Goal: Task Accomplishment & Management: Complete application form

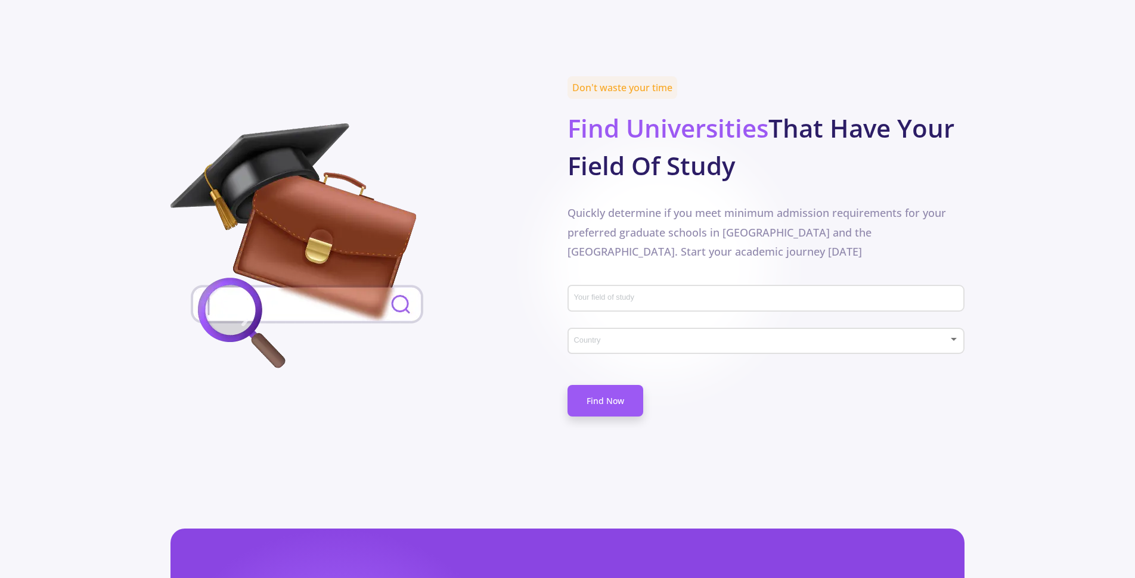
scroll to position [513, 0]
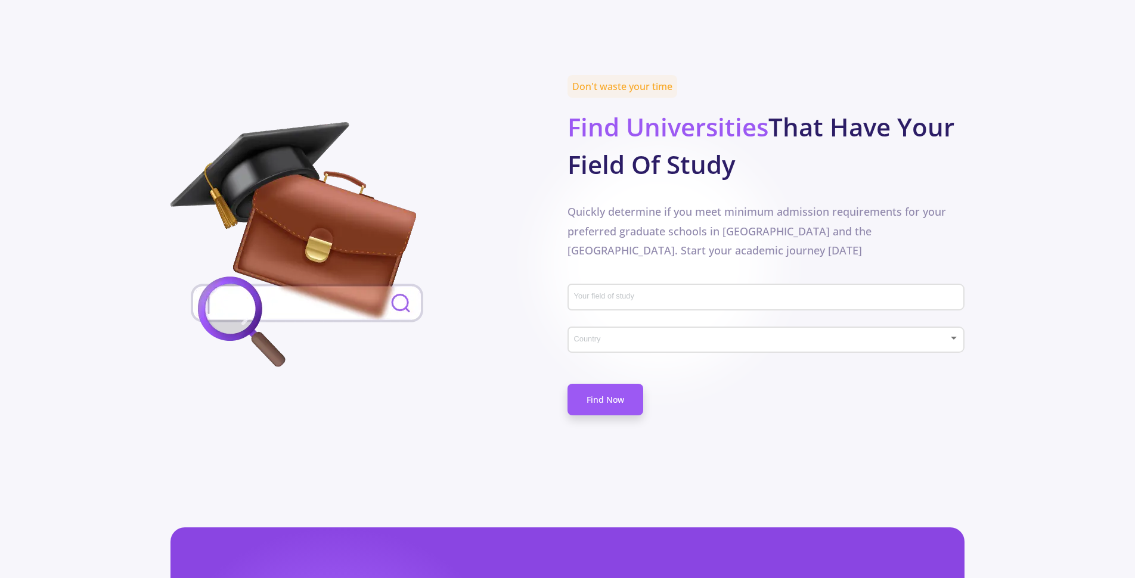
click at [608, 323] on div "Country" at bounding box center [767, 338] width 386 height 30
click at [463, 360] on div at bounding box center [567, 289] width 1135 height 578
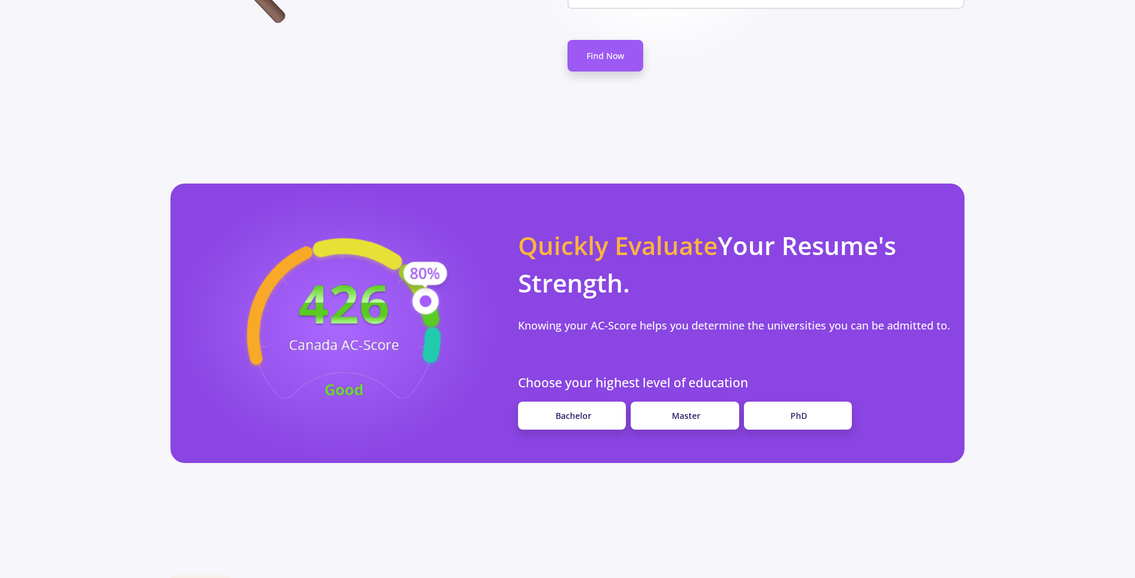
scroll to position [858, 0]
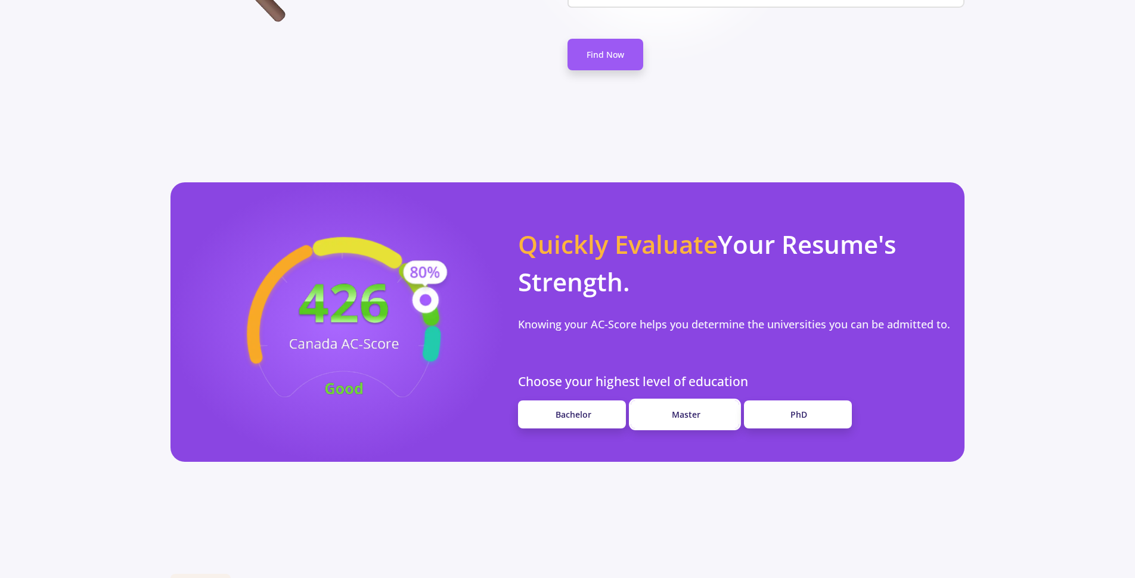
click at [698, 409] on span "Master" at bounding box center [686, 414] width 29 height 11
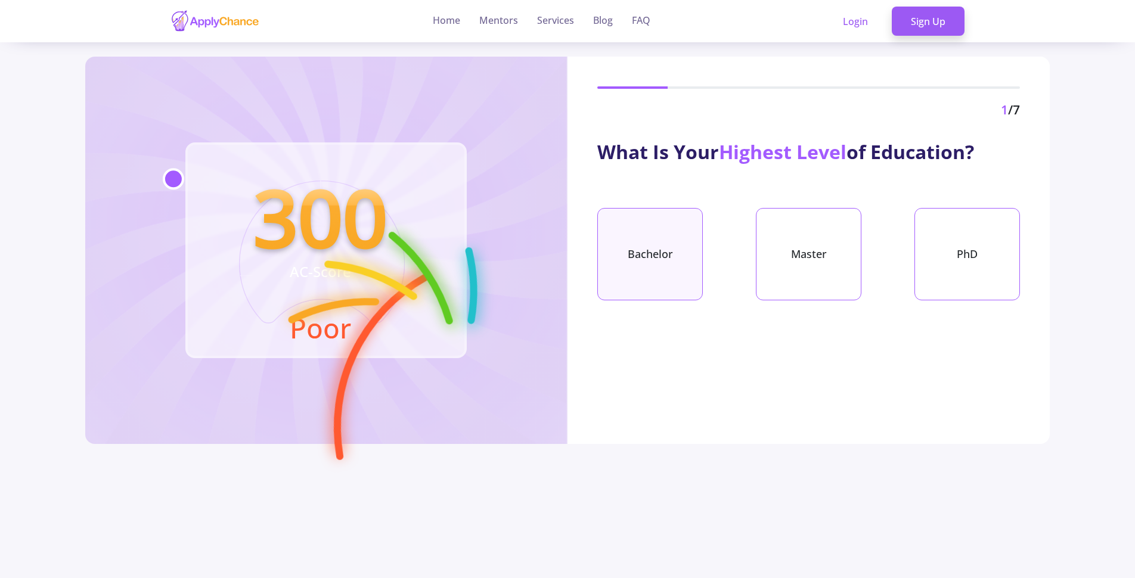
click at [668, 256] on div "Bachelor" at bounding box center [651, 254] width 106 height 92
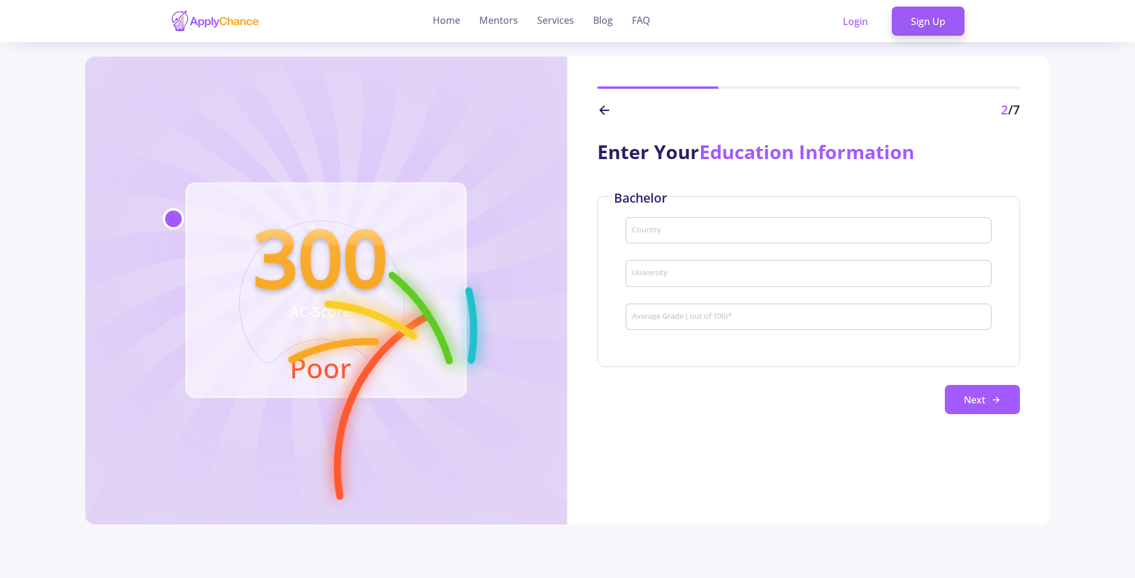
click at [675, 224] on div "Country" at bounding box center [808, 228] width 355 height 31
type input "[GEOGRAPHIC_DATA]"
click at [693, 285] on div "University" at bounding box center [808, 271] width 355 height 31
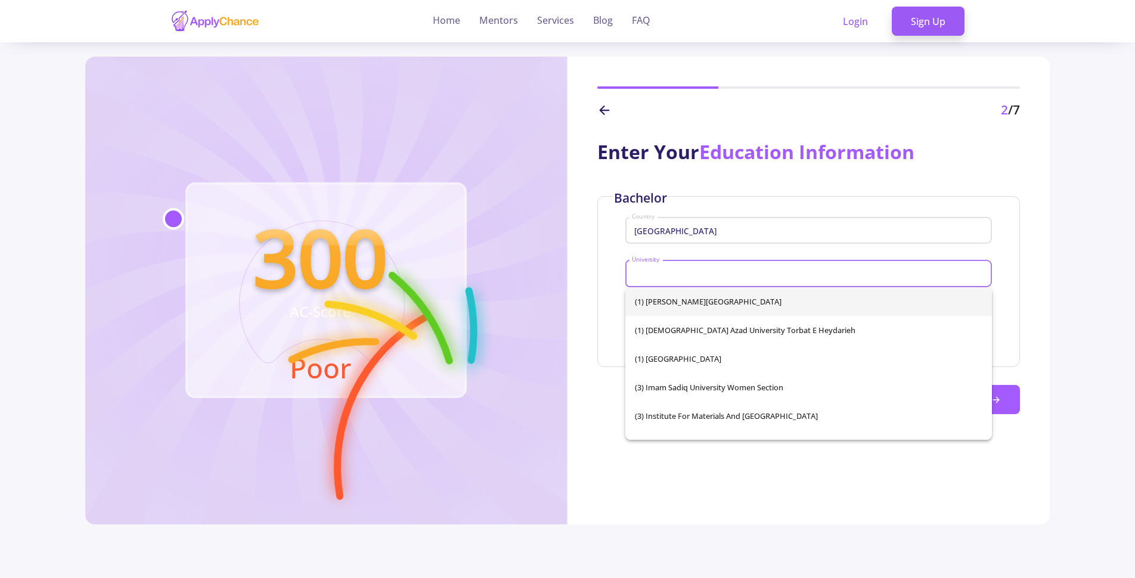
click at [681, 271] on input "University" at bounding box center [810, 274] width 358 height 11
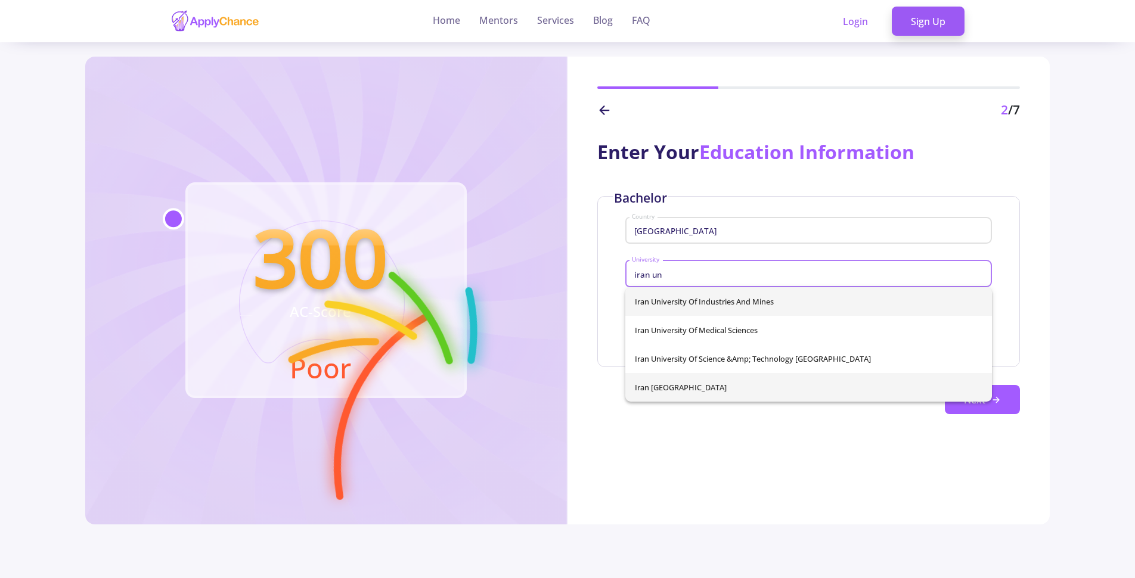
type input "iran un"
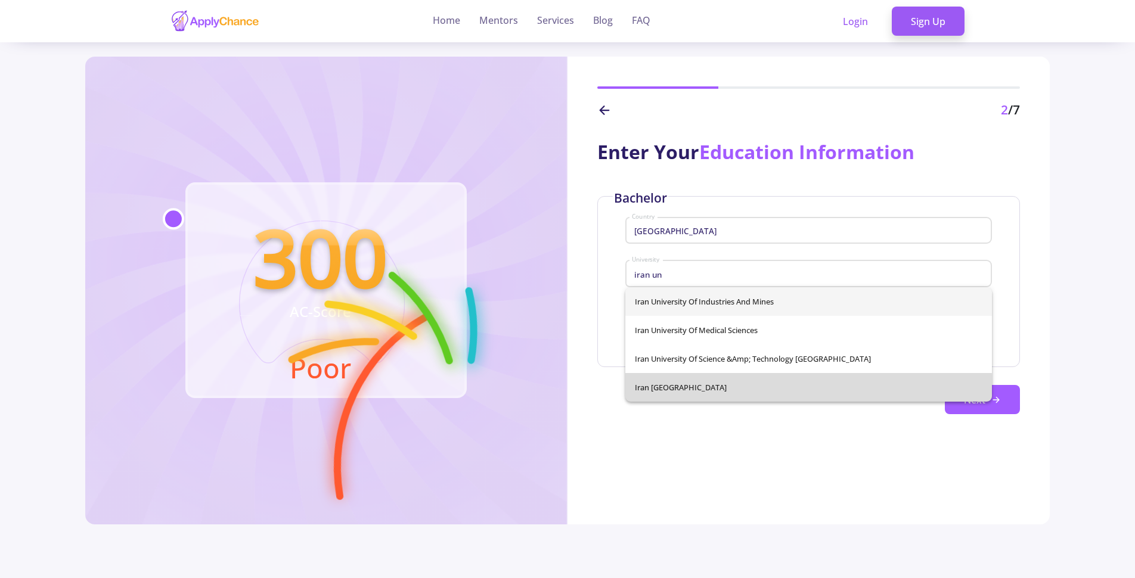
click at [760, 391] on div "Iran University of Industries and Mines [GEOGRAPHIC_DATA] [GEOGRAPHIC_DATA]; Te…" at bounding box center [809, 344] width 367 height 114
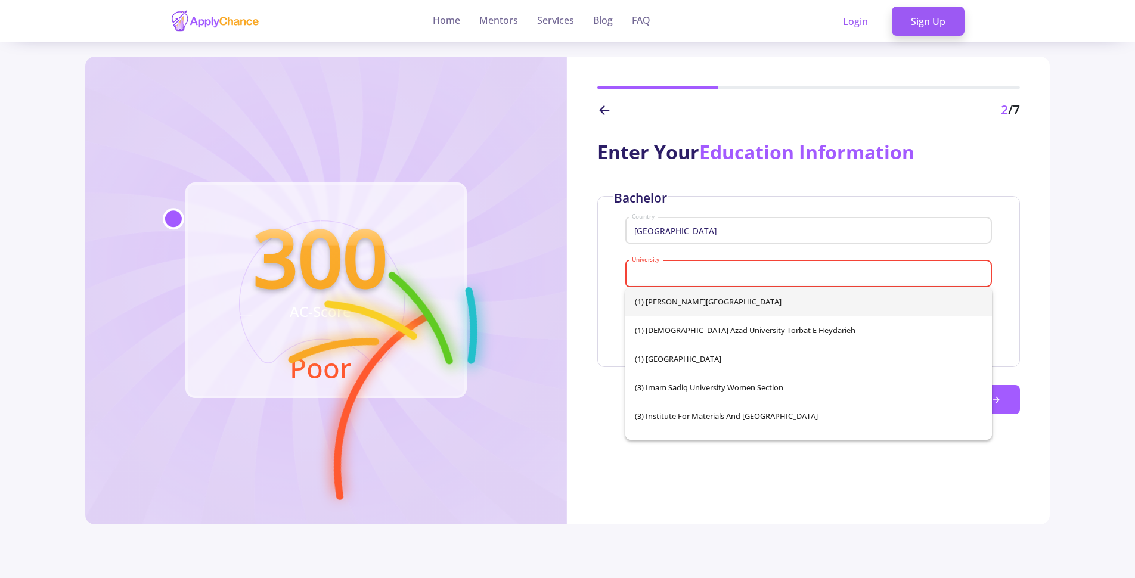
click at [691, 265] on div "University" at bounding box center [808, 271] width 355 height 31
click at [701, 275] on input "University" at bounding box center [810, 274] width 358 height 11
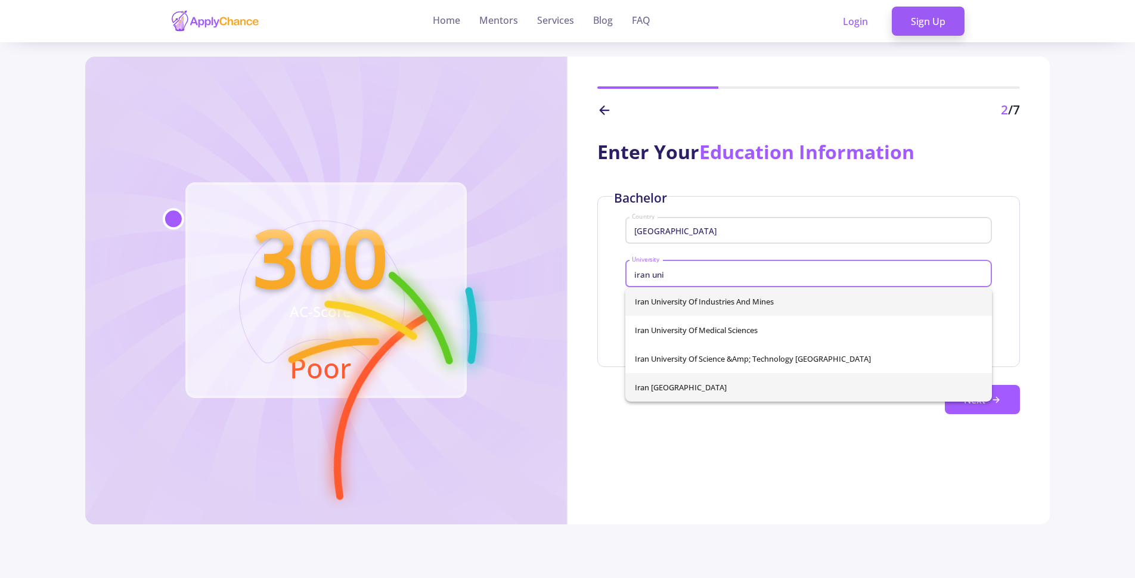
type input "iran uni"
click at [694, 389] on div "Iran University of Industries and Mines [GEOGRAPHIC_DATA] [GEOGRAPHIC_DATA]; Te…" at bounding box center [809, 344] width 367 height 114
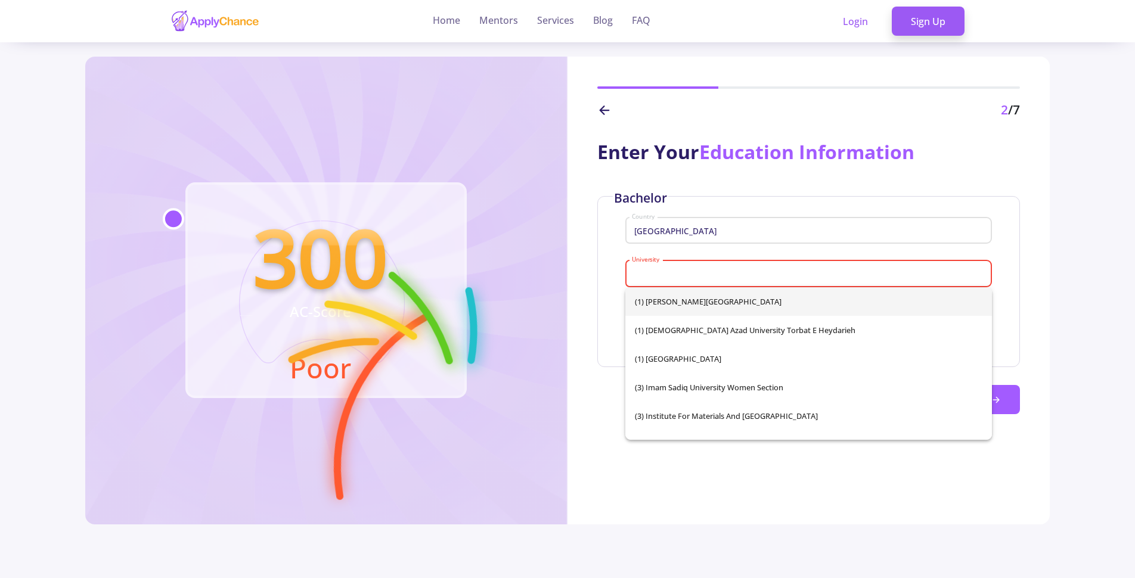
click at [596, 279] on div "Enter Your Education Information Bachelor [GEOGRAPHIC_DATA] is required Average…" at bounding box center [809, 322] width 482 height 405
click at [712, 273] on input "University" at bounding box center [810, 274] width 358 height 11
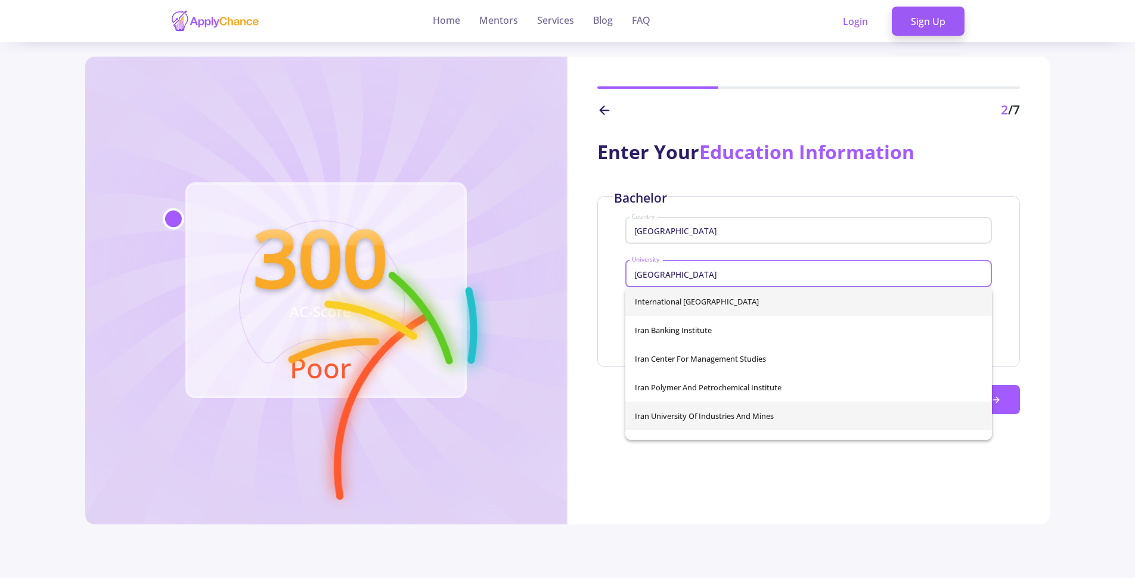
type input "[GEOGRAPHIC_DATA]"
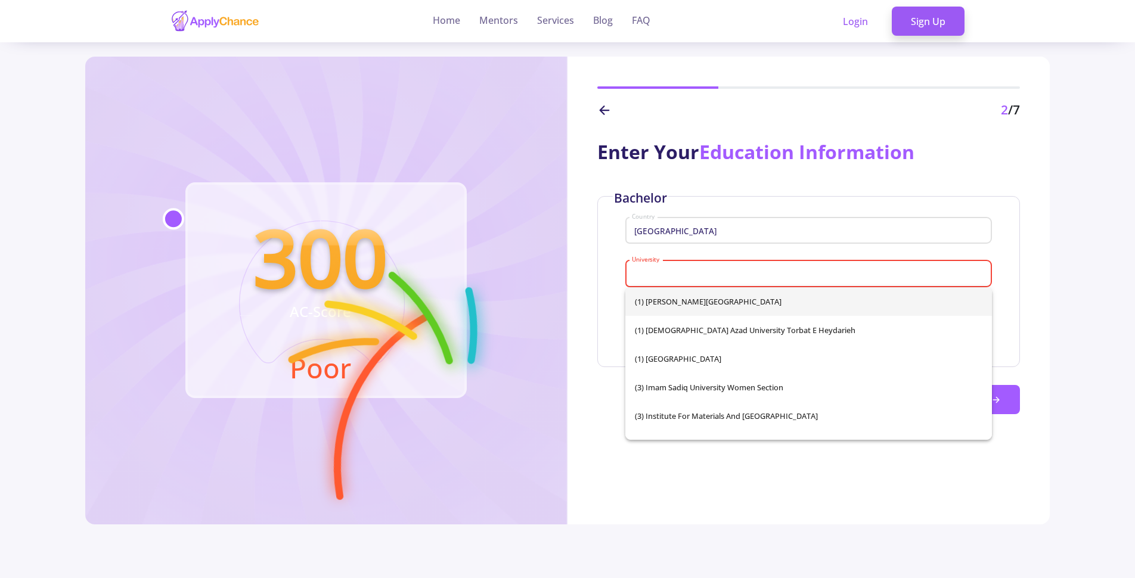
click at [708, 409] on div "(1) [PERSON_NAME][GEOGRAPHIC_DATA] (1) [GEOGRAPHIC_DATA] Torbat e Heydarieh (1)…" at bounding box center [809, 363] width 367 height 153
click at [696, 259] on div "University" at bounding box center [808, 271] width 355 height 31
click at [697, 274] on input "University" at bounding box center [810, 274] width 358 height 11
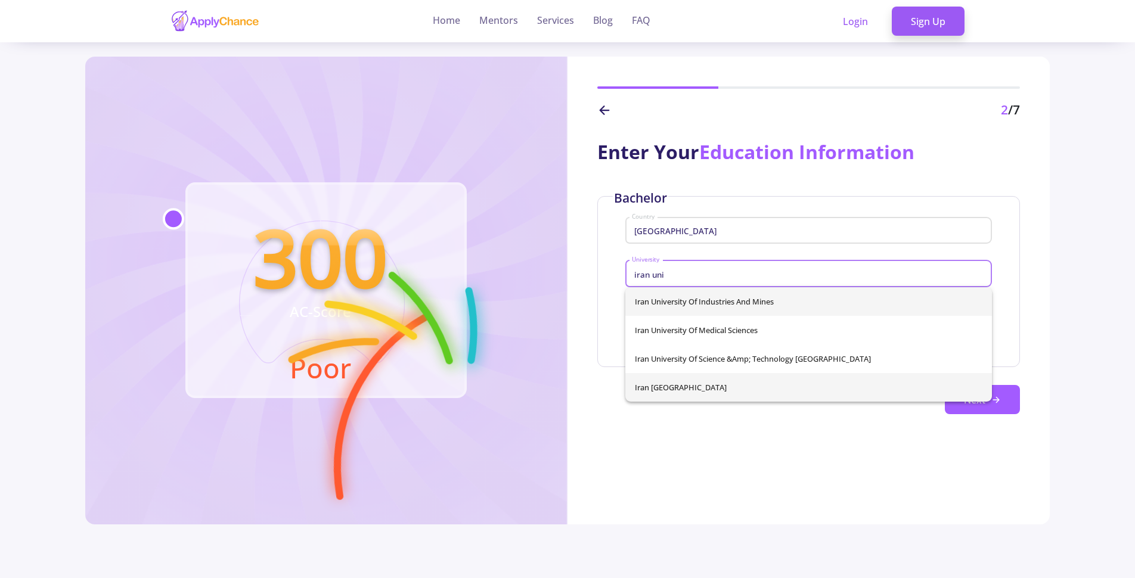
type input "iran uni"
click at [729, 390] on div "Iran University of Industries and Mines [GEOGRAPHIC_DATA] [GEOGRAPHIC_DATA]; Te…" at bounding box center [809, 344] width 367 height 114
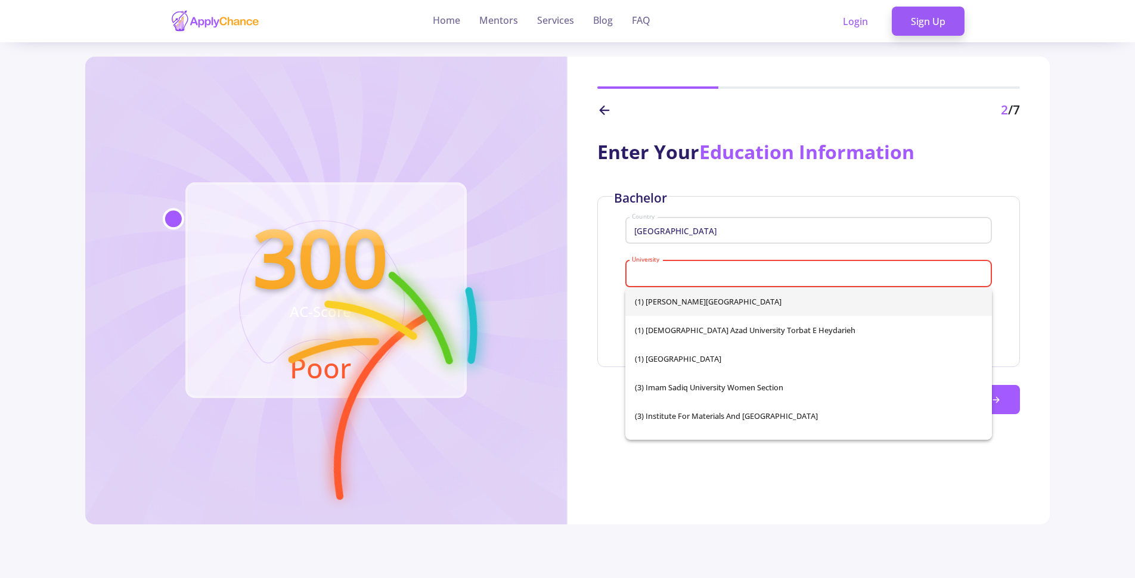
click at [838, 555] on section "300 AC-Score Poor 2 /7 Enter Your Education Information Bachelor [GEOGRAPHIC_DA…" at bounding box center [567, 346] width 965 height 578
click at [779, 279] on input "University" at bounding box center [810, 274] width 358 height 11
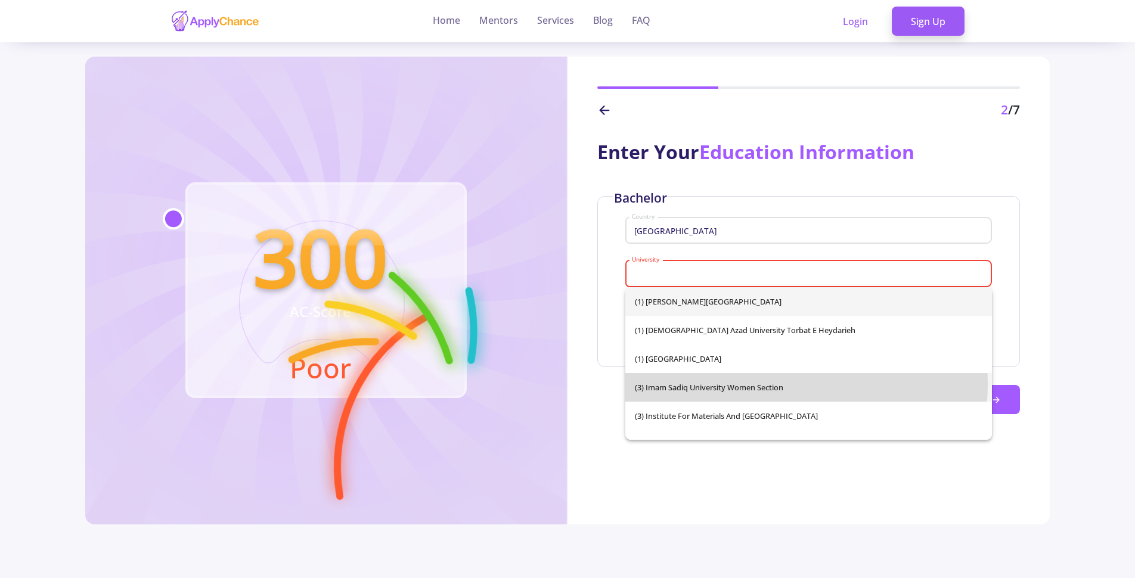
click at [744, 384] on span "(3) Imam Sadiq University Women Section" at bounding box center [809, 387] width 348 height 29
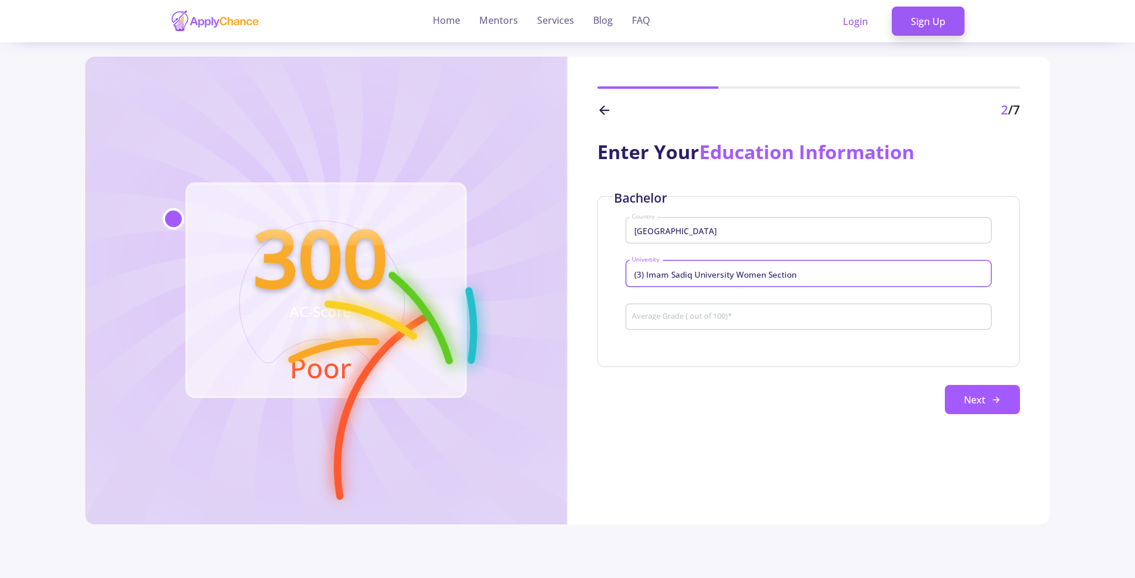
click at [804, 271] on input "(3) Imam Sadiq University Women Section" at bounding box center [810, 274] width 358 height 11
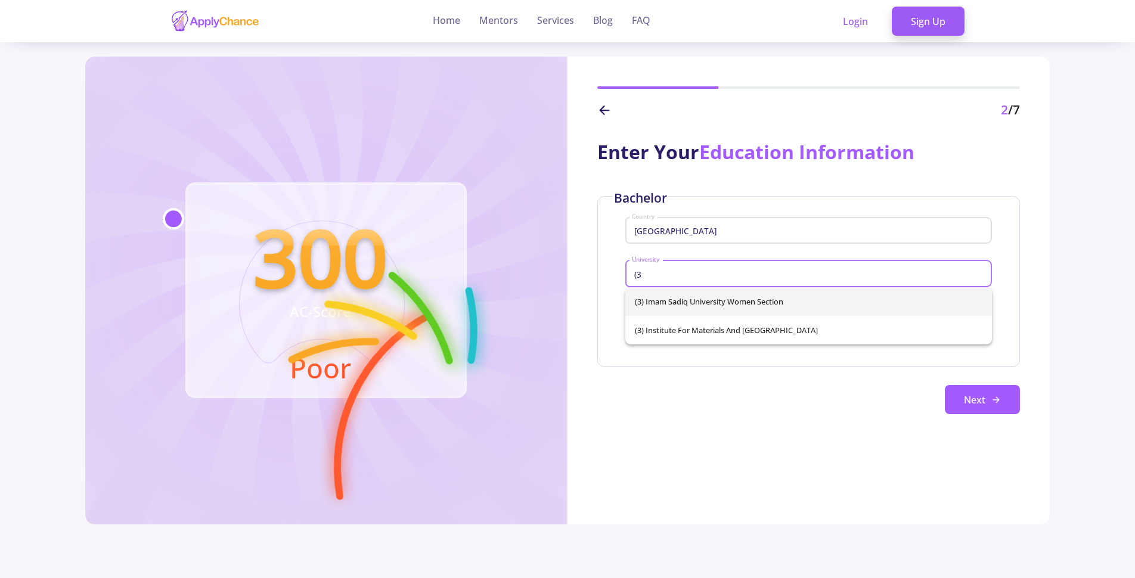
type input "("
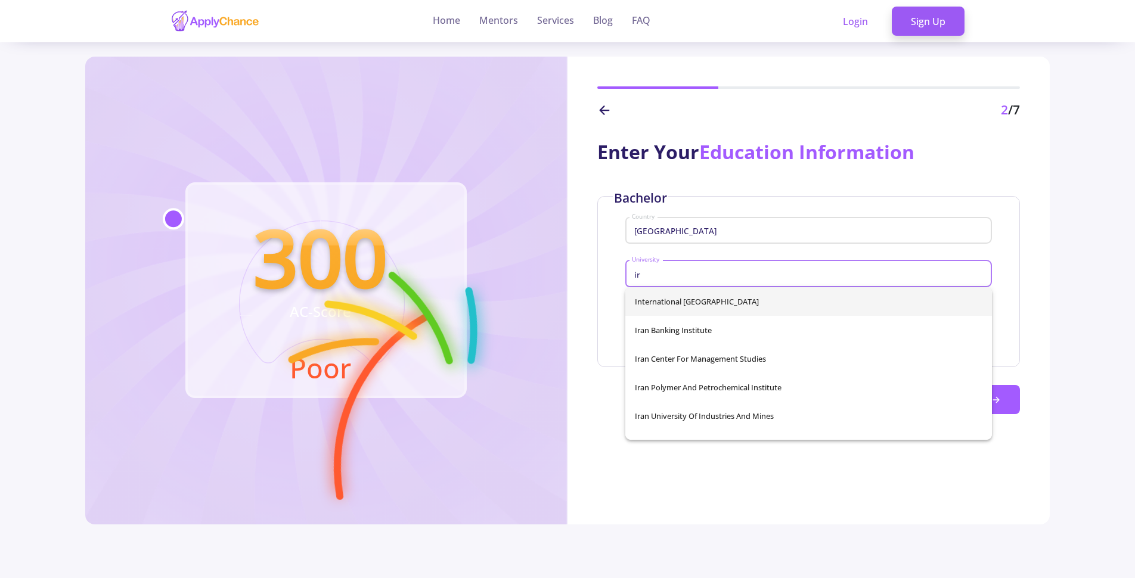
type input "i"
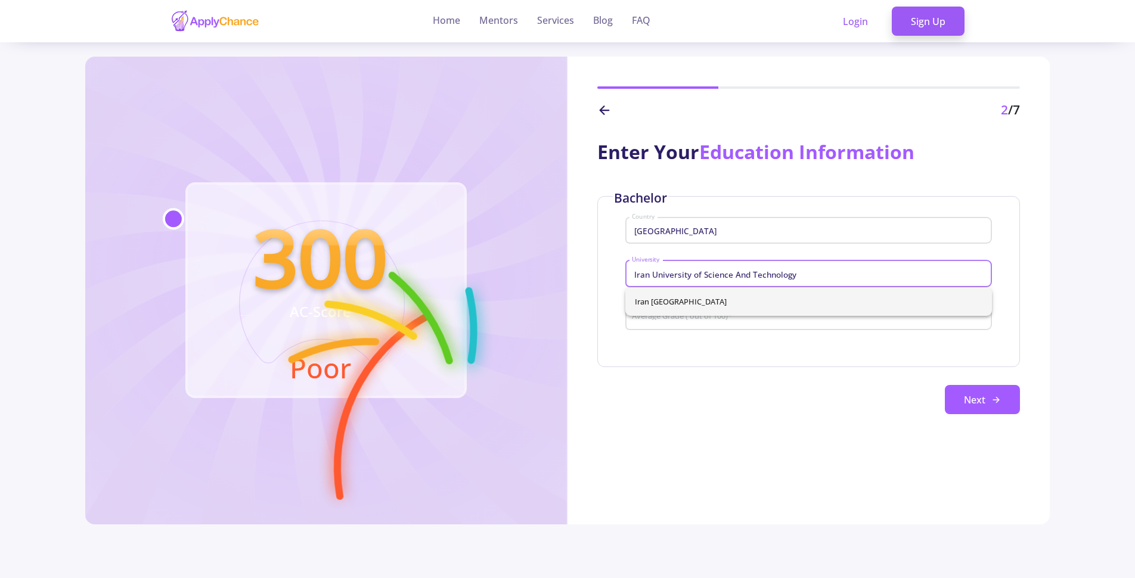
type input "Iran University of Science And Technology"
click at [852, 354] on body "Home Mentors Services Blog FAQ Login Sign Up 300 AC-Score Poor 2 /7 Enter Your …" at bounding box center [567, 289] width 1135 height 578
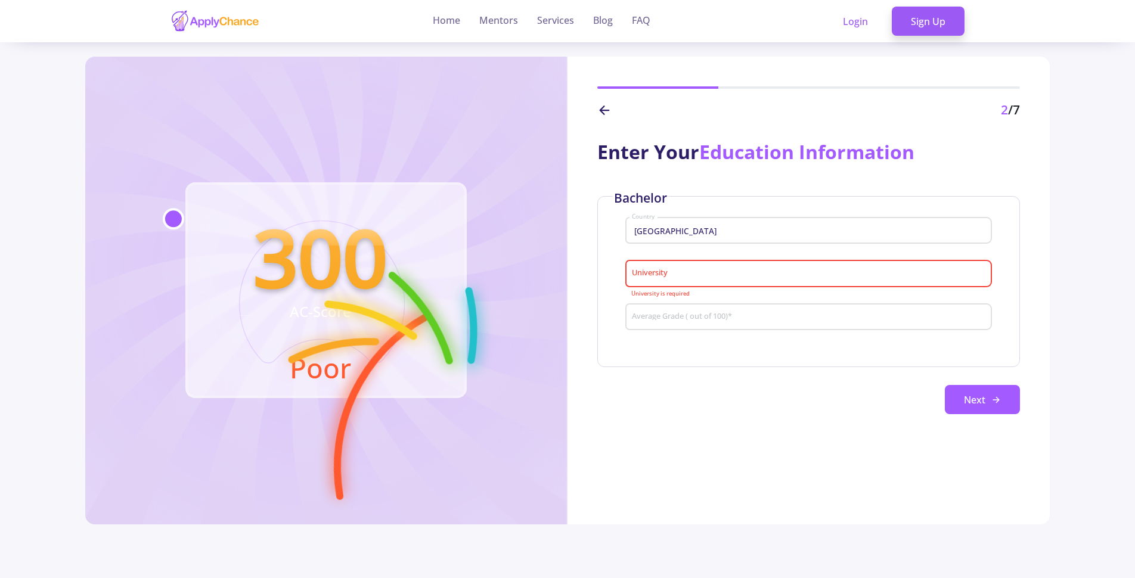
click at [766, 284] on div "University" at bounding box center [808, 271] width 355 height 31
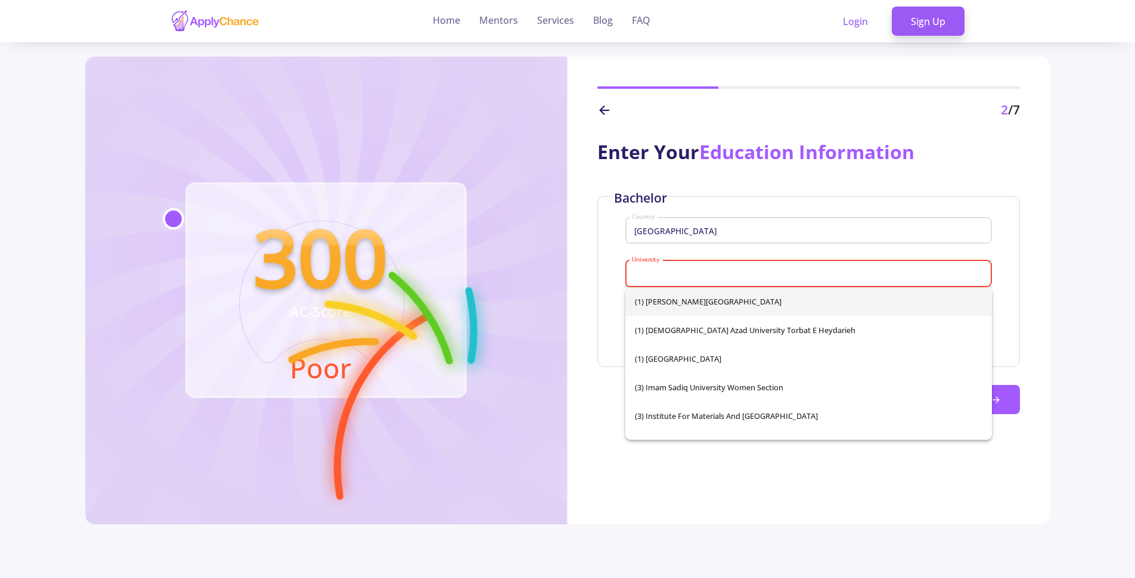
click at [755, 275] on input "University" at bounding box center [810, 274] width 358 height 11
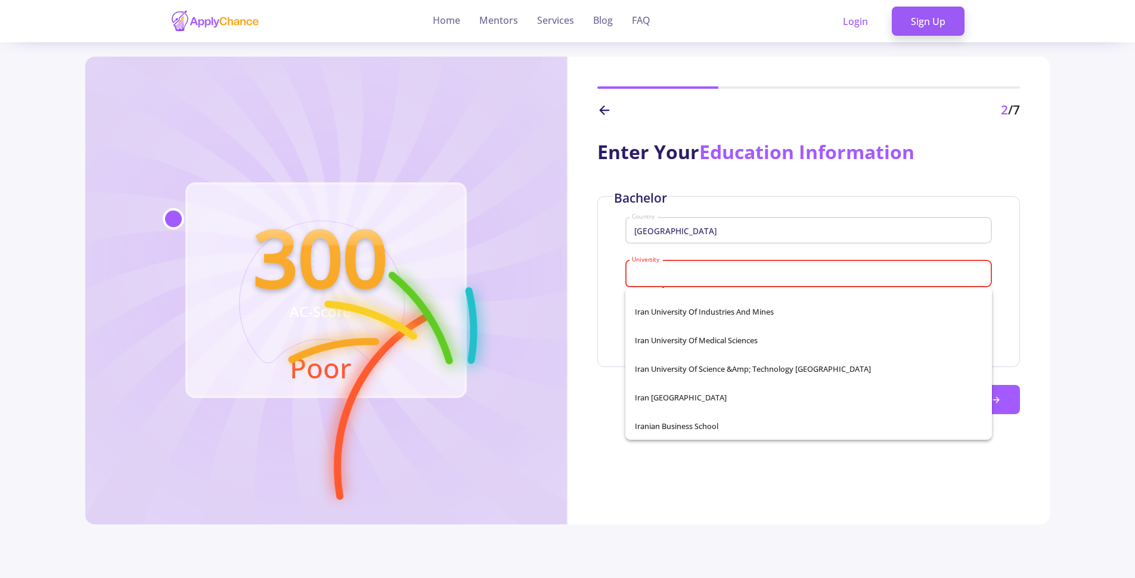
scroll to position [5372, 0]
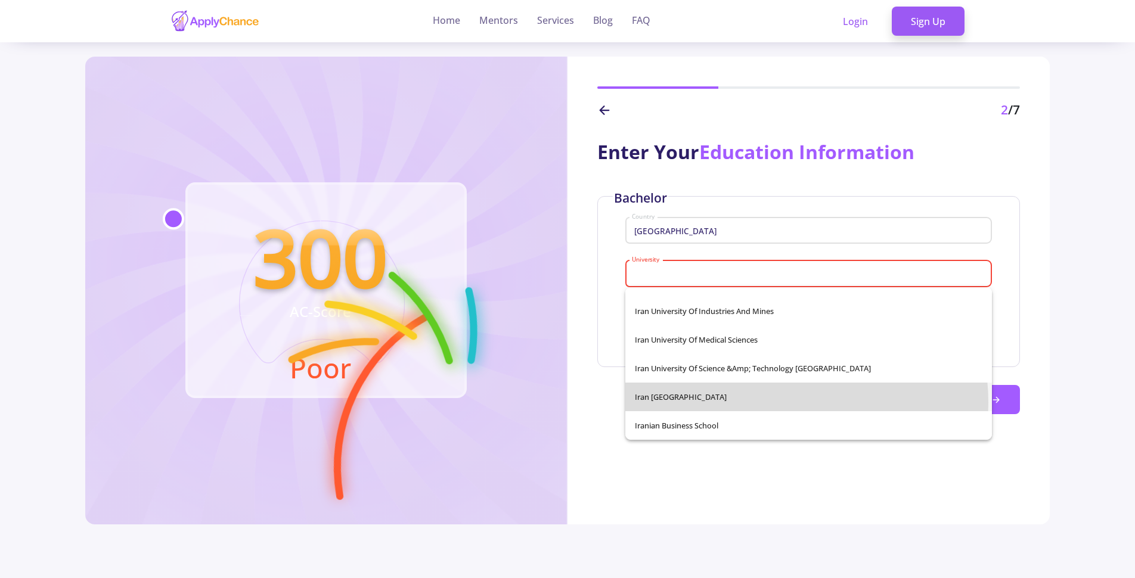
click at [761, 403] on span "Iran [GEOGRAPHIC_DATA]" at bounding box center [809, 397] width 348 height 29
type input "Iran [GEOGRAPHIC_DATA]"
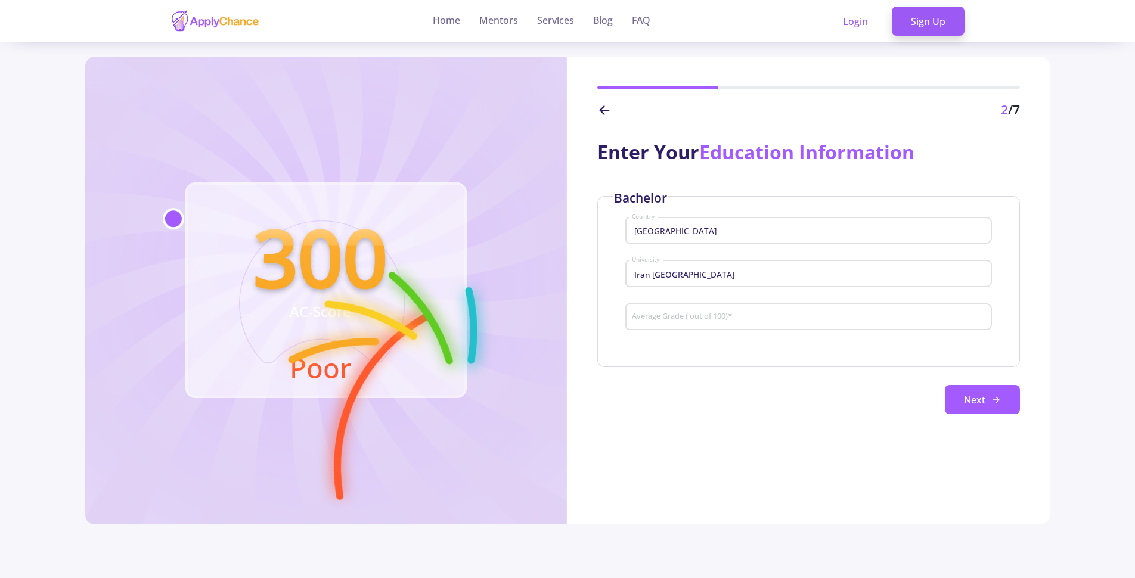
click at [733, 309] on div "Average Grade ( out of 100) *" at bounding box center [808, 314] width 355 height 31
type input "81.15"
click at [958, 391] on button "Next" at bounding box center [982, 400] width 75 height 30
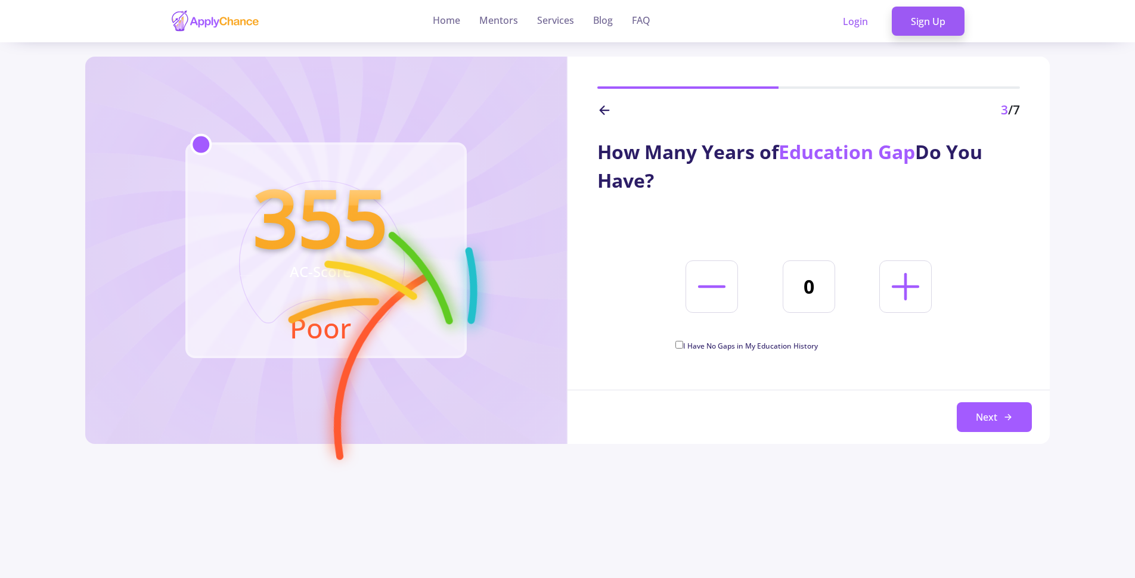
click at [762, 346] on span "I Have No Gaps in My Education History" at bounding box center [750, 346] width 135 height 10
click at [683, 346] on input "I Have No Gaps in My Education History" at bounding box center [680, 345] width 8 height 8
checkbox input "true"
click at [991, 424] on button "Next" at bounding box center [994, 418] width 75 height 30
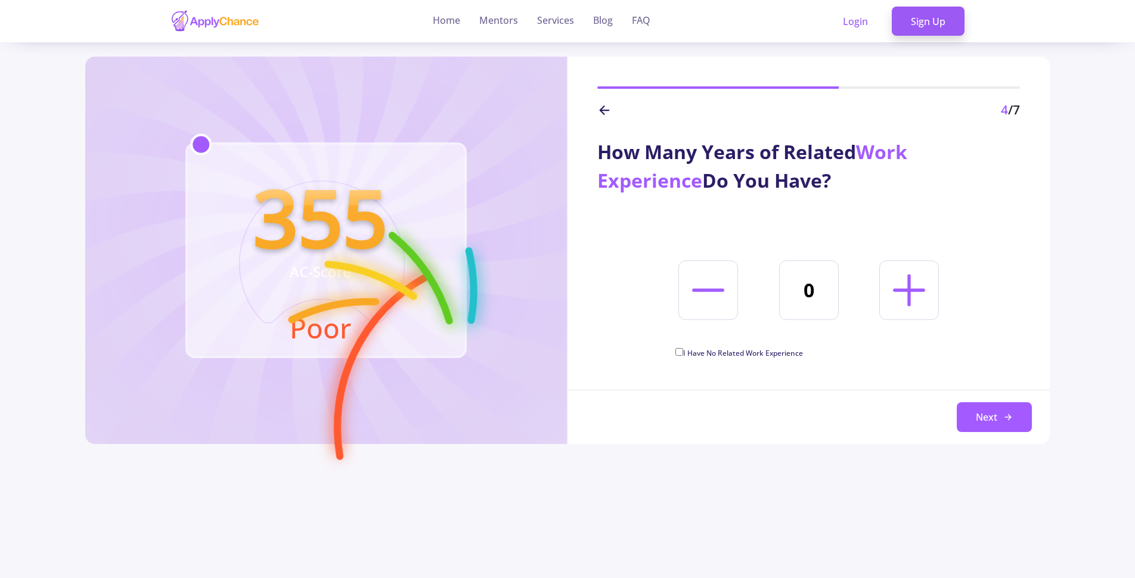
click at [745, 352] on span "I Have No Related Work Experience" at bounding box center [743, 353] width 120 height 10
click at [683, 352] on input "I Have No Related Work Experience" at bounding box center [680, 352] width 8 height 8
checkbox input "true"
click at [987, 421] on button "Next" at bounding box center [994, 418] width 75 height 30
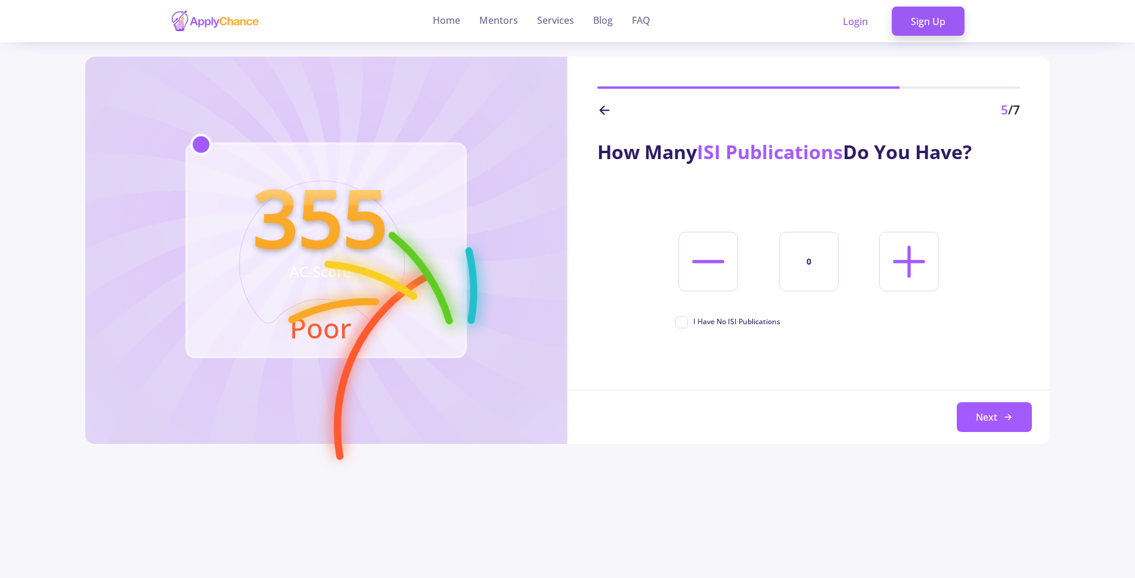
click at [713, 325] on span "I Have No ISI Publications" at bounding box center [737, 322] width 87 height 11
click at [683, 324] on input "I Have No ISI Publications" at bounding box center [680, 321] width 8 height 8
checkbox input "true"
click at [974, 419] on button "Next" at bounding box center [994, 418] width 75 height 30
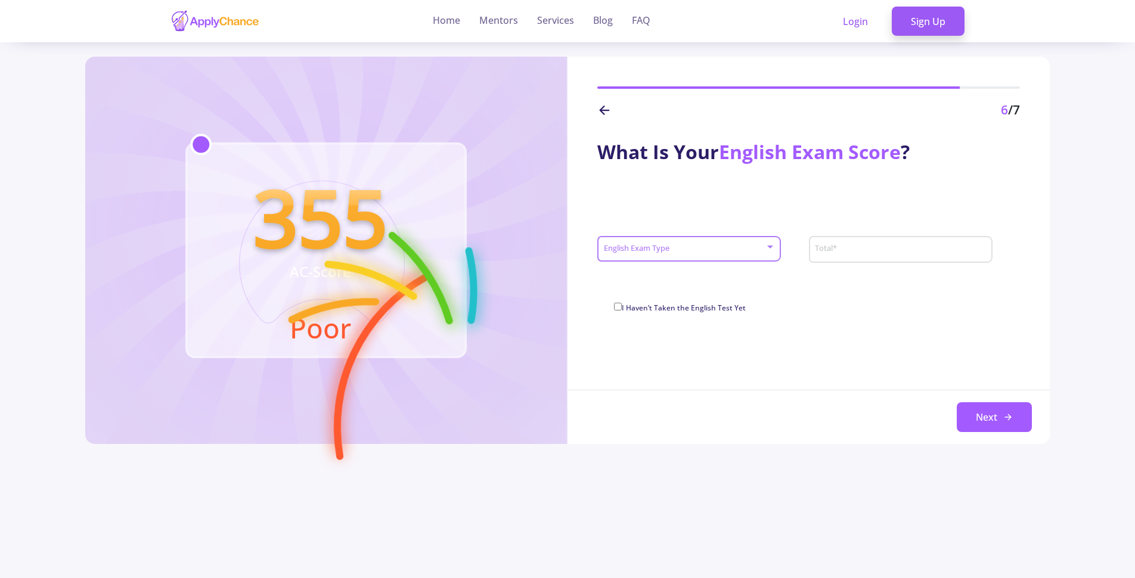
click at [757, 254] on div at bounding box center [684, 249] width 162 height 9
click at [674, 258] on span "IELTS" at bounding box center [690, 257] width 162 height 21
click at [868, 245] on input "Total *" at bounding box center [898, 249] width 166 height 11
type input "6.5"
click at [1000, 422] on button "Next" at bounding box center [994, 418] width 75 height 30
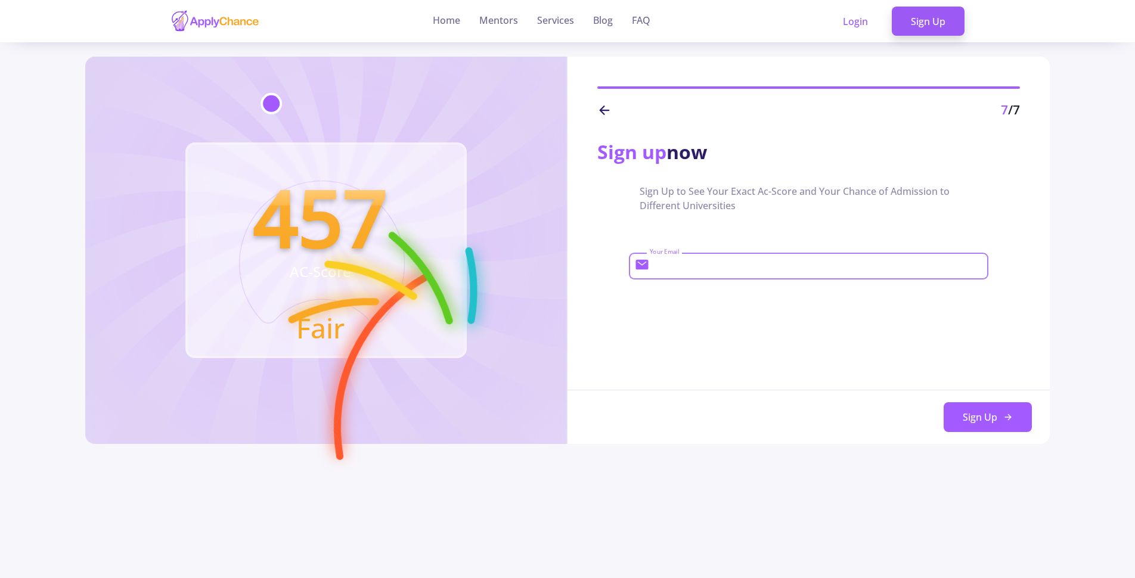
click at [809, 268] on input "Your Email" at bounding box center [817, 266] width 337 height 11
type input "[EMAIL_ADDRESS][DOMAIN_NAME]"
click at [955, 355] on div "Sign up now Sign Up to See Your Exact Ac-Score and Your Chance of Admission to …" at bounding box center [809, 282] width 482 height 325
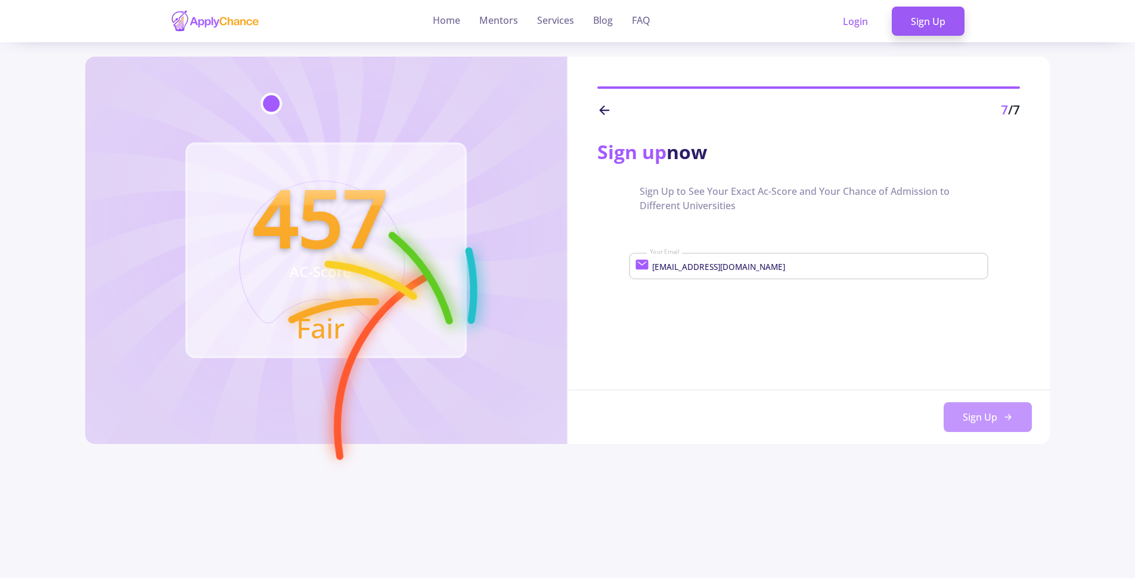
click at [1002, 417] on button "Sign Up" at bounding box center [988, 418] width 88 height 30
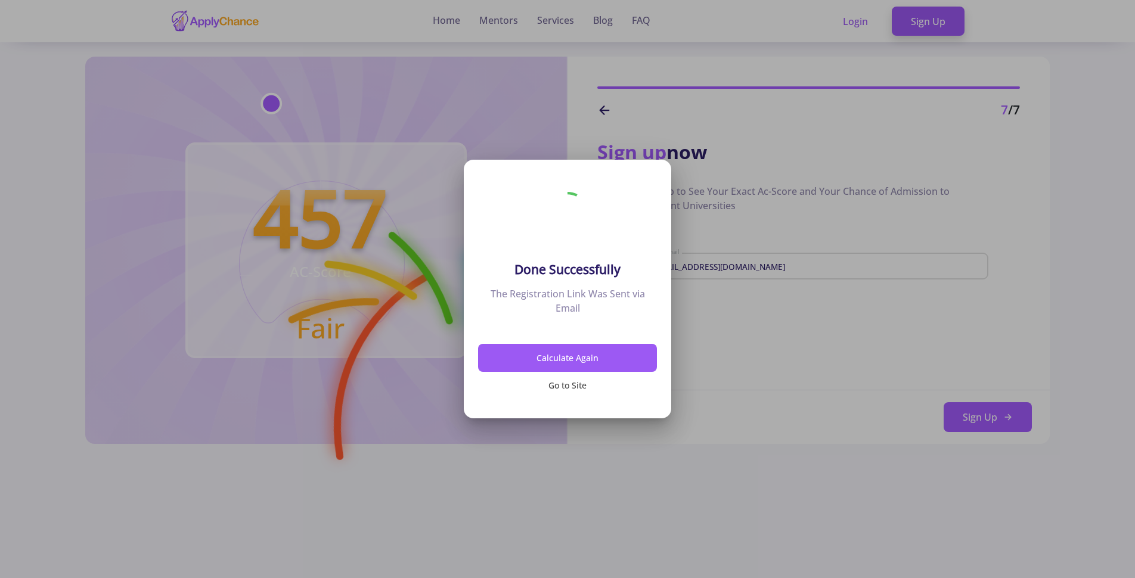
click at [571, 386] on button "Go to Site" at bounding box center [567, 386] width 179 height 28
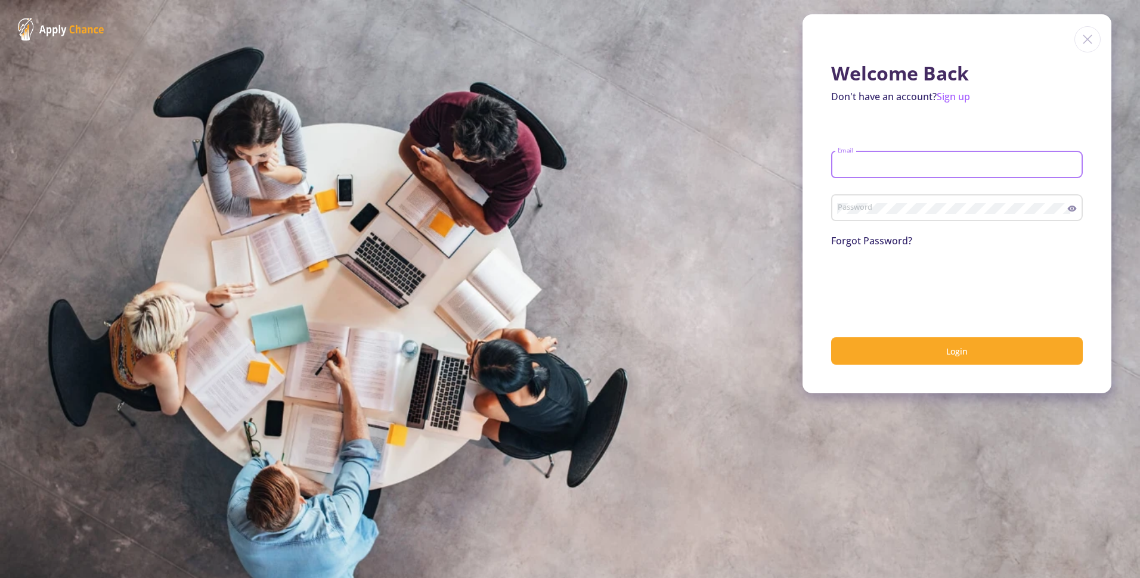
click at [874, 161] on input "Email" at bounding box center [958, 165] width 243 height 11
click at [809, 221] on div "Welcome Back Don't have an account? Sign up Email Email is required Password Fo…" at bounding box center [957, 203] width 309 height 379
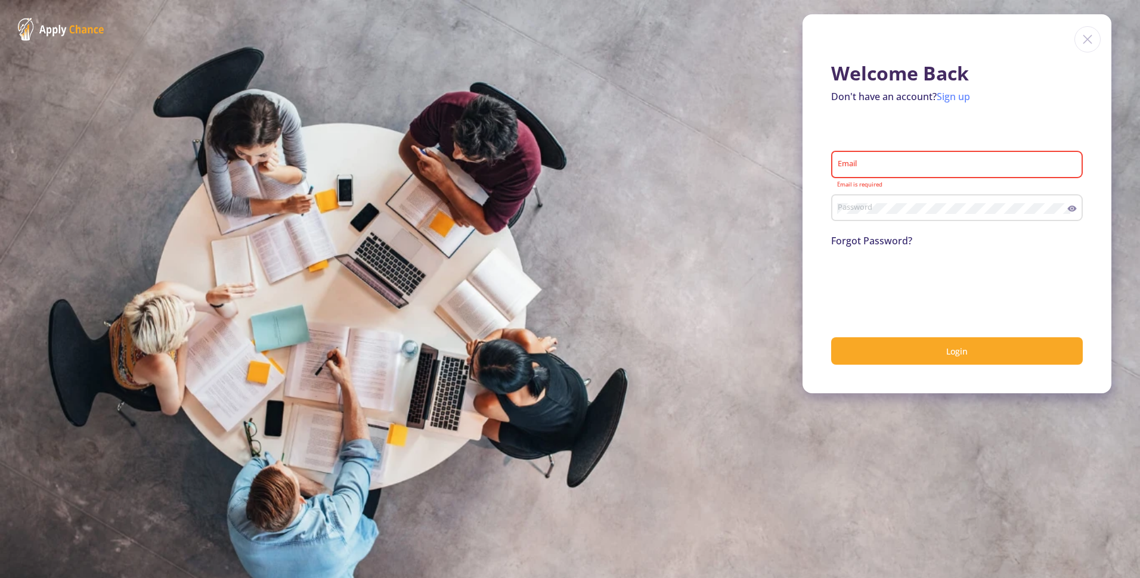
click at [965, 100] on link "Sign up" at bounding box center [953, 96] width 33 height 13
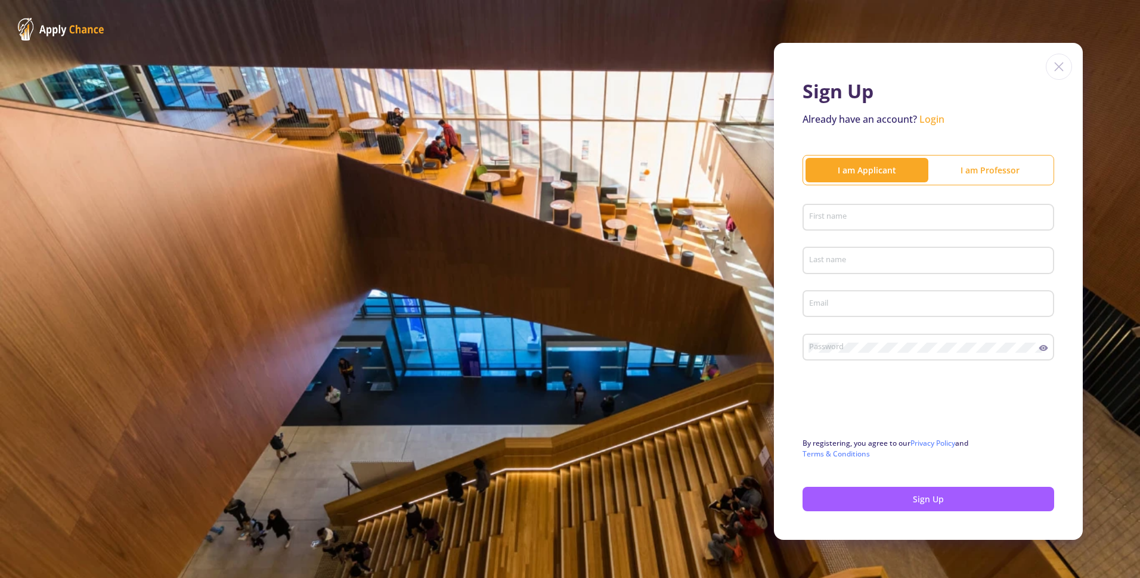
click at [877, 209] on div "First name" at bounding box center [929, 215] width 240 height 31
click at [1052, 66] on img at bounding box center [1059, 67] width 26 height 26
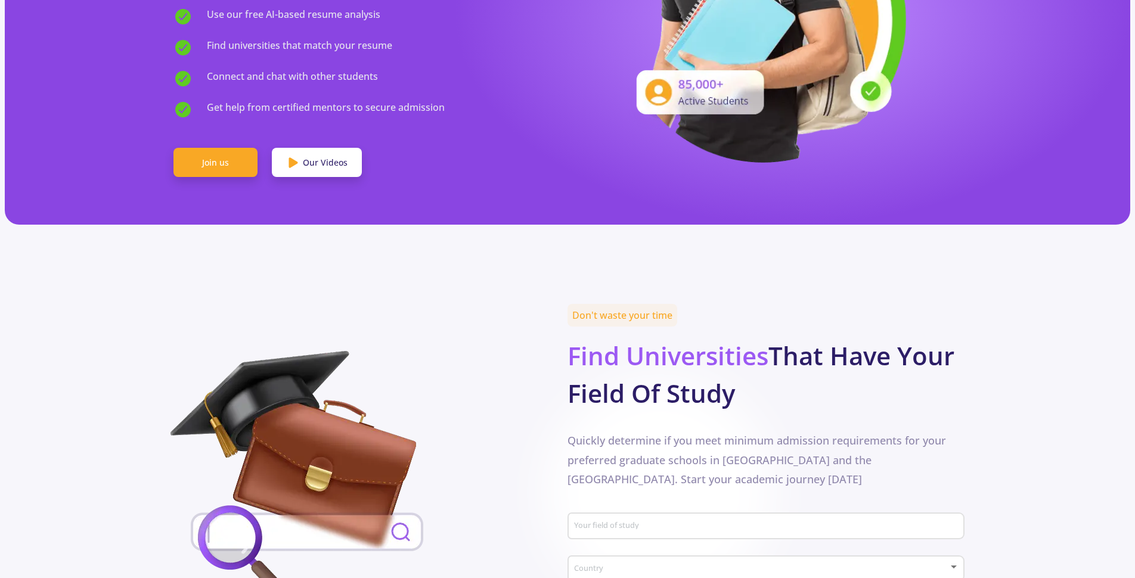
scroll to position [574, 0]
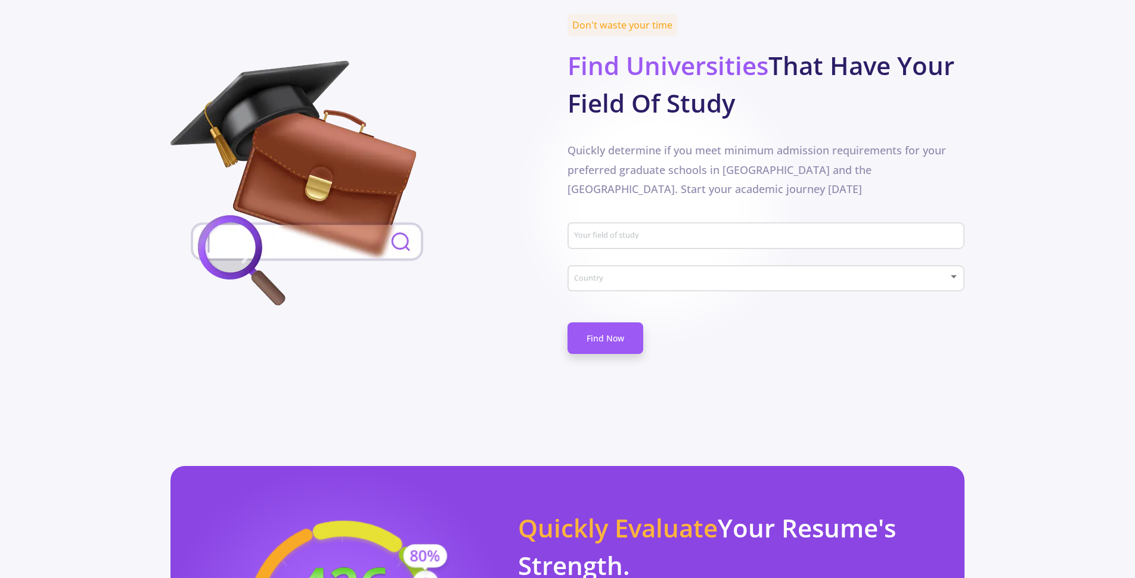
click at [628, 218] on div "Your field of study" at bounding box center [767, 233] width 386 height 31
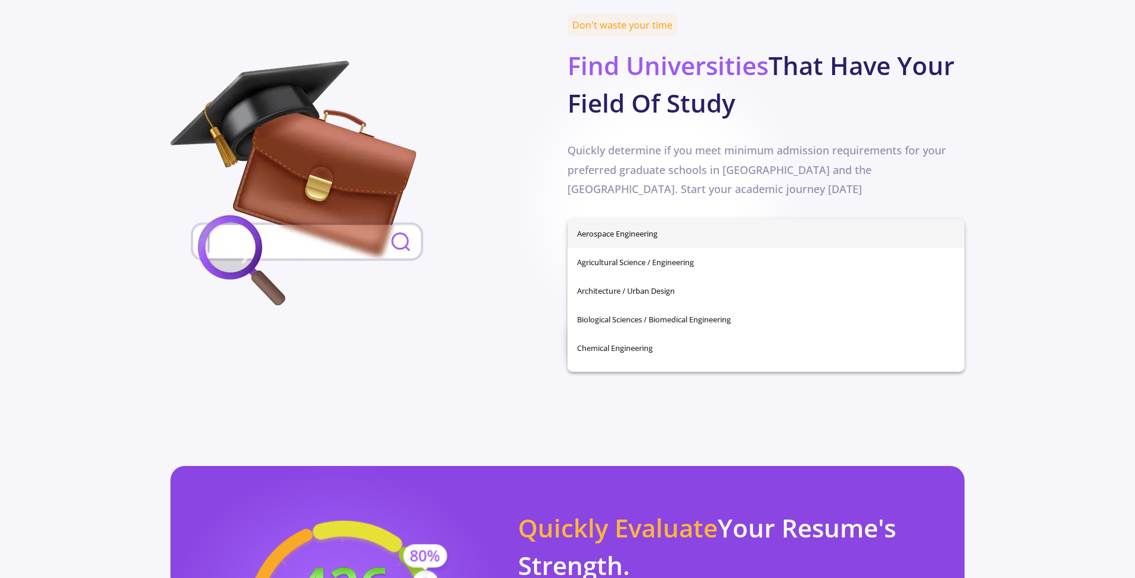
click at [636, 231] on input "Your field of study" at bounding box center [768, 236] width 389 height 11
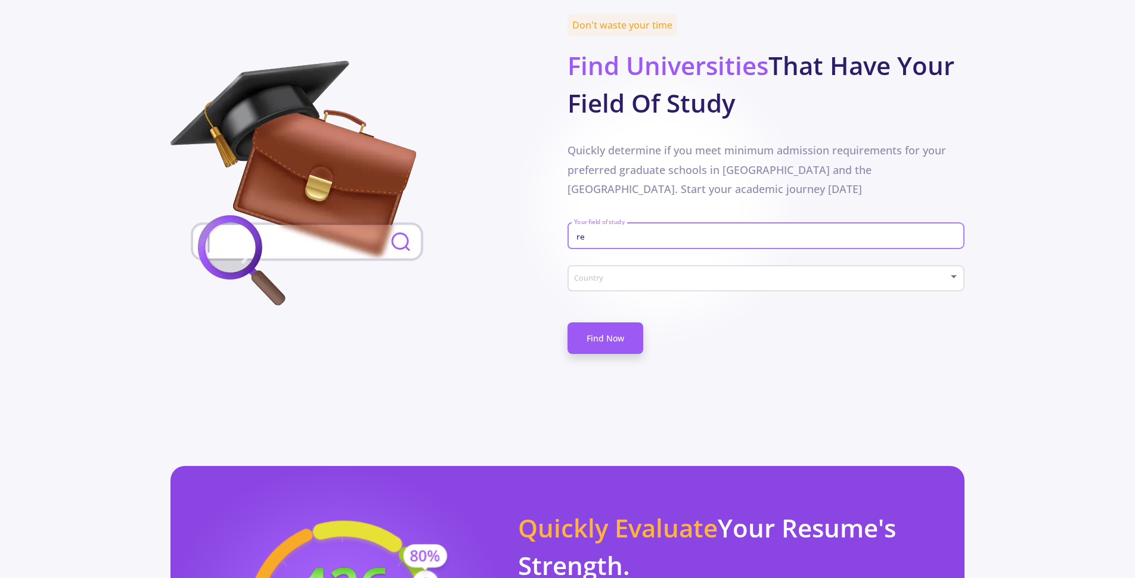
type input "r"
type input "w"
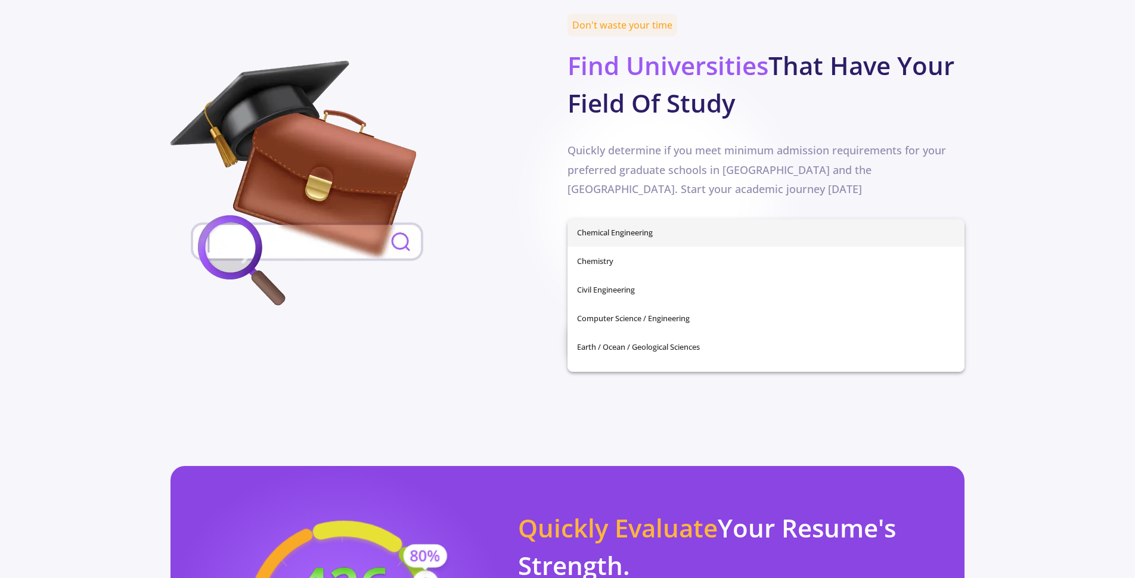
scroll to position [118, 0]
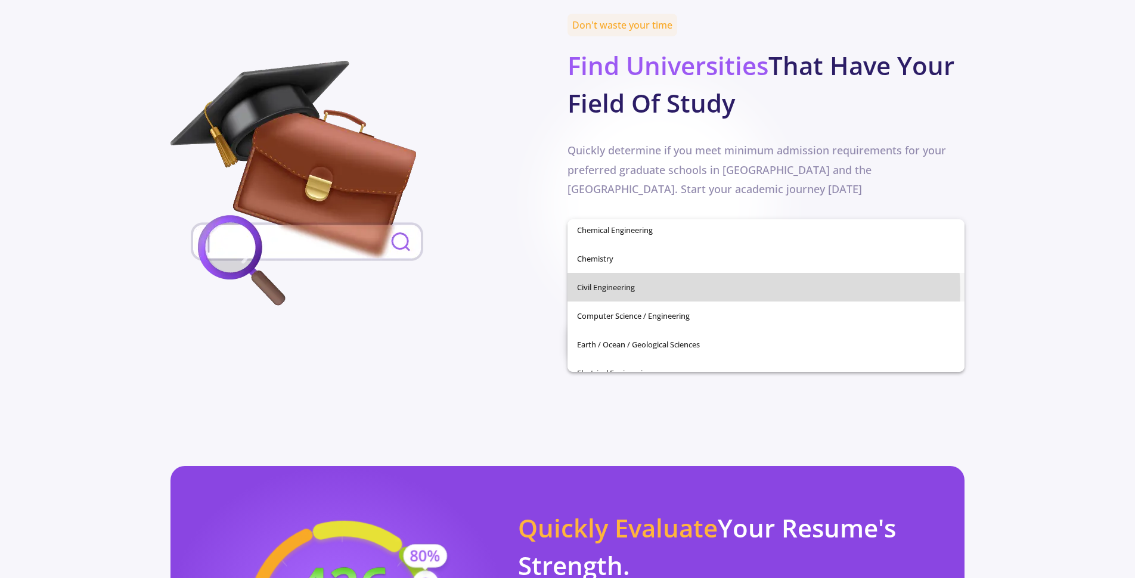
click at [712, 292] on span "Civil Engineering" at bounding box center [766, 287] width 378 height 29
type input "Civil Engineering"
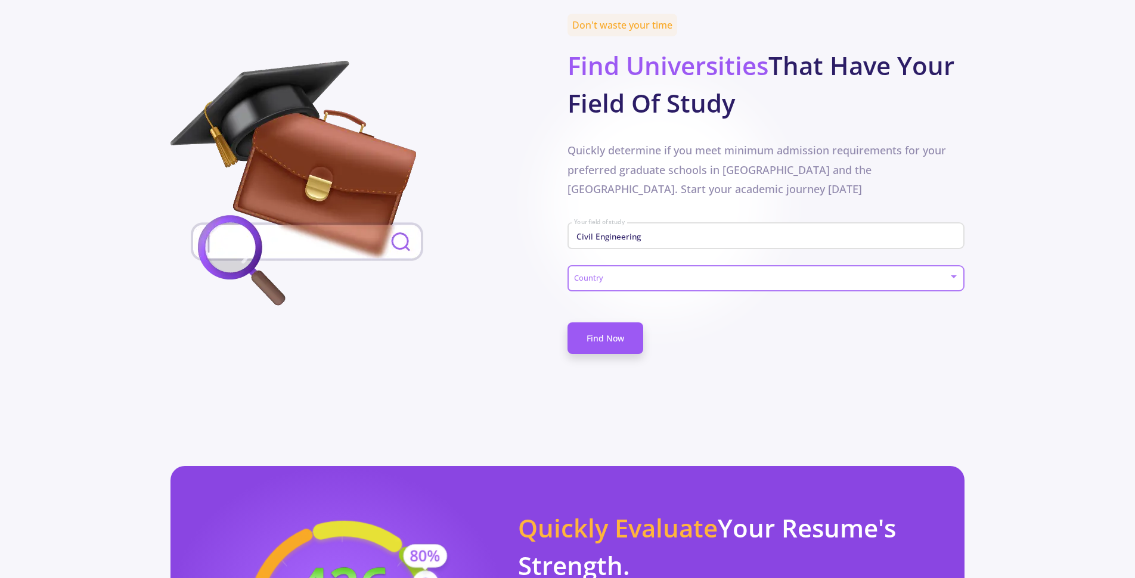
click at [680, 275] on span at bounding box center [763, 279] width 372 height 8
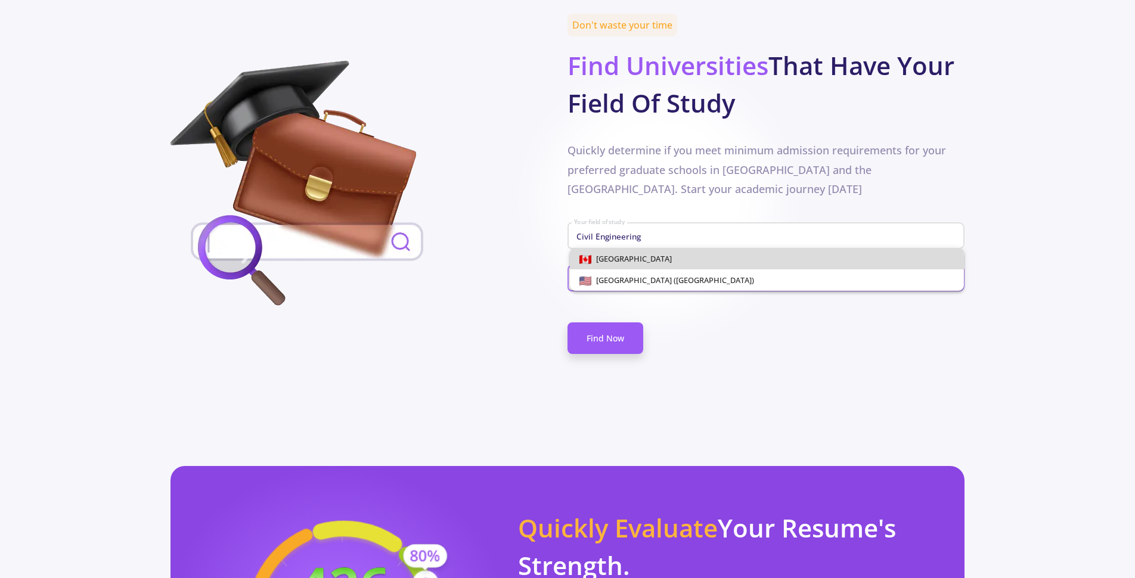
click at [662, 261] on span "[GEOGRAPHIC_DATA]" at bounding box center [767, 258] width 375 height 21
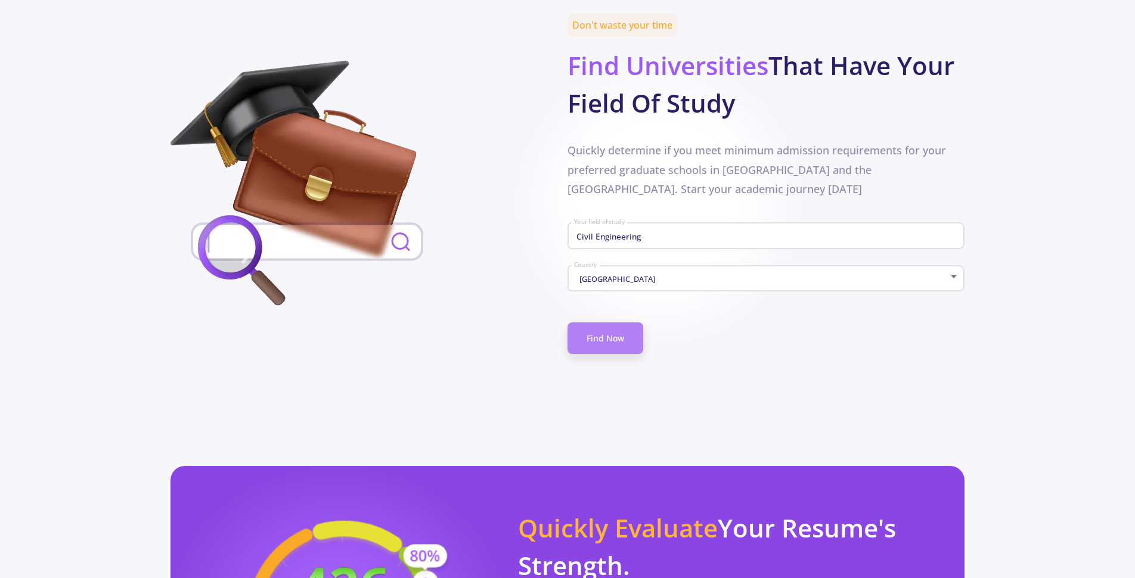
click at [620, 323] on link "Find Now" at bounding box center [606, 339] width 76 height 32
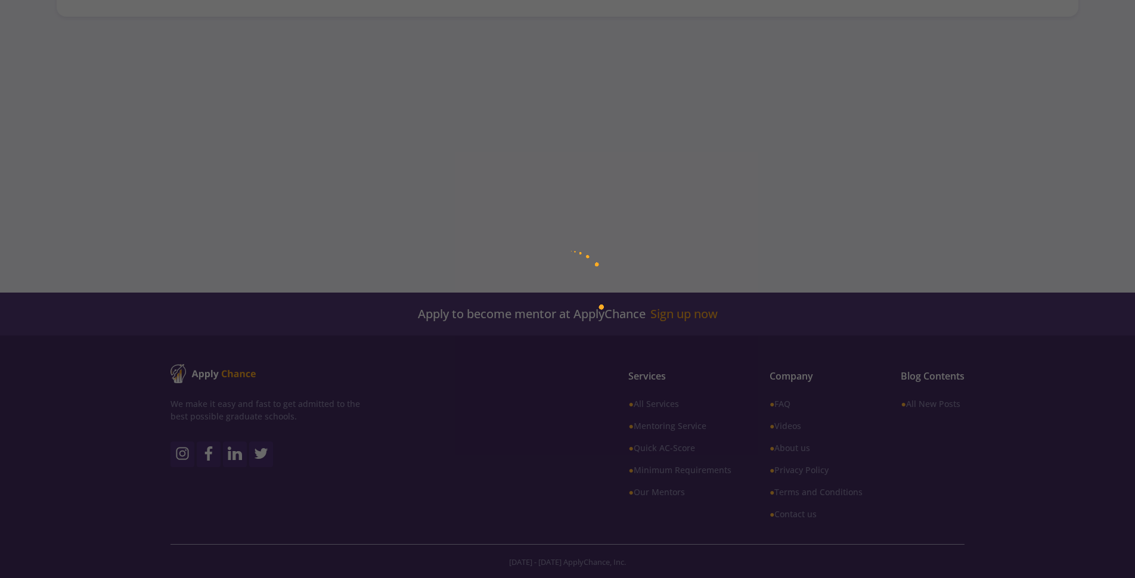
scroll to position [286, 0]
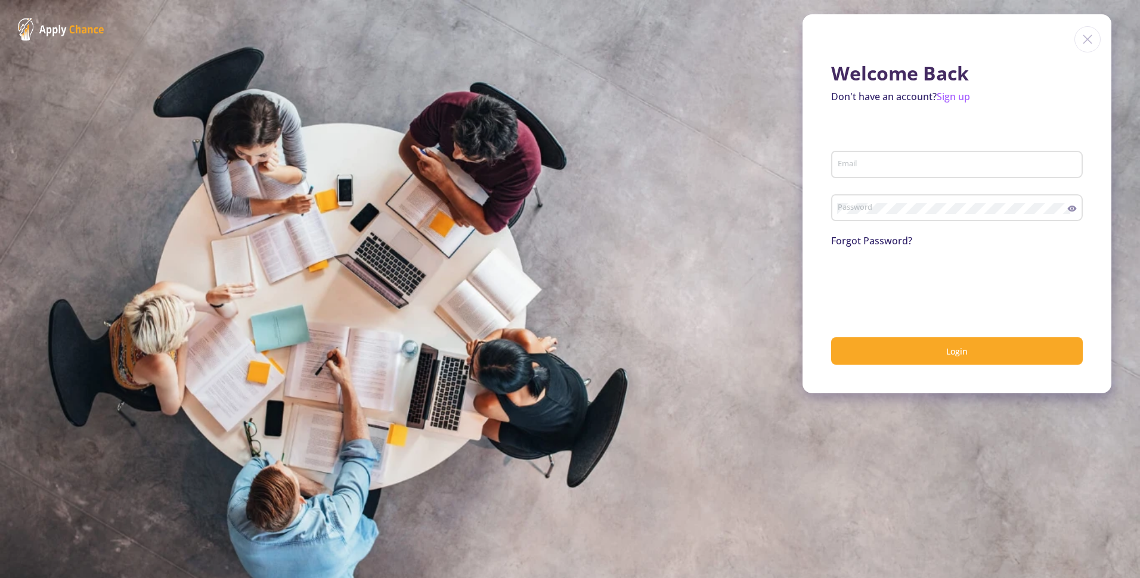
click at [900, 168] on input "Email" at bounding box center [958, 165] width 243 height 11
click at [898, 144] on form "Email Email is required Password Forgot Password? Login" at bounding box center [957, 248] width 252 height 233
click at [952, 100] on link "Sign up" at bounding box center [953, 96] width 33 height 13
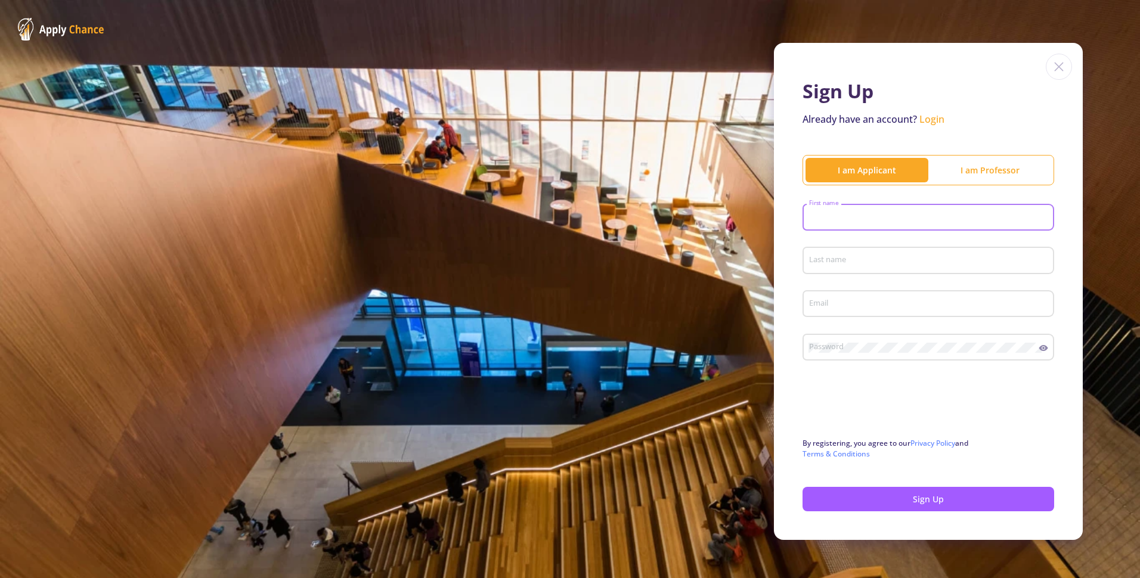
click at [862, 221] on input "First name" at bounding box center [930, 218] width 243 height 11
type input "omid"
click at [815, 269] on div "Last name" at bounding box center [929, 258] width 240 height 31
type input "yp"
drag, startPoint x: 820, startPoint y: 292, endPoint x: 826, endPoint y: 302, distance: 12.6
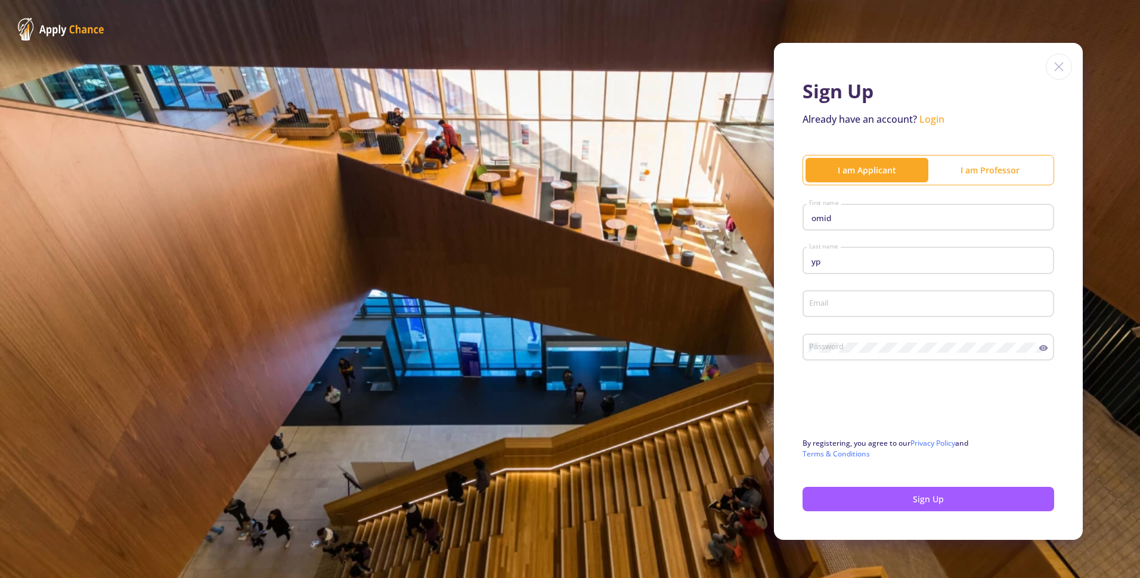
click at [826, 302] on div "Email" at bounding box center [929, 301] width 240 height 31
click at [826, 302] on input "Email" at bounding box center [930, 304] width 243 height 11
type input "[EMAIL_ADDRESS][DOMAIN_NAME]"
click at [917, 497] on button "Sign Up" at bounding box center [929, 499] width 252 height 24
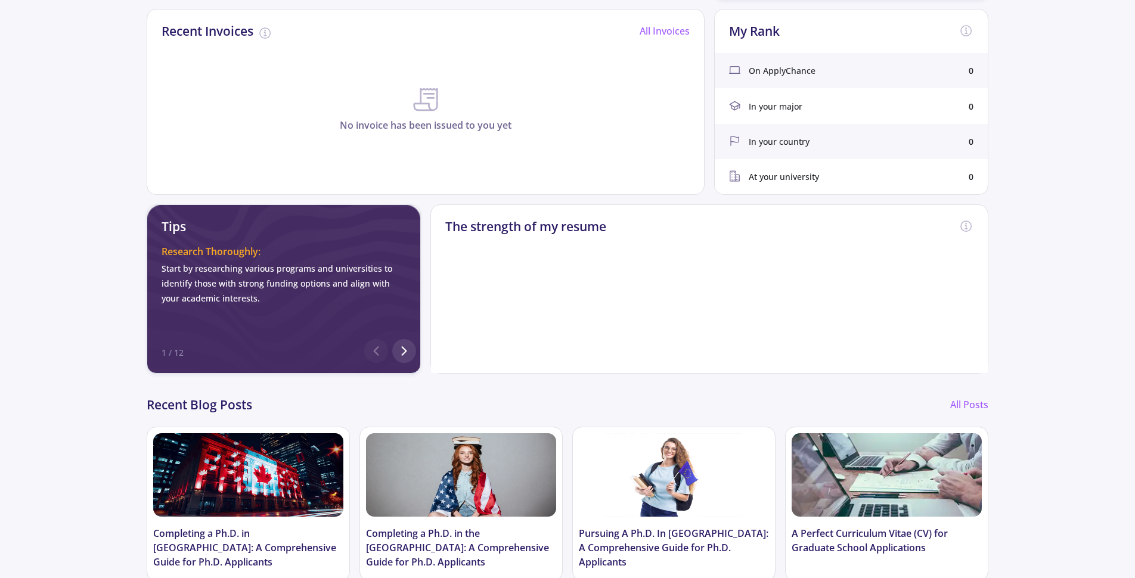
scroll to position [382, 0]
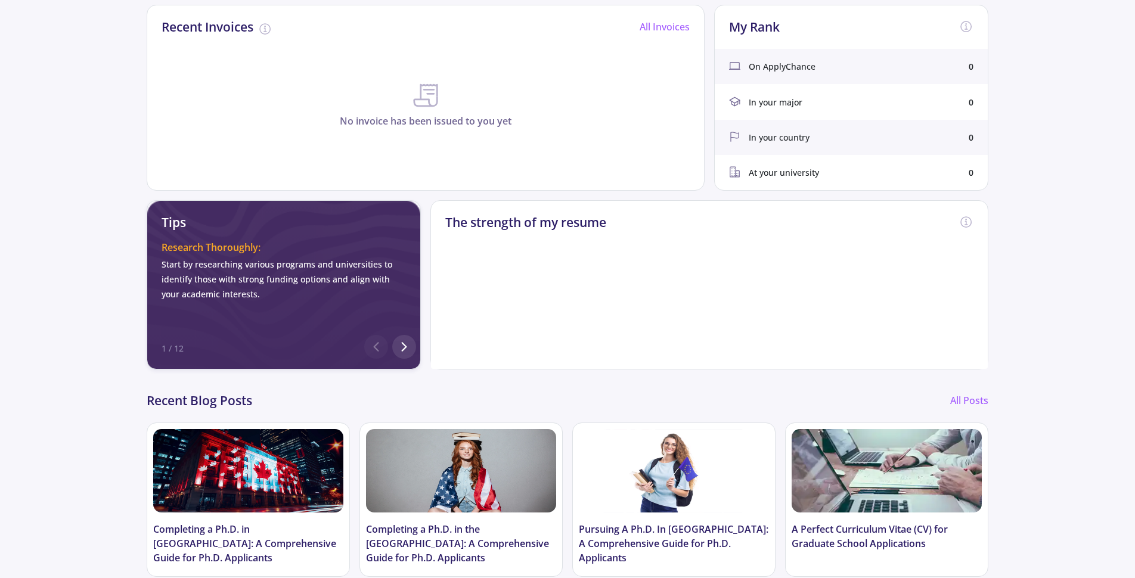
click at [611, 235] on foreignobject at bounding box center [709, 294] width 239 height 149
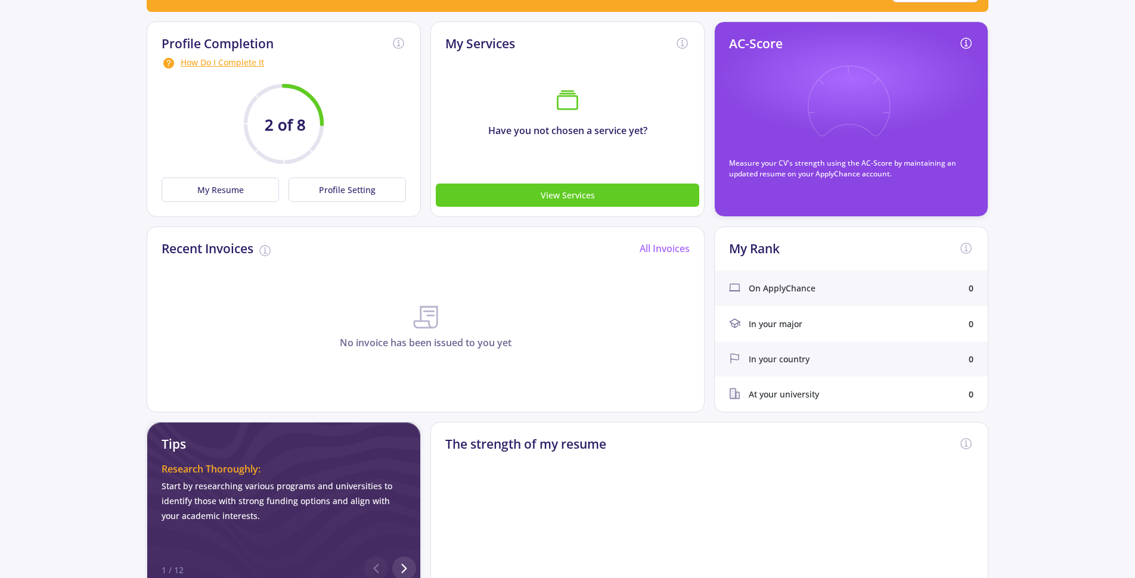
scroll to position [161, 0]
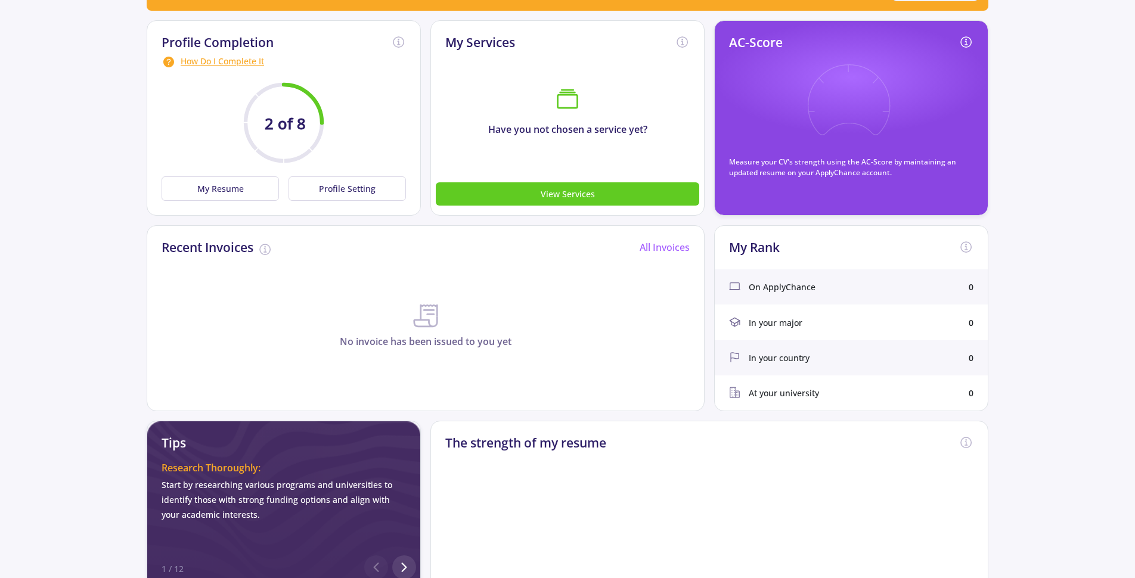
click at [852, 140] on icon at bounding box center [849, 108] width 88 height 88
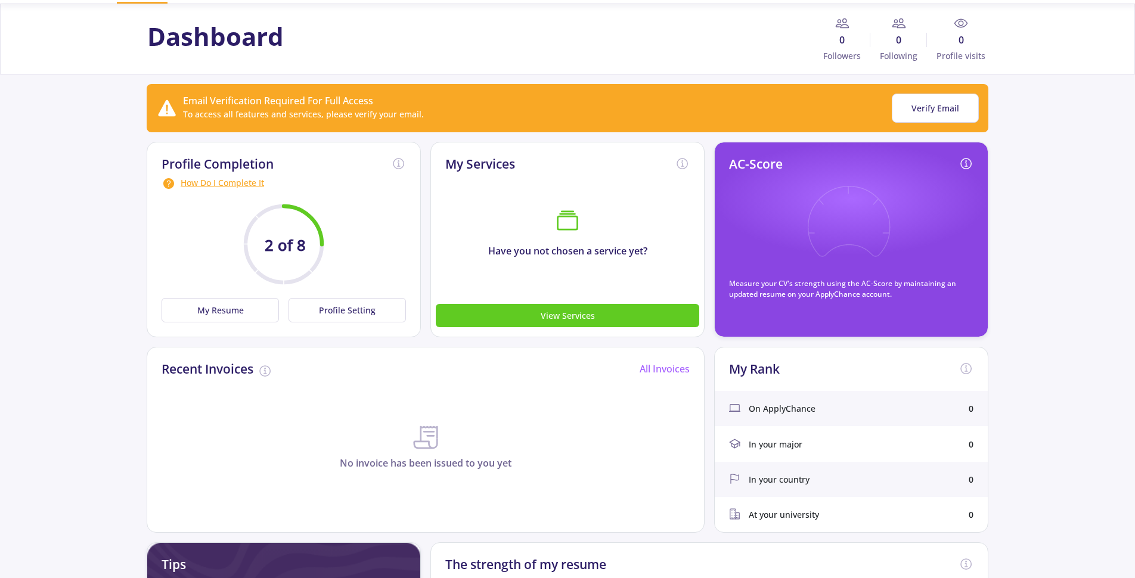
scroll to position [38, 0]
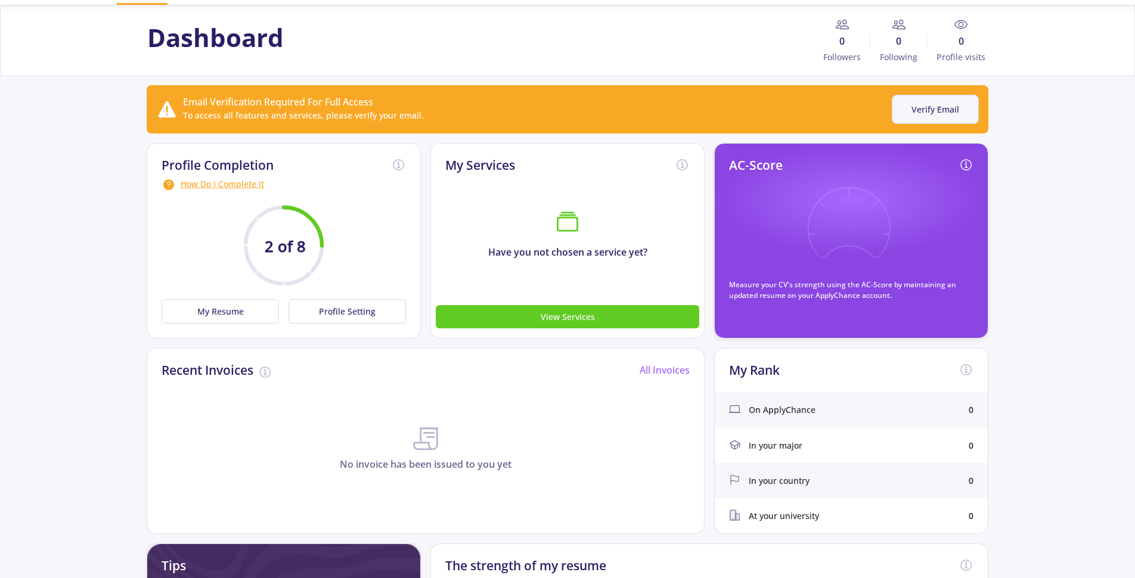
click at [942, 103] on button "Verify Email" at bounding box center [935, 109] width 87 height 29
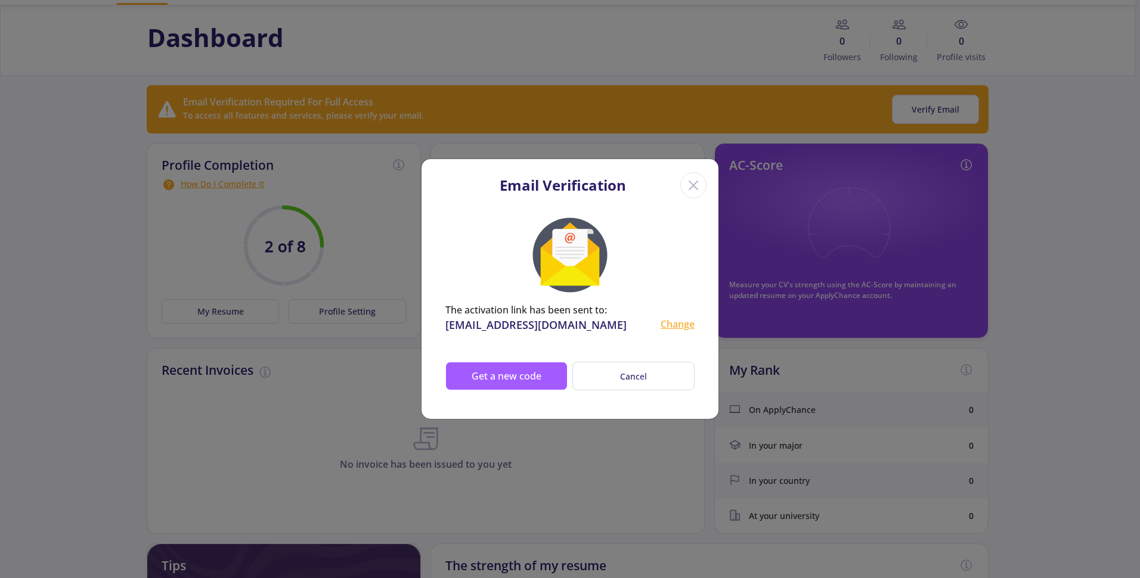
click at [694, 181] on icon "Close" at bounding box center [693, 185] width 19 height 19
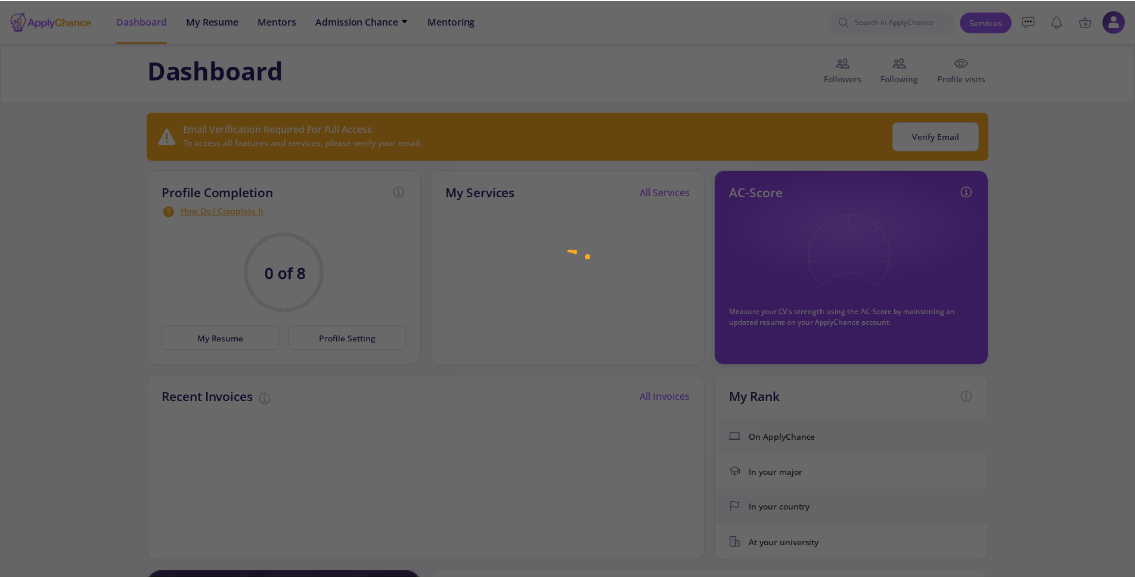
scroll to position [38, 0]
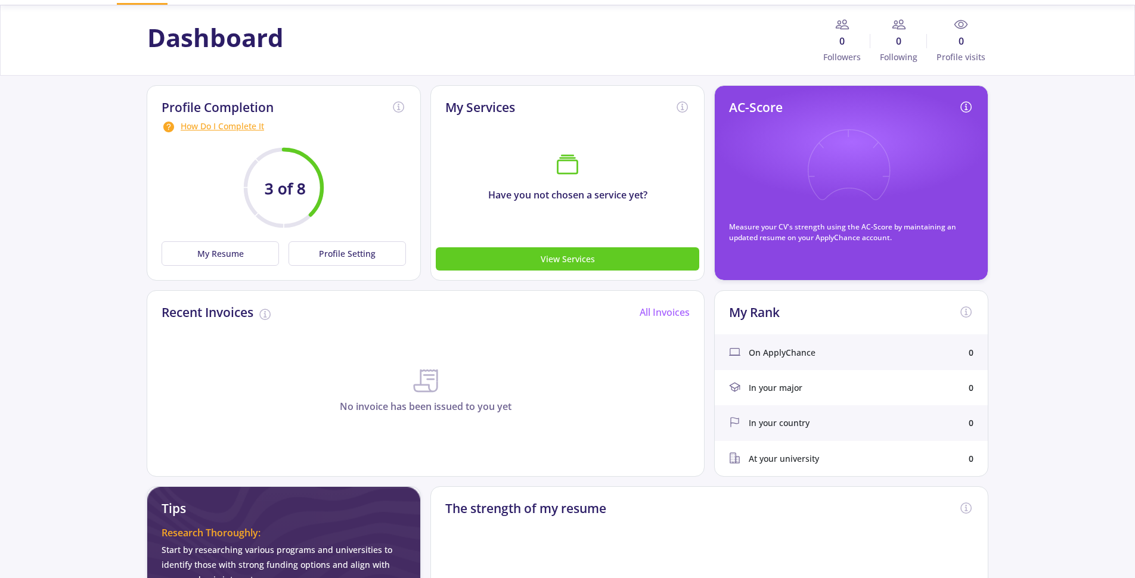
click at [828, 188] on icon at bounding box center [849, 173] width 88 height 88
click at [968, 109] on icon at bounding box center [966, 107] width 14 height 14
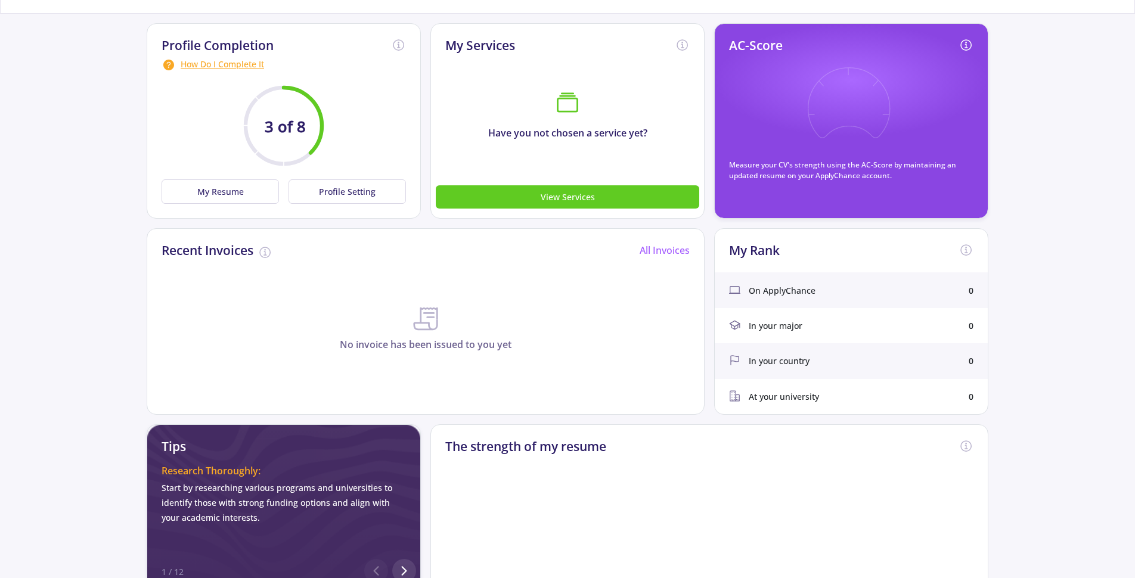
scroll to position [100, 0]
click at [242, 197] on button "My Resume" at bounding box center [220, 192] width 117 height 24
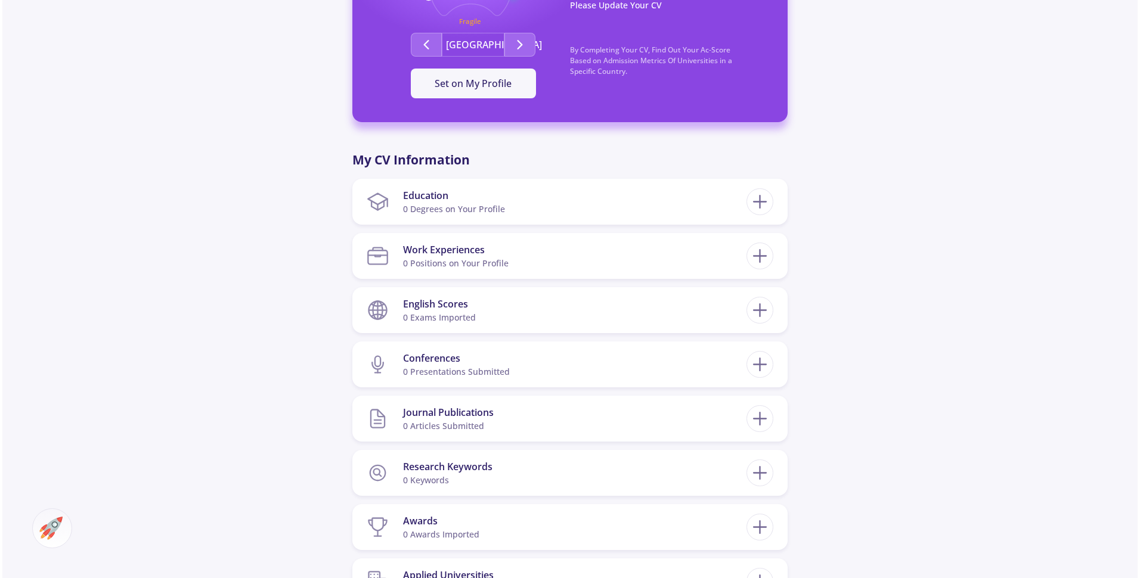
scroll to position [411, 0]
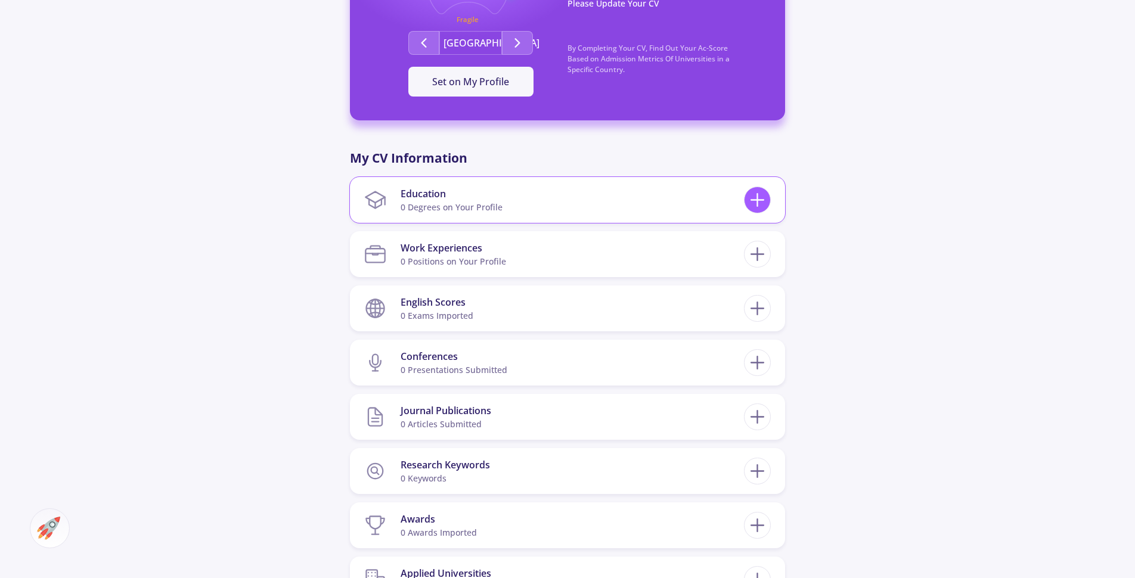
click at [756, 200] on line at bounding box center [757, 200] width 13 height 0
checkbox input "false"
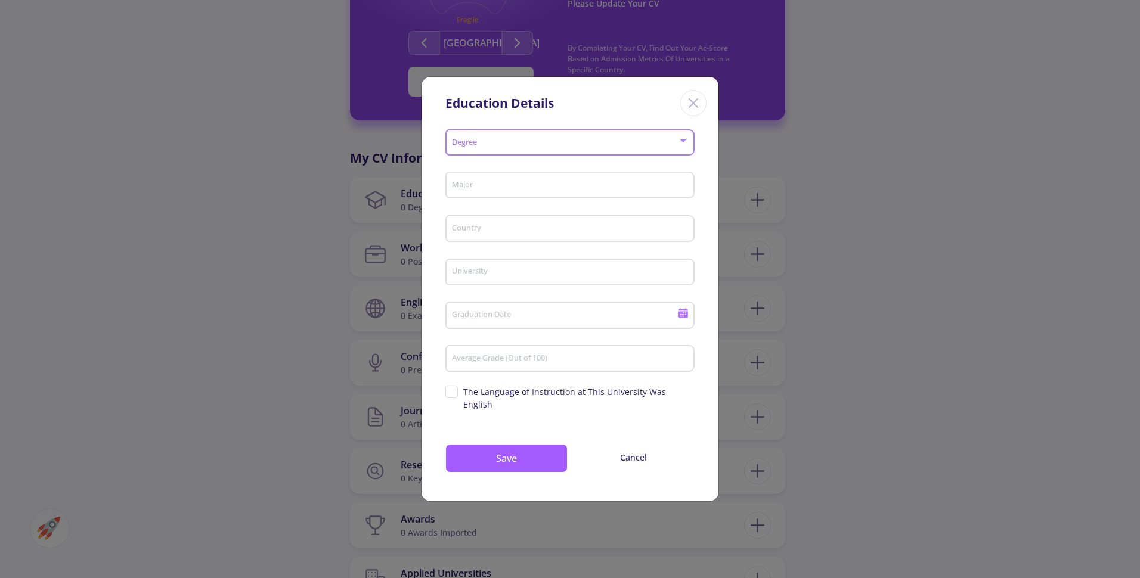
click at [588, 147] on span at bounding box center [566, 143] width 224 height 8
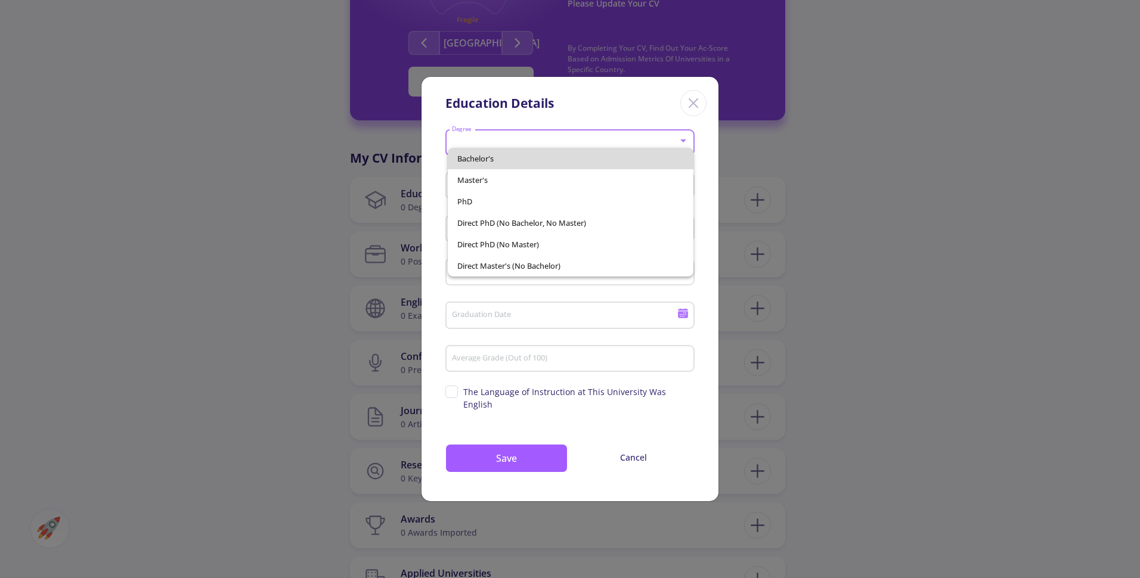
click at [494, 151] on span "Bachelor's" at bounding box center [570, 158] width 227 height 21
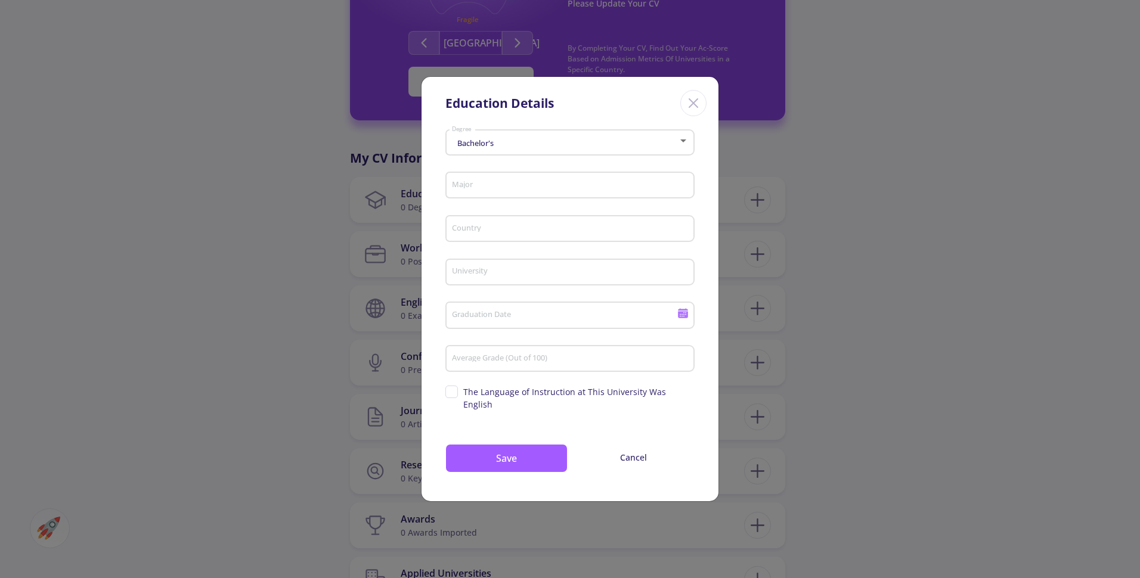
click at [533, 199] on div "Major" at bounding box center [570, 183] width 238 height 31
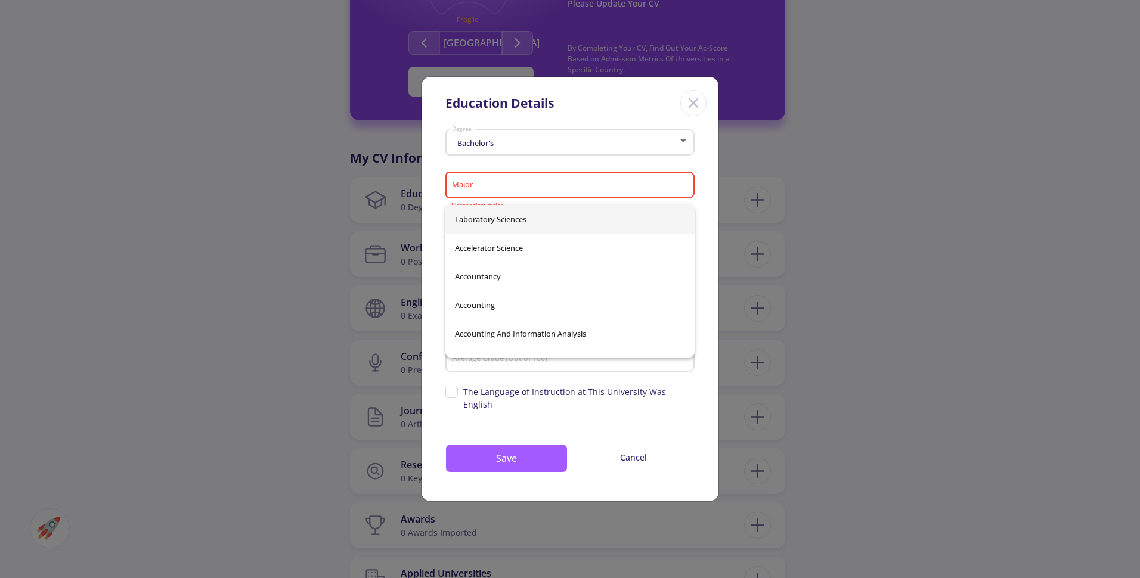
click at [515, 184] on div "Major" at bounding box center [570, 183] width 238 height 31
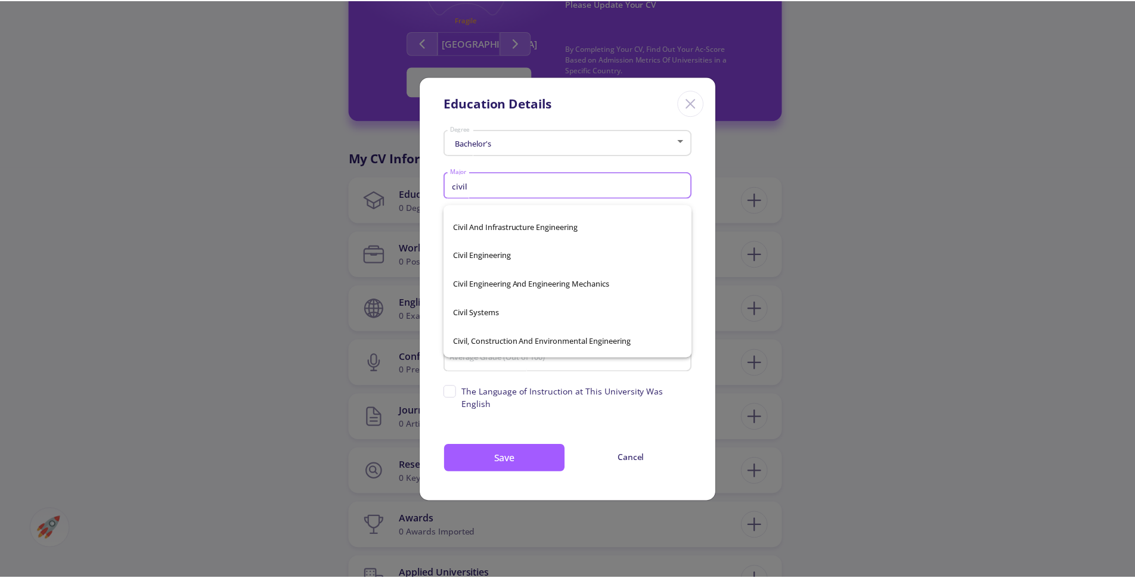
scroll to position [169, 0]
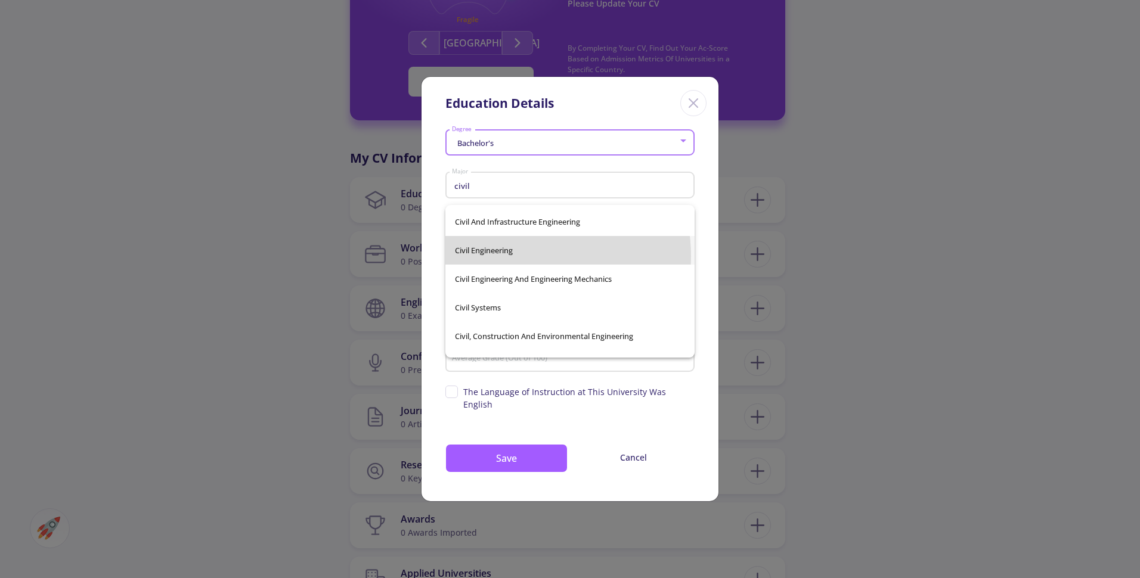
click at [515, 256] on span "Civil Engineering" at bounding box center [570, 250] width 230 height 29
type input "Civil Engineering"
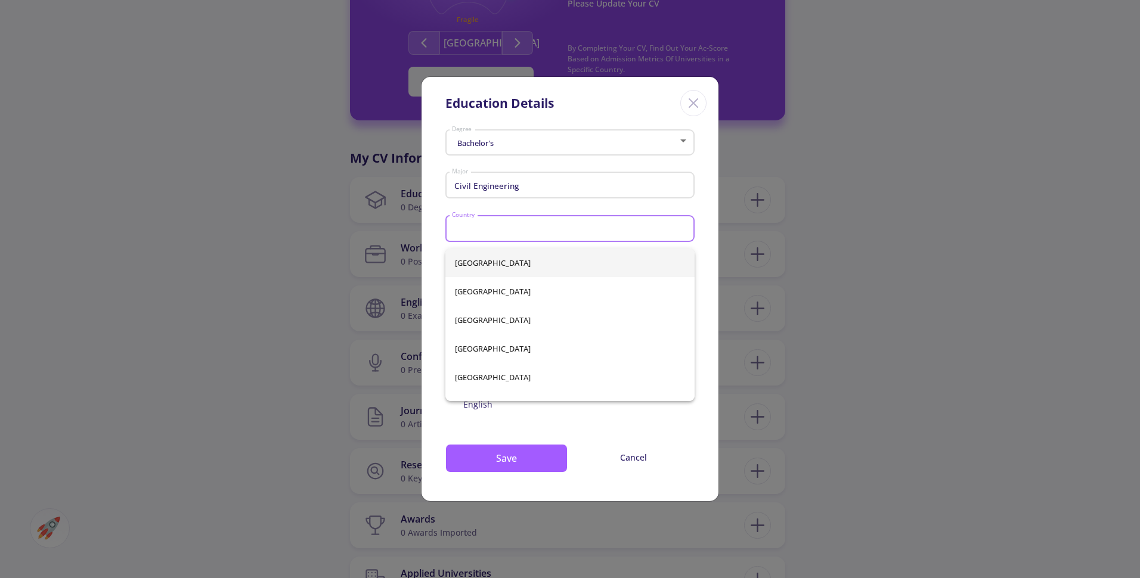
click at [524, 233] on input "Country" at bounding box center [571, 229] width 241 height 11
type input "ir"
click at [490, 294] on div "Afghanistan Albania Algeria Andorra Angola Antigua and Barbuda Argentina Armeni…" at bounding box center [569, 325] width 249 height 153
click at [489, 235] on input "Country" at bounding box center [571, 229] width 241 height 11
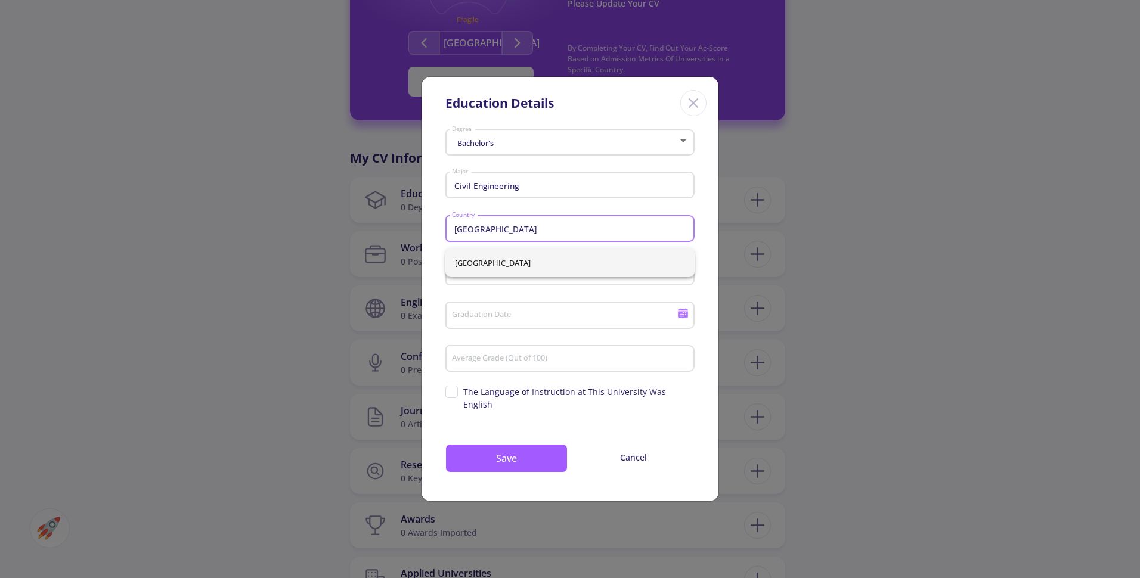
type input "[GEOGRAPHIC_DATA]"
click at [431, 261] on div "Bachelor's Degree Civil Engineering Major Country University Graduation Date Av…" at bounding box center [570, 313] width 297 height 376
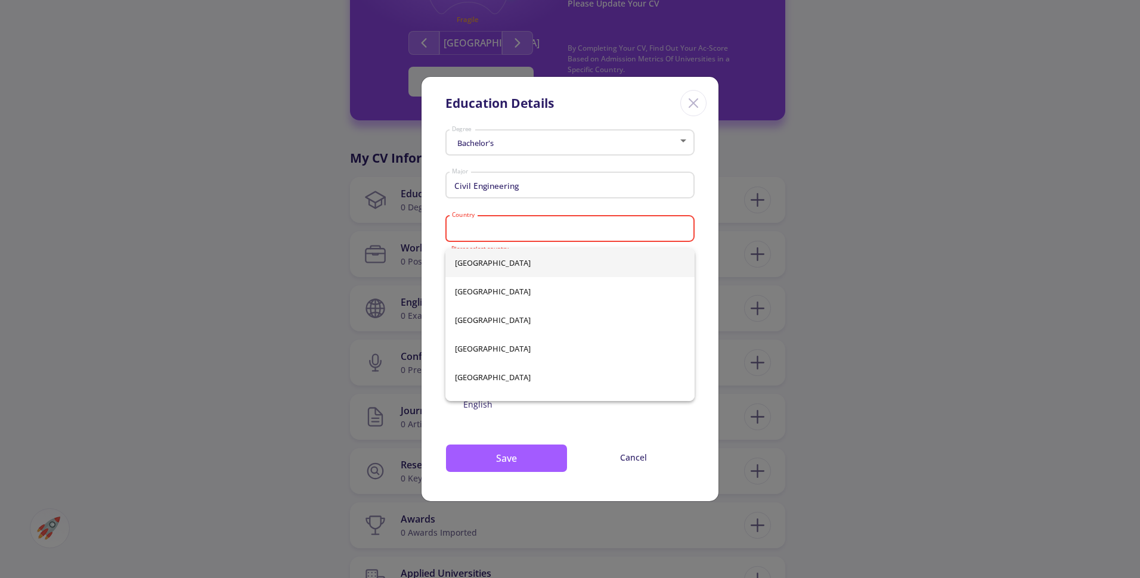
click at [469, 235] on input "Country" at bounding box center [571, 229] width 241 height 11
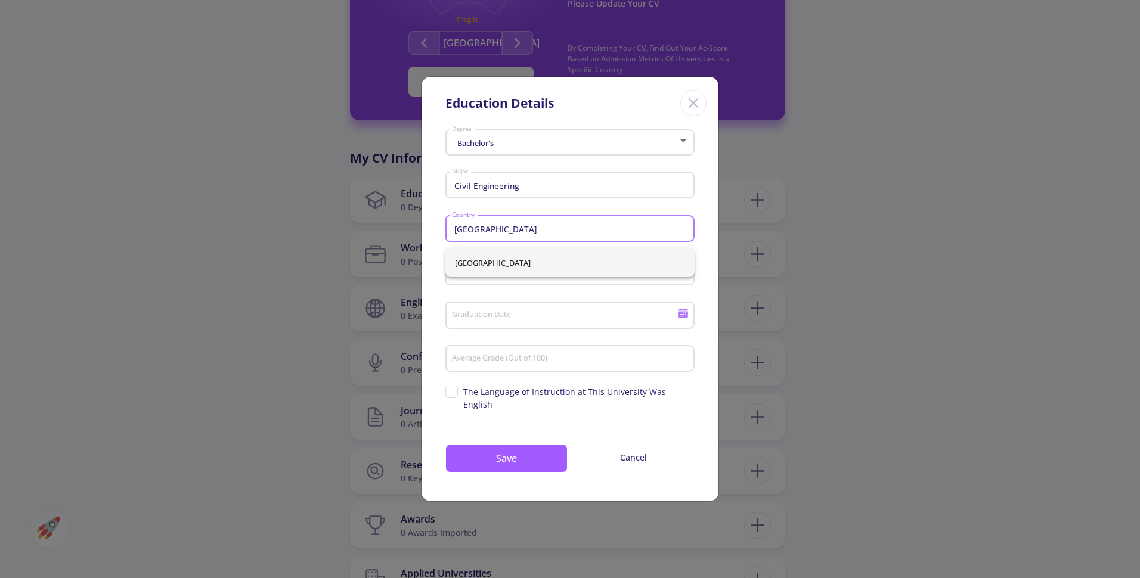
type input "[GEOGRAPHIC_DATA]"
click at [470, 284] on div "University" at bounding box center [570, 270] width 238 height 31
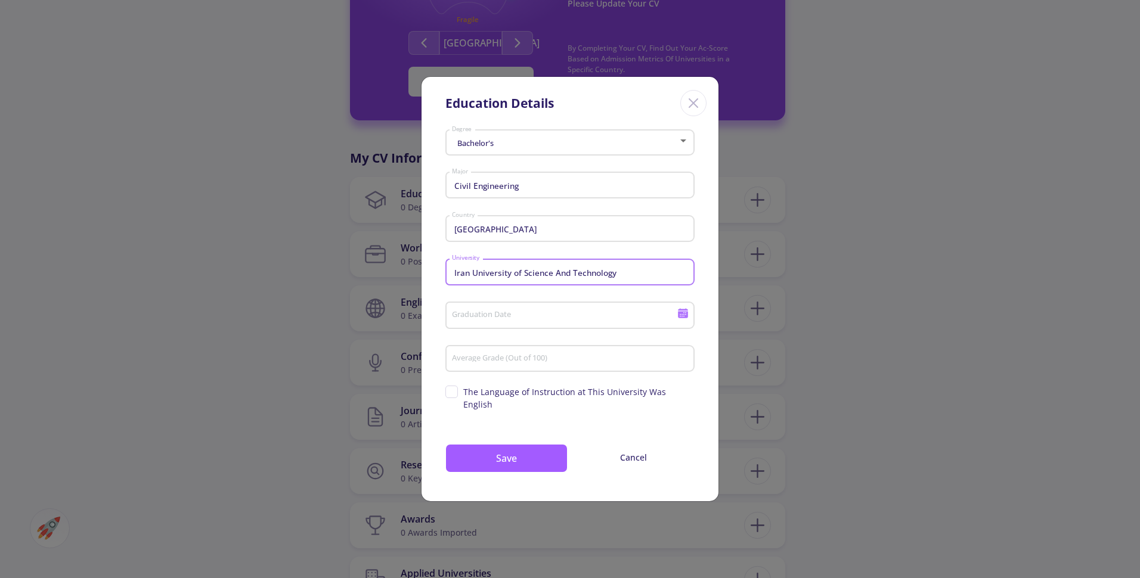
type input "Iran University of Science And Technology"
click at [513, 321] on input "Graduation Date" at bounding box center [566, 316] width 230 height 11
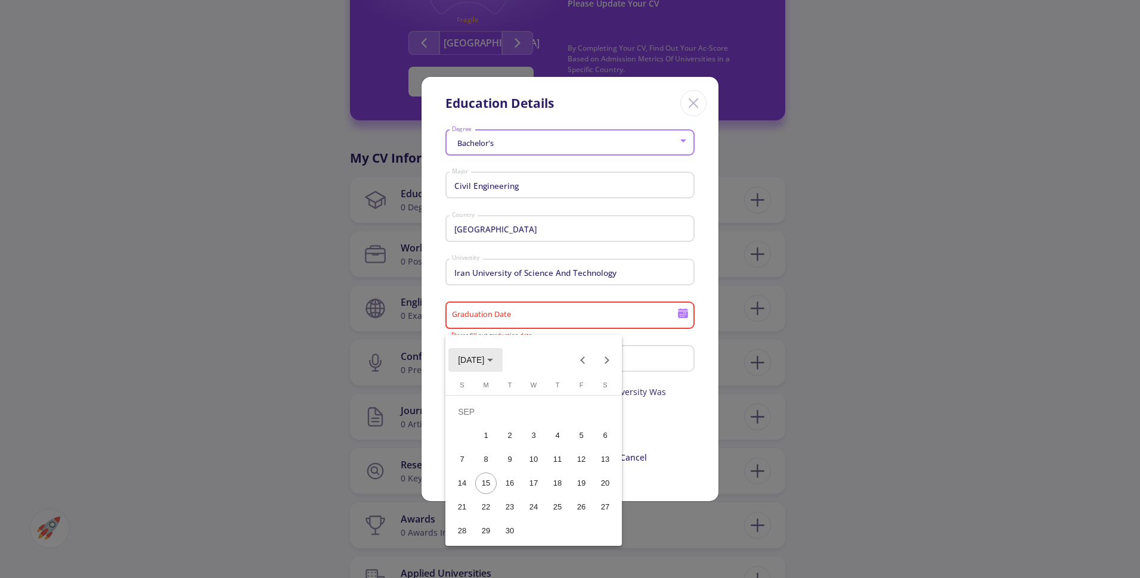
click at [484, 364] on span "SEP 2025" at bounding box center [471, 361] width 26 height 10
click at [477, 439] on div "2024" at bounding box center [472, 444] width 38 height 21
click at [649, 417] on div at bounding box center [570, 289] width 1140 height 578
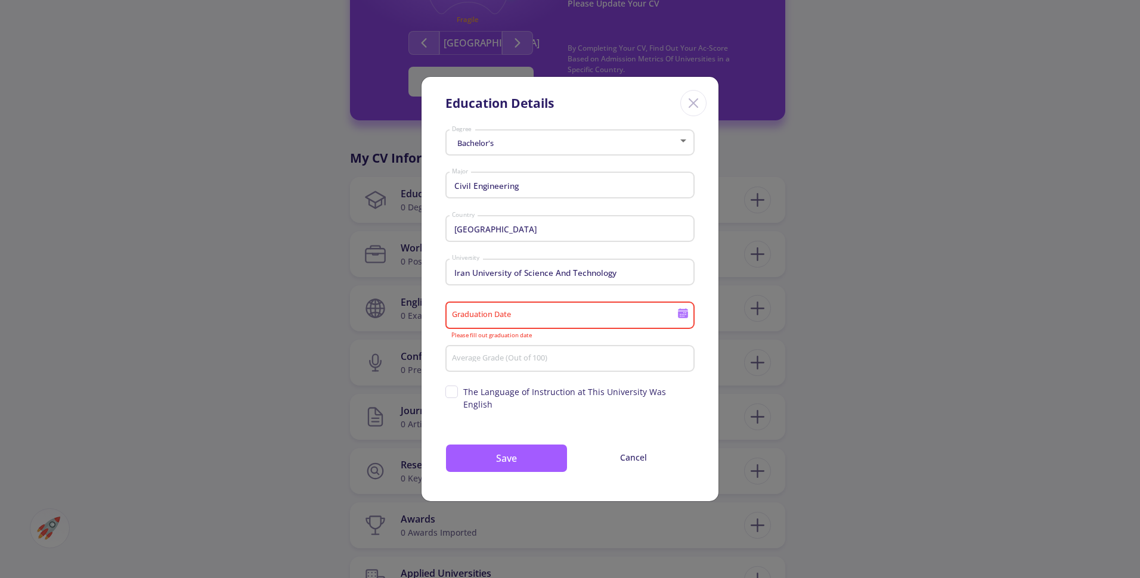
drag, startPoint x: 688, startPoint y: 314, endPoint x: 683, endPoint y: 323, distance: 9.6
click at [683, 319] on icon at bounding box center [682, 313] width 11 height 11
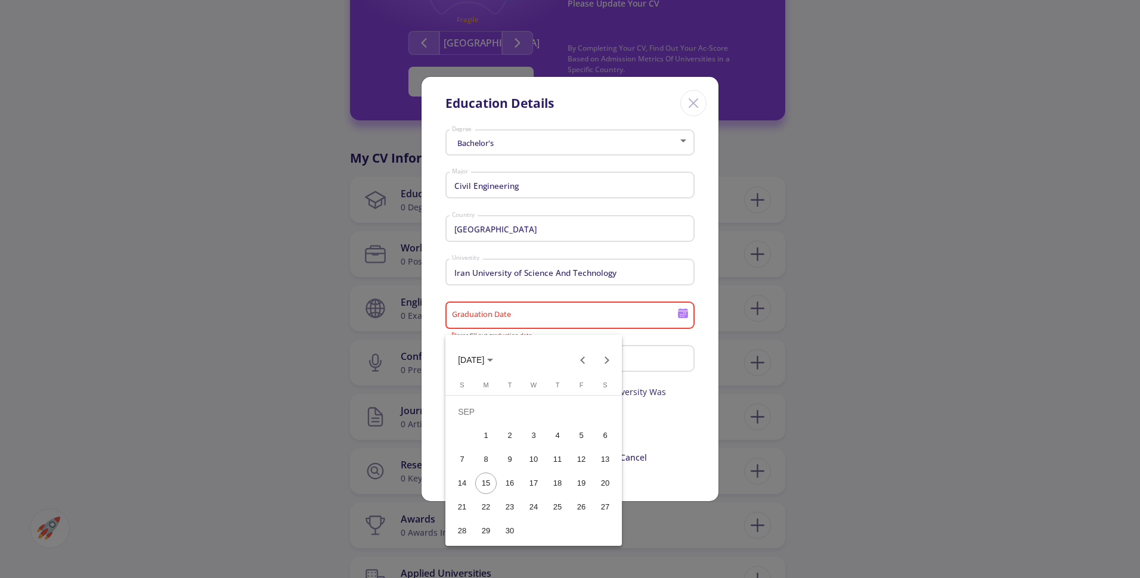
click at [683, 323] on div at bounding box center [570, 289] width 1140 height 578
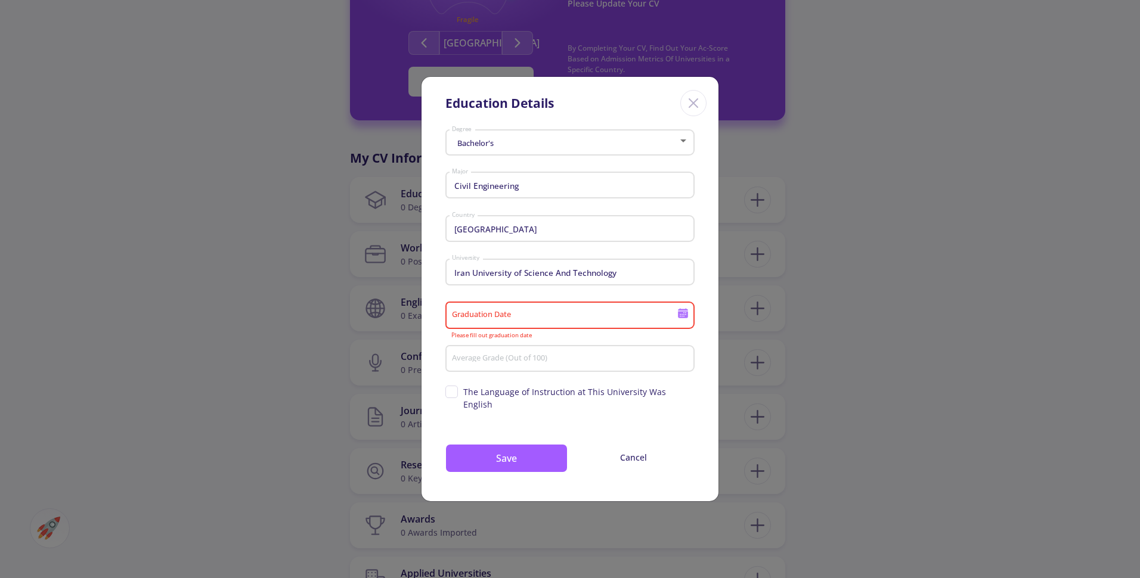
click at [685, 311] on icon at bounding box center [683, 309] width 10 height 2
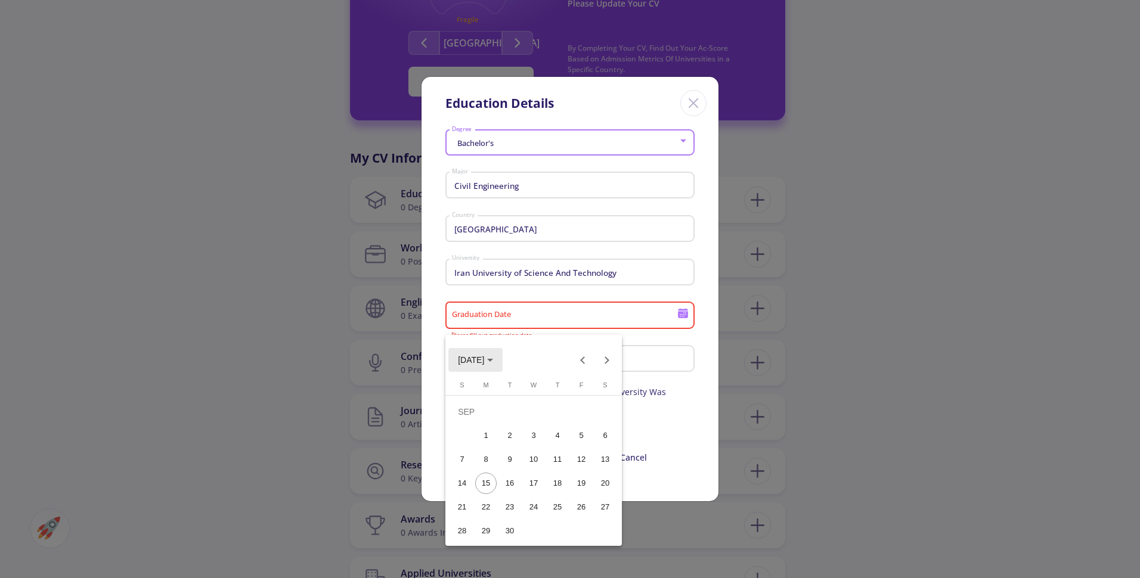
click at [484, 361] on span "SEP 2025" at bounding box center [471, 361] width 26 height 10
click at [472, 443] on div "2024" at bounding box center [472, 444] width 38 height 21
click at [479, 468] on div "SEP" at bounding box center [472, 468] width 38 height 21
click at [492, 527] on div "30" at bounding box center [485, 531] width 21 height 21
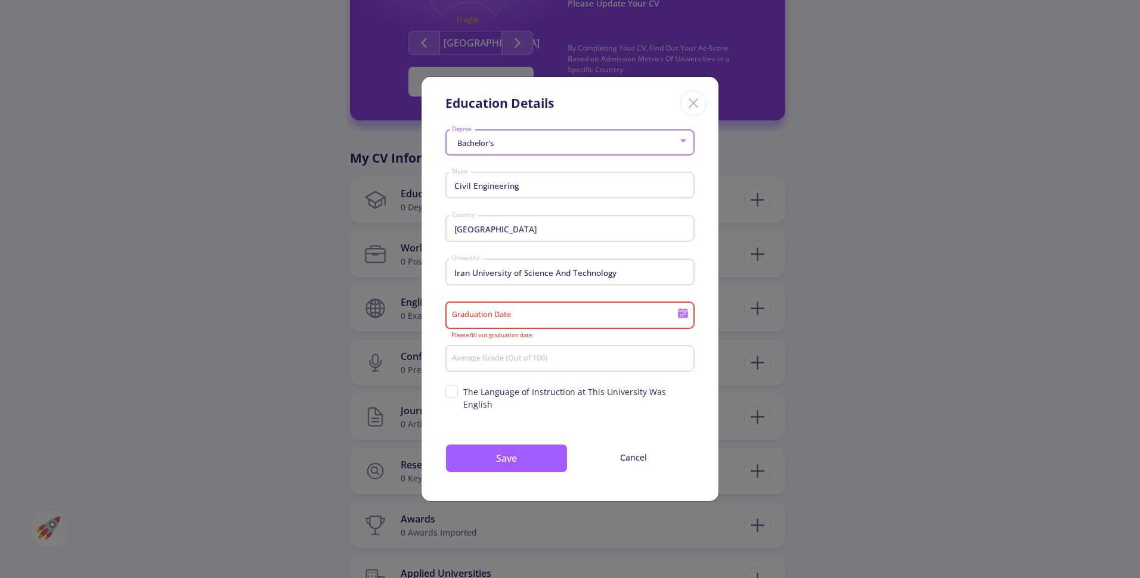
type input "9/30/2024"
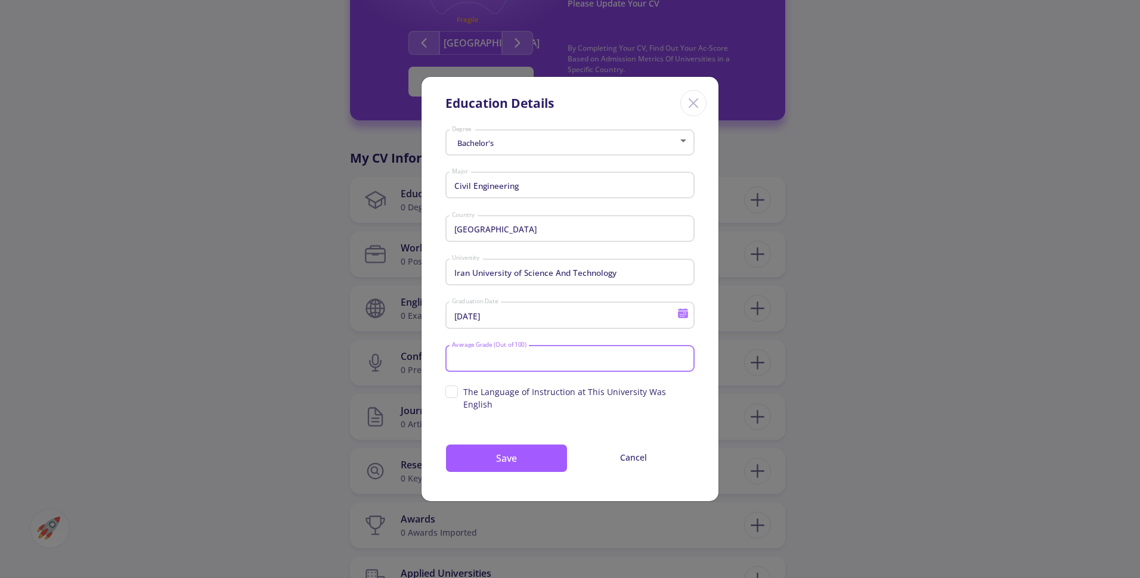
click at [528, 364] on input "Average Grade (Out of 100)" at bounding box center [571, 359] width 241 height 11
type input "81.1"
click at [519, 444] on button "Save" at bounding box center [506, 458] width 122 height 29
click at [512, 449] on button "Save" at bounding box center [506, 458] width 122 height 29
click at [510, 444] on button "Save" at bounding box center [506, 458] width 122 height 29
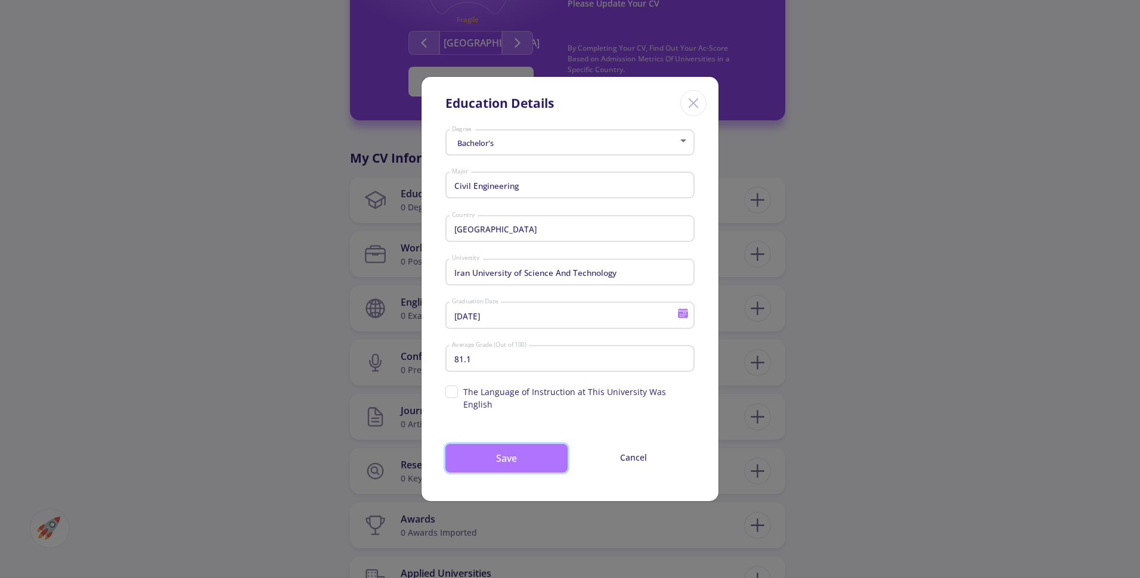
click at [510, 444] on button "Save" at bounding box center [506, 458] width 122 height 29
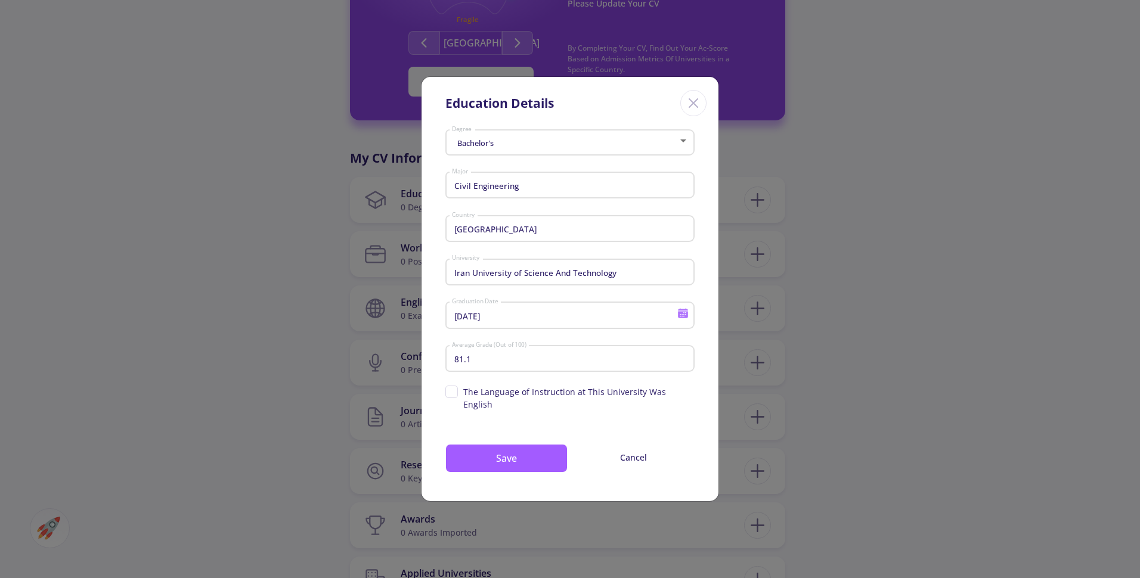
click at [835, 237] on div "Education Details Bachelor's Degree Civil Engineering Major Iran Country Iran U…" at bounding box center [570, 289] width 1140 height 578
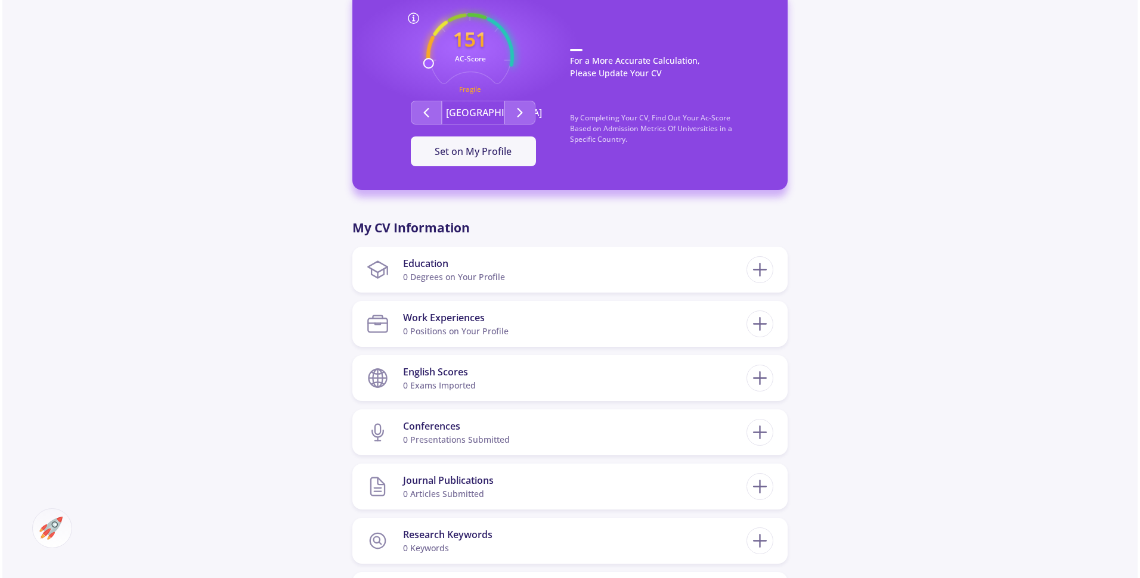
scroll to position [339, 0]
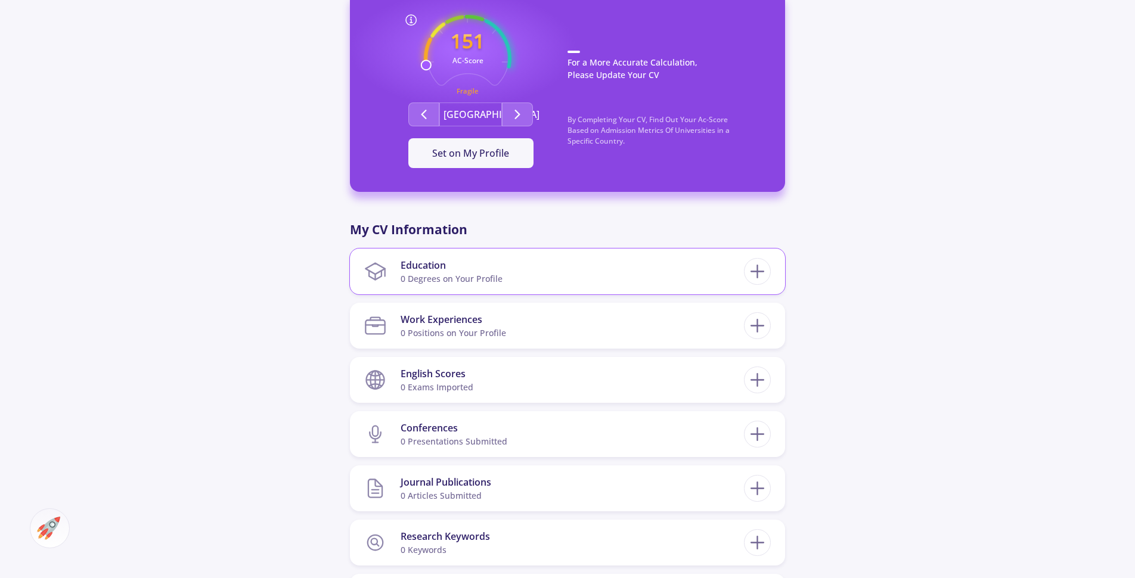
click at [775, 274] on div "Education 0 Degrees on Your Profile" at bounding box center [567, 272] width 435 height 46
click at [763, 276] on icon at bounding box center [758, 272] width 22 height 22
checkbox input "false"
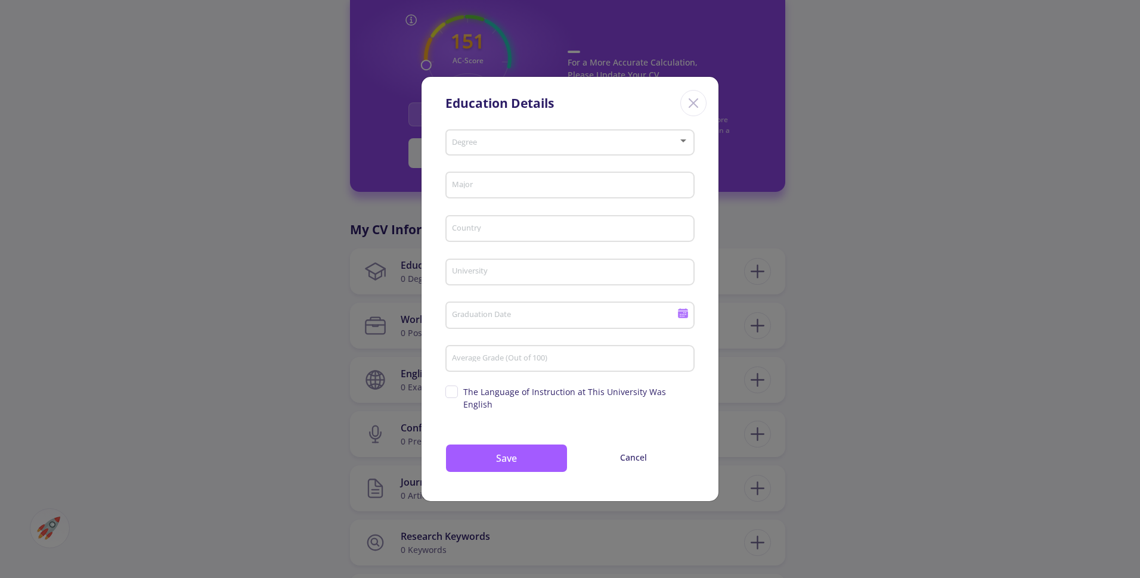
click at [584, 144] on div "Degree" at bounding box center [570, 140] width 238 height 30
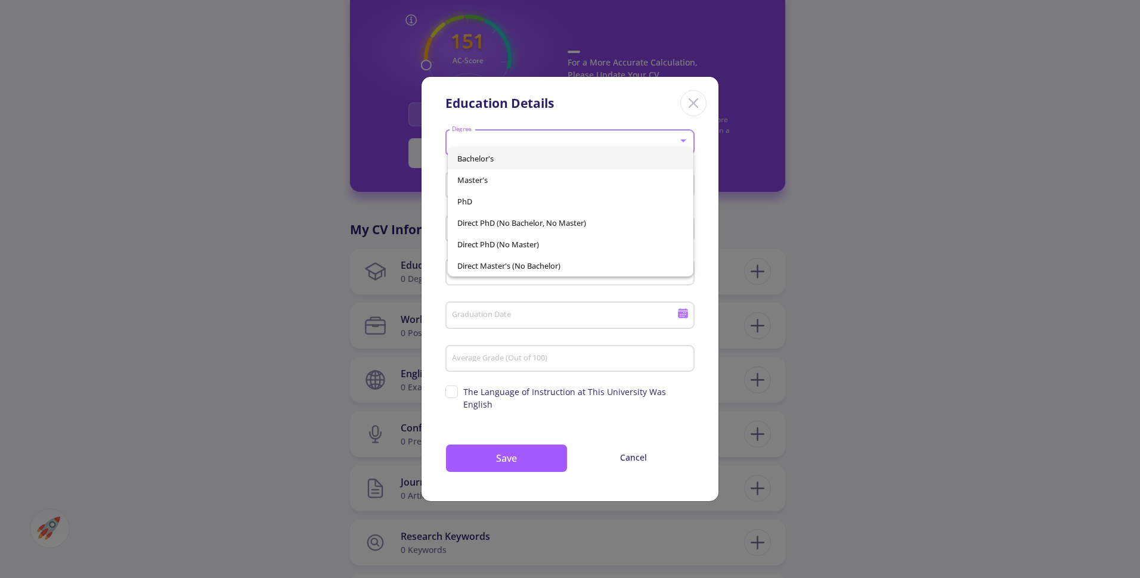
click at [533, 162] on span "Bachelor's" at bounding box center [570, 158] width 227 height 21
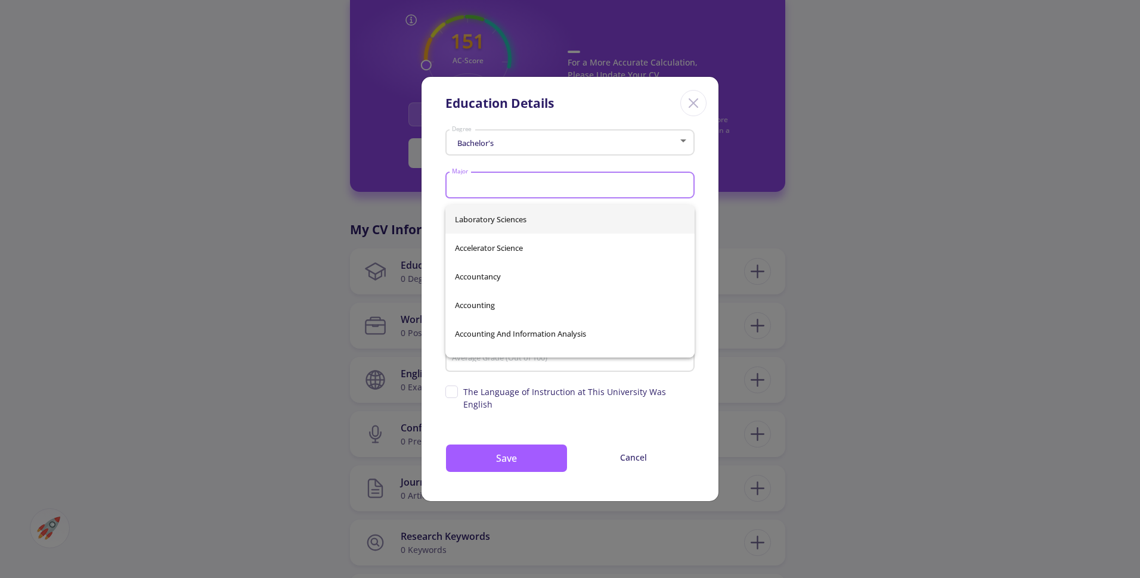
click at [498, 191] on input "Major" at bounding box center [571, 186] width 241 height 11
type input "s"
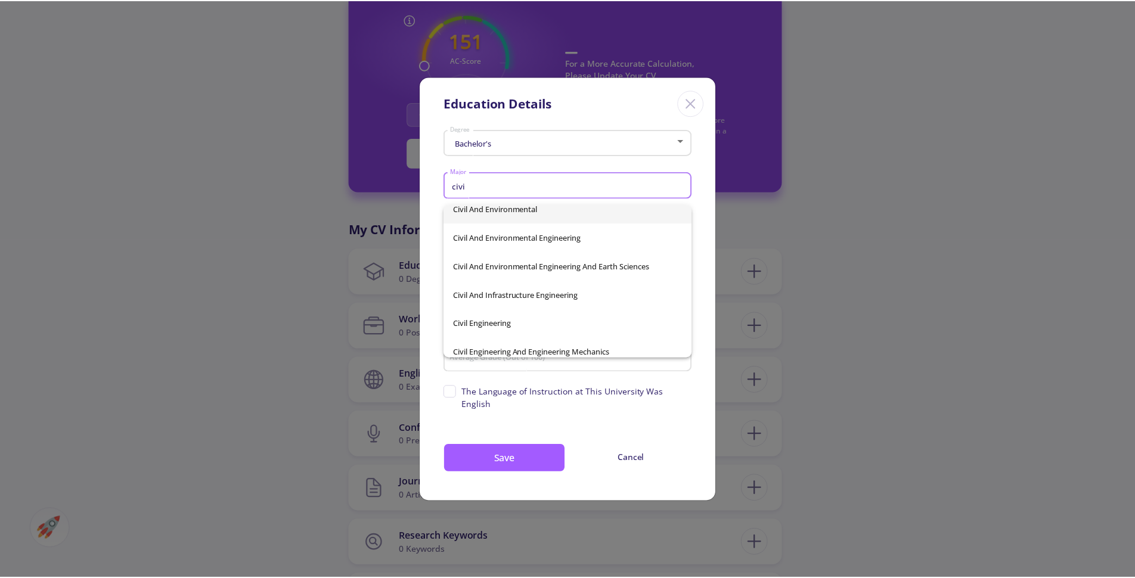
scroll to position [97, 0]
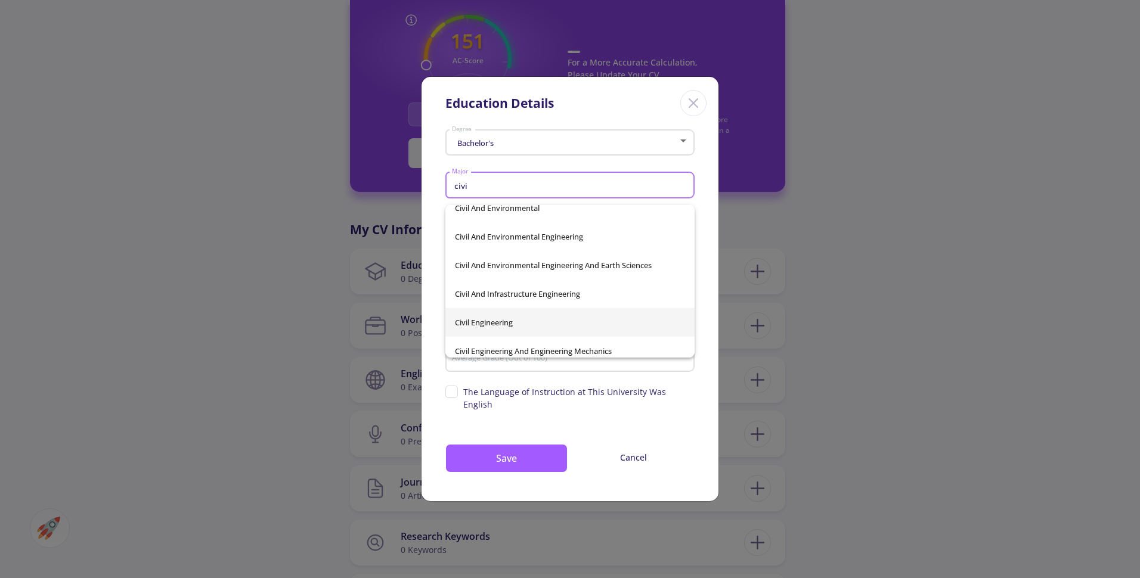
click at [512, 321] on span "Civil Engineering" at bounding box center [570, 322] width 230 height 29
type input "Civil Engineering"
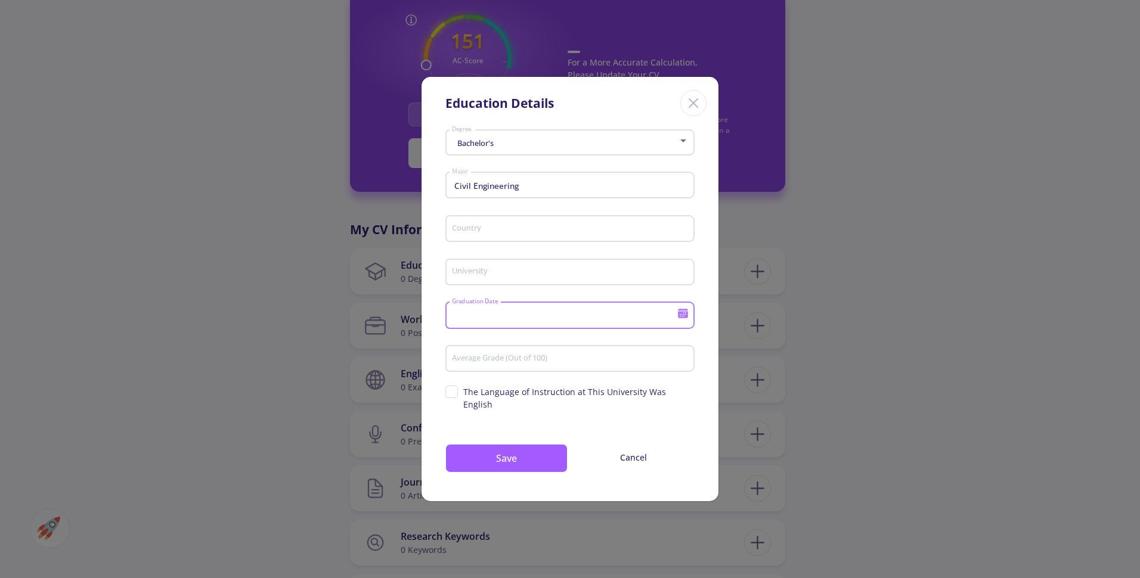
click at [512, 321] on input "Graduation Date" at bounding box center [566, 316] width 230 height 11
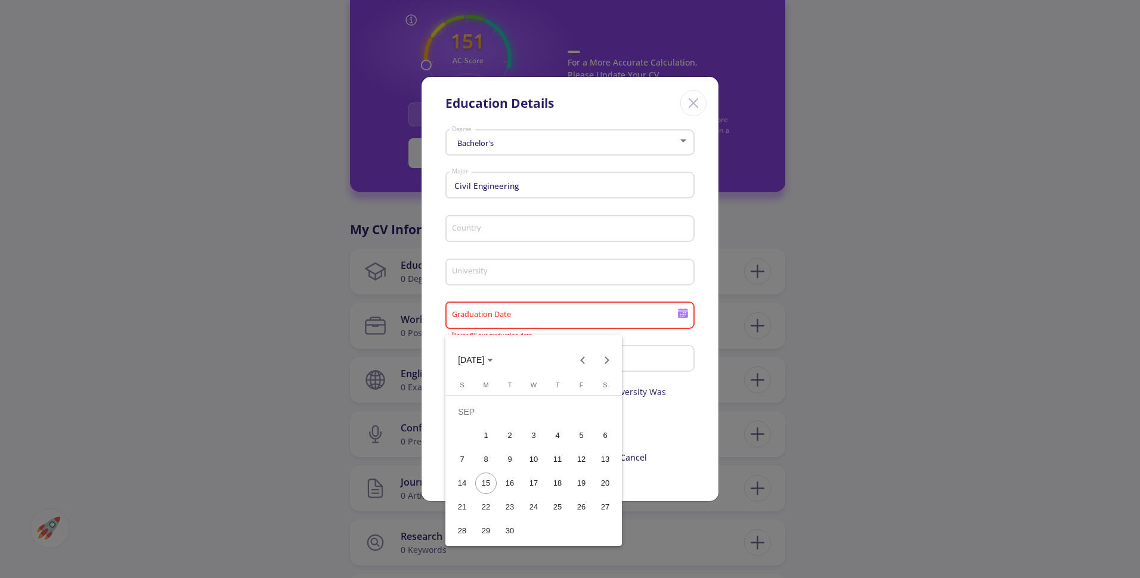
click at [507, 245] on div at bounding box center [570, 289] width 1140 height 578
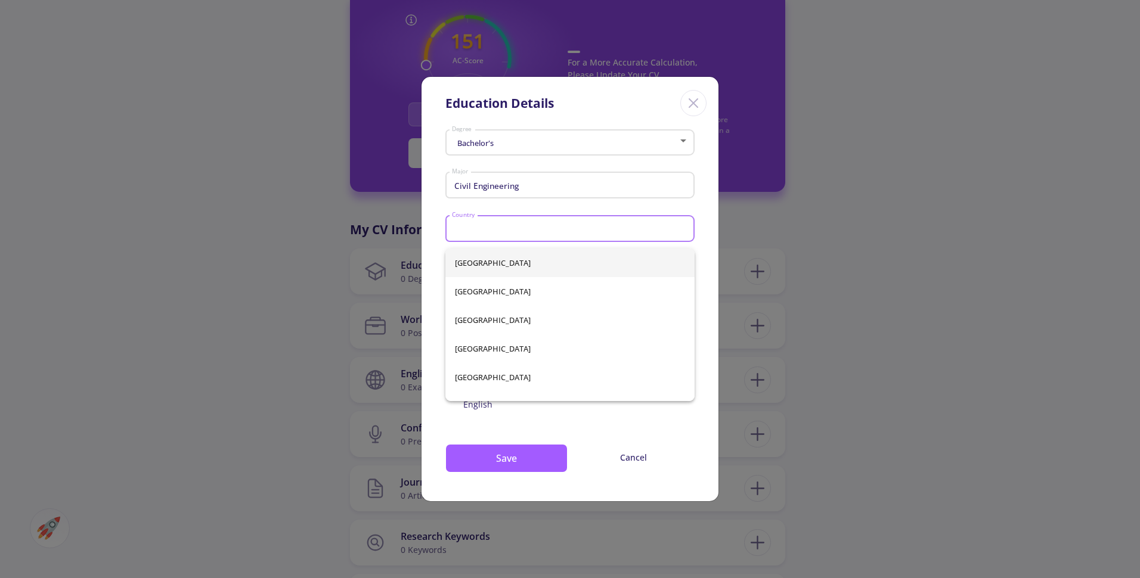
click at [498, 235] on input "Country" at bounding box center [571, 229] width 241 height 11
type input "ir"
click at [466, 289] on div "Cote d'Ivoire Iran Iraq Ireland United Arab Emirates Virgin Islands" at bounding box center [569, 325] width 249 height 153
click at [492, 235] on input "Country" at bounding box center [571, 229] width 241 height 11
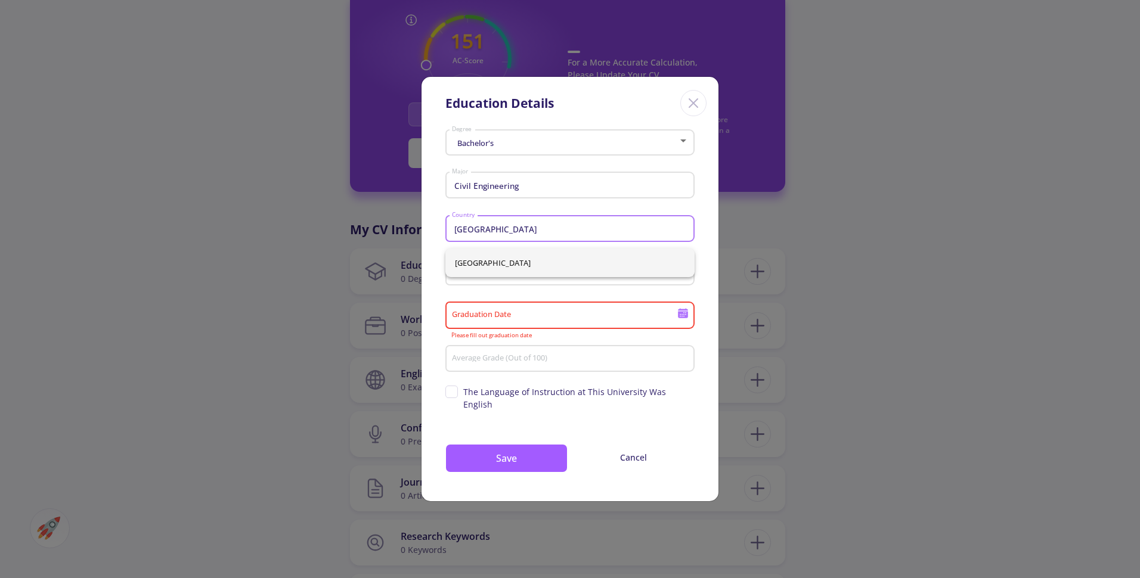
type input "[GEOGRAPHIC_DATA]"
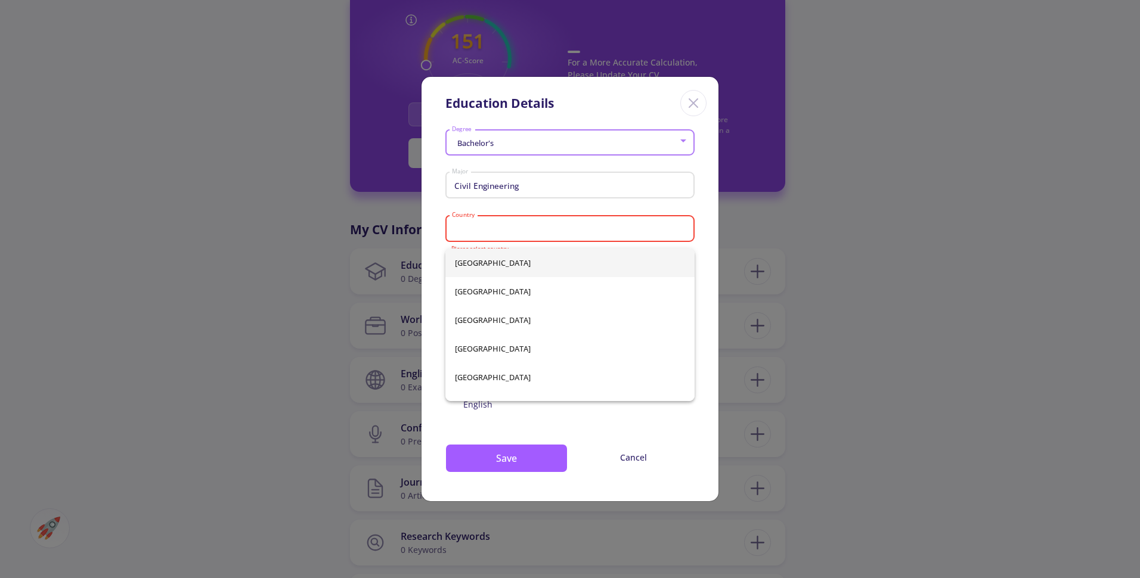
click at [465, 263] on div "Afghanistan Albania Algeria Andorra Angola Antigua and Barbuda Argentina Armeni…" at bounding box center [569, 325] width 249 height 153
click at [472, 231] on input "Country" at bounding box center [571, 229] width 241 height 11
type input "i"
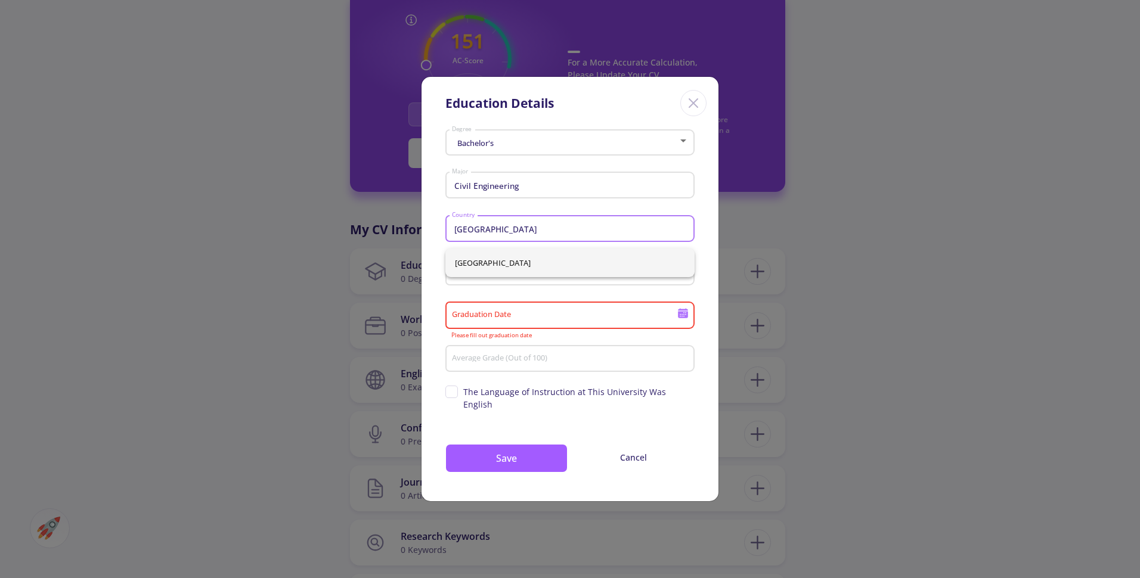
type input "[GEOGRAPHIC_DATA]"
click at [430, 228] on div "Bachelor's Degree Civil Engineering Major Iran Country University Graduation Da…" at bounding box center [570, 313] width 297 height 376
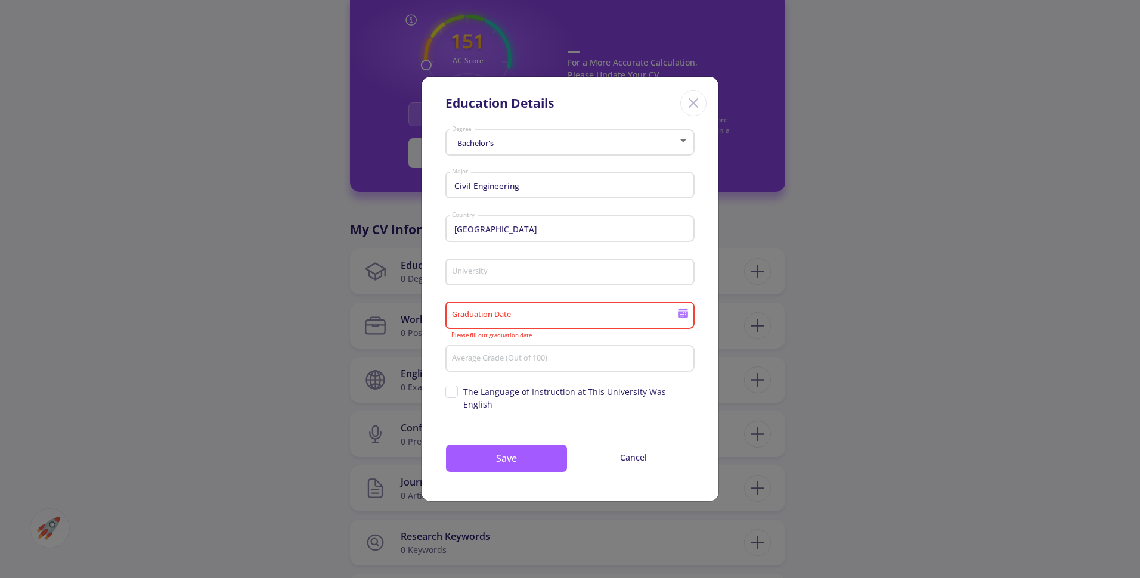
click at [472, 274] on input "University" at bounding box center [571, 273] width 241 height 11
type input "Iran University of Science And Technology"
click at [512, 321] on input "Graduation Date" at bounding box center [566, 316] width 230 height 11
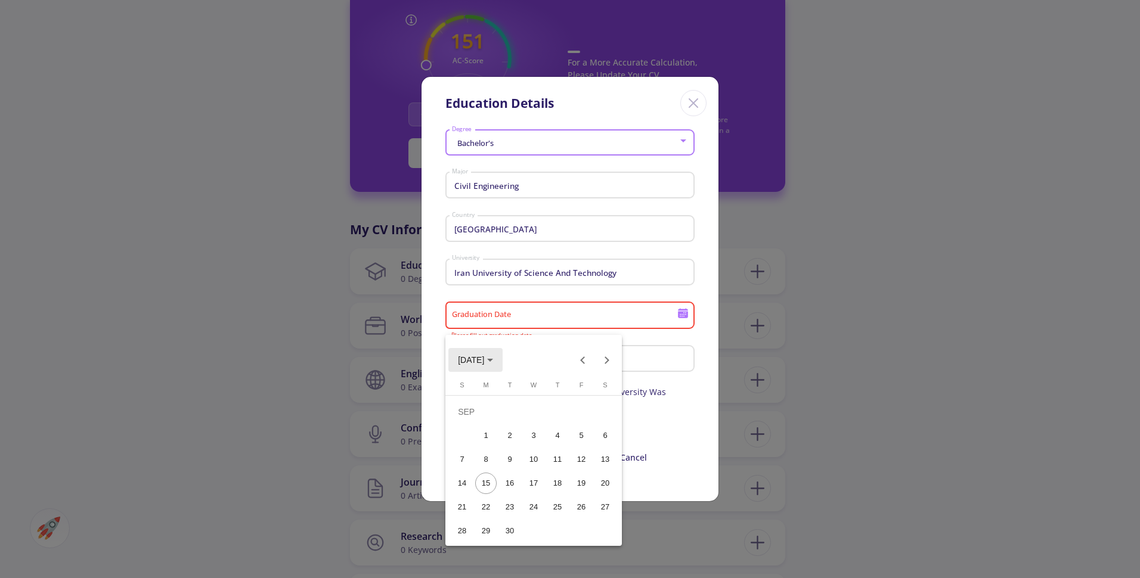
click at [484, 362] on span "SEP 2025" at bounding box center [471, 361] width 26 height 10
click at [475, 450] on div "2024" at bounding box center [472, 444] width 38 height 21
click at [472, 470] on div "SEP" at bounding box center [472, 468] width 38 height 21
click at [462, 460] on div "8" at bounding box center [461, 459] width 21 height 21
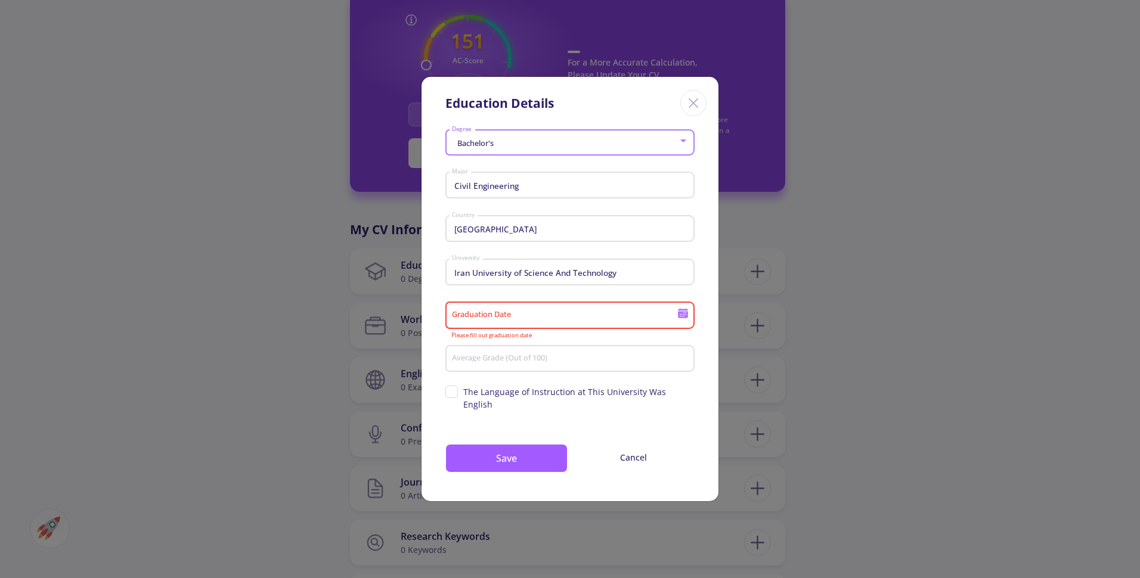
type input "9/8/2024"
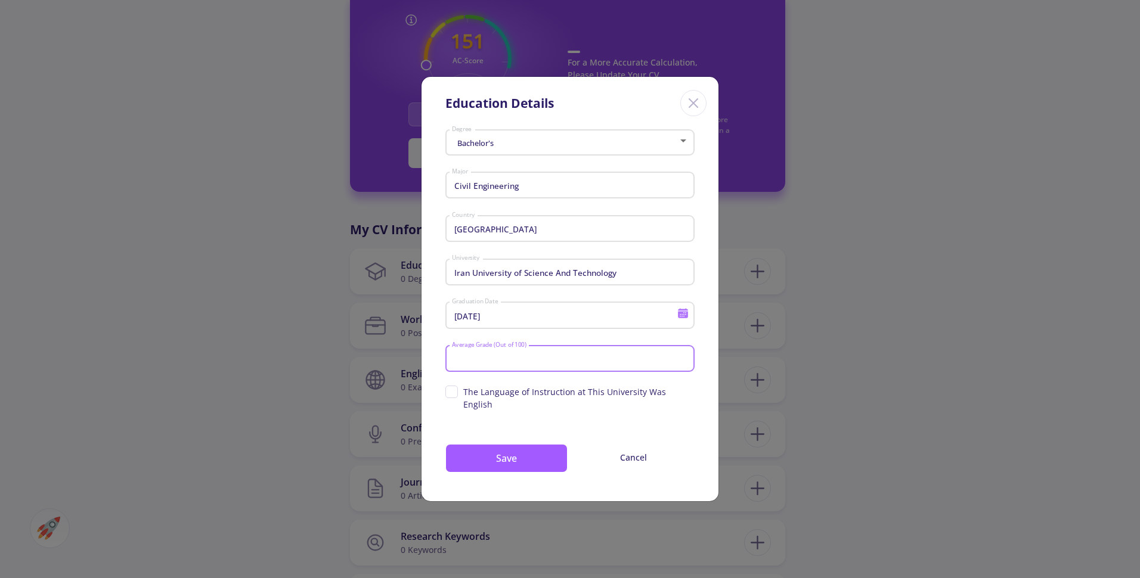
click at [529, 361] on input "Average Grade (Out of 100)" at bounding box center [571, 359] width 241 height 11
type input "81.1"
click at [533, 453] on button "Save" at bounding box center [506, 458] width 122 height 29
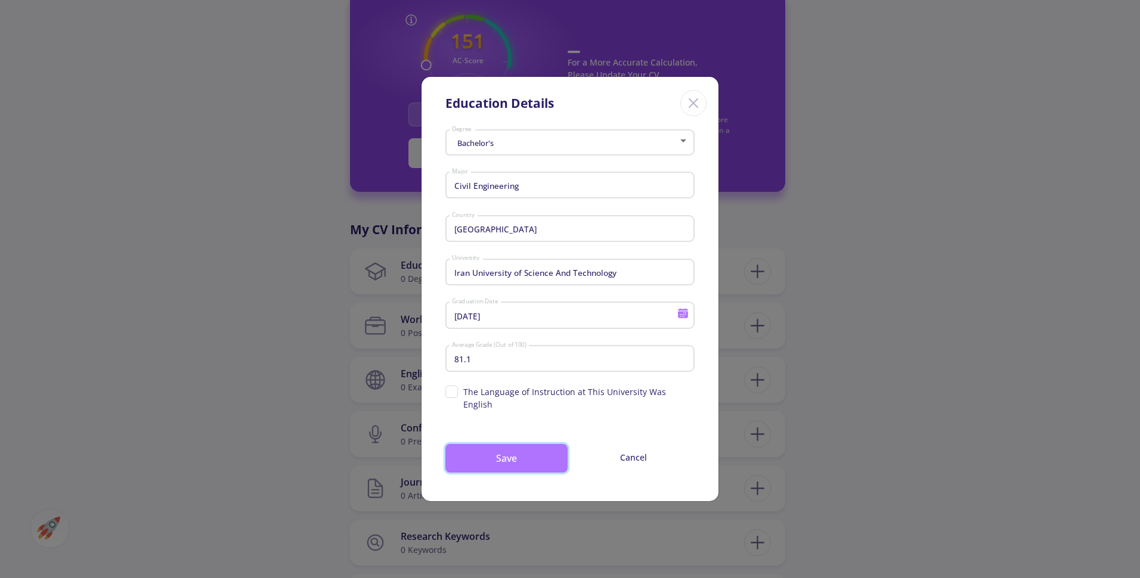
click at [533, 453] on button "Save" at bounding box center [506, 458] width 122 height 29
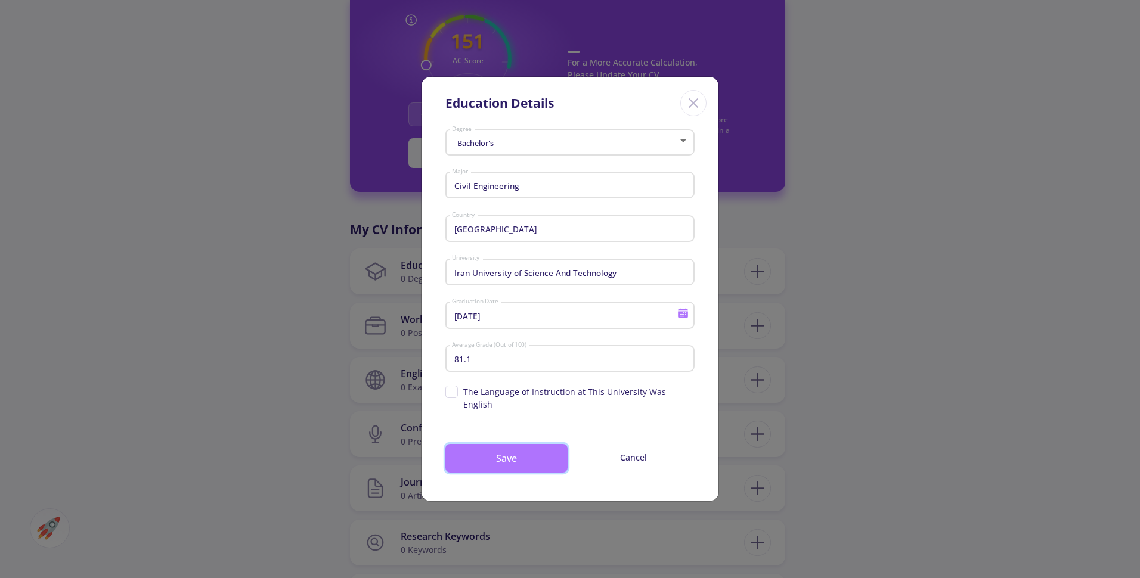
click at [533, 453] on button "Save" at bounding box center [506, 458] width 122 height 29
click at [552, 446] on button "Save" at bounding box center [506, 458] width 122 height 29
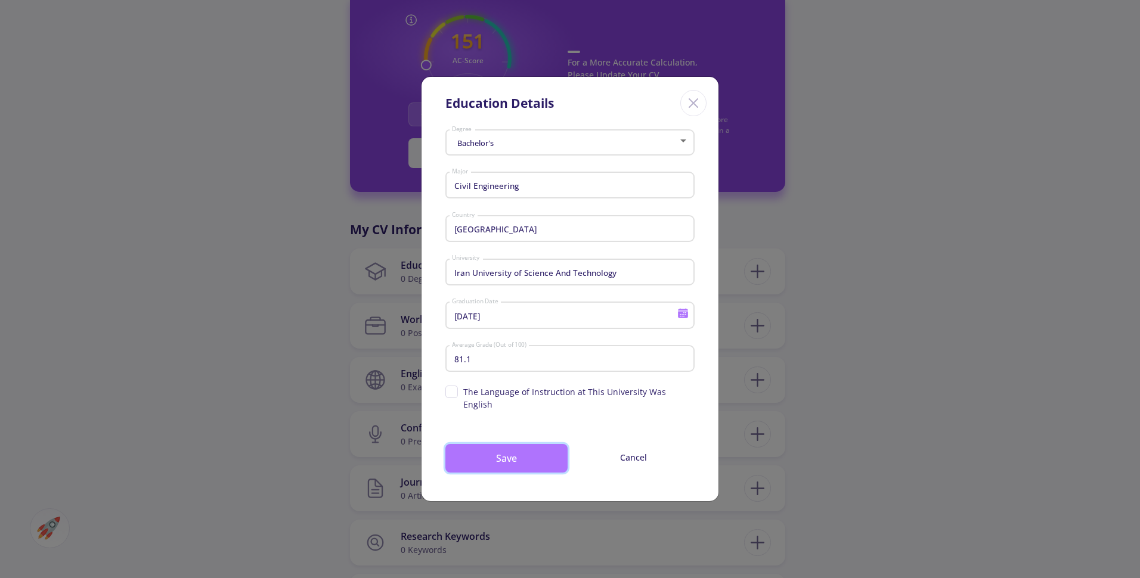
click at [552, 446] on button "Save" at bounding box center [506, 458] width 122 height 29
drag, startPoint x: 552, startPoint y: 446, endPoint x: 508, endPoint y: 396, distance: 66.4
click at [508, 396] on div "Bachelor's Degree Civil Engineering Major Iran Country Iran University of Scien…" at bounding box center [570, 313] width 297 height 376
click at [508, 396] on span "The Language of Instruction at This University Was English" at bounding box center [578, 398] width 231 height 25
click at [453, 394] on input "The Language of Instruction at This University Was English" at bounding box center [449, 390] width 8 height 8
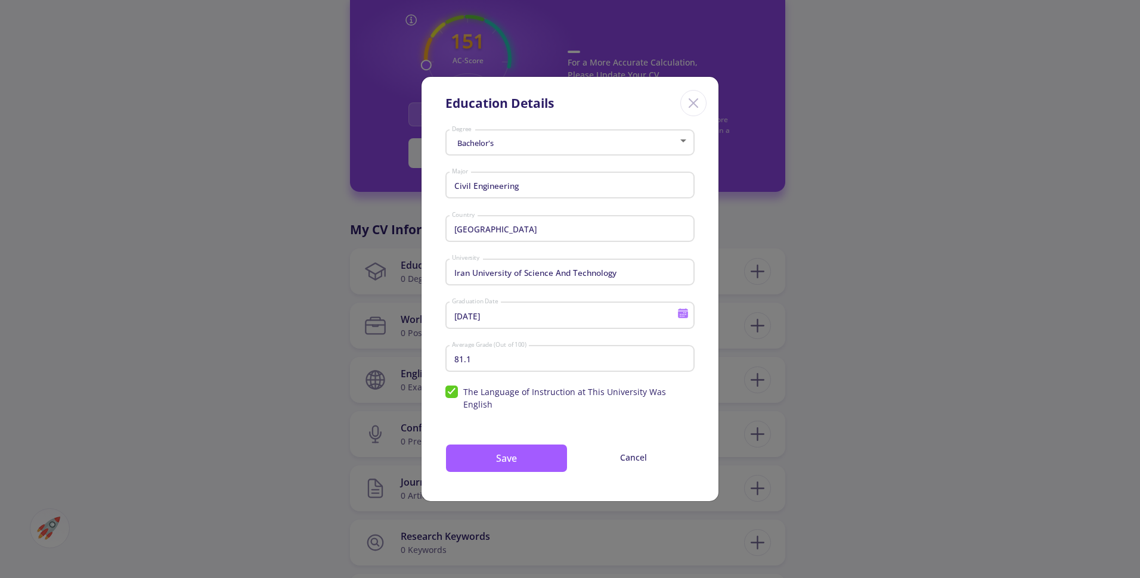
click at [508, 396] on span "The Language of Instruction at This University Was English" at bounding box center [578, 398] width 231 height 25
click at [453, 394] on input "The Language of Instruction at This University Was English" at bounding box center [449, 390] width 8 height 8
checkbox input "false"
click at [525, 455] on button "Save" at bounding box center [506, 458] width 122 height 29
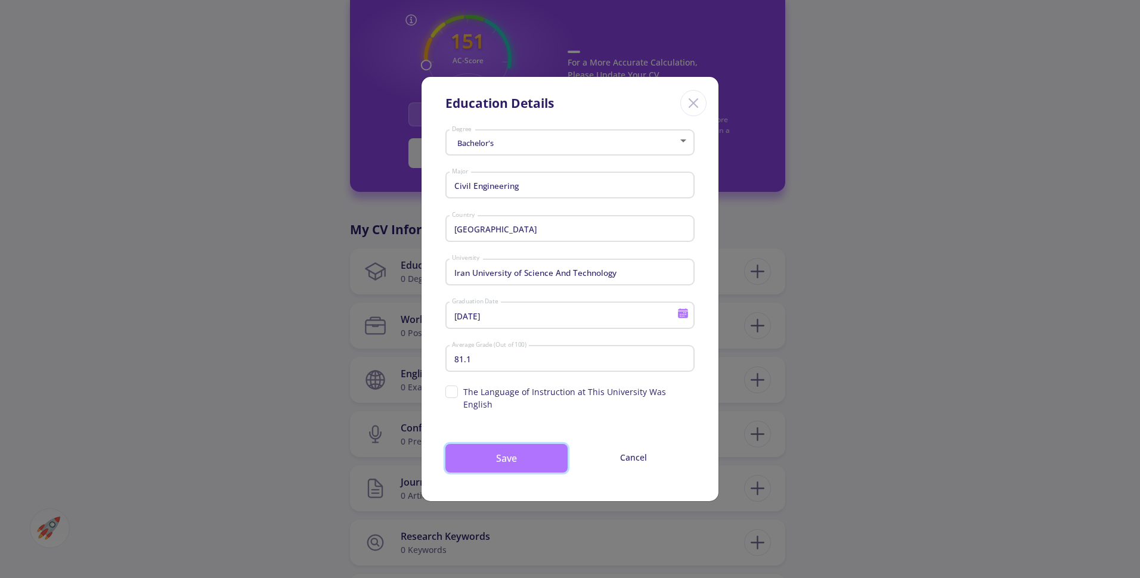
click at [525, 455] on button "Save" at bounding box center [506, 458] width 122 height 29
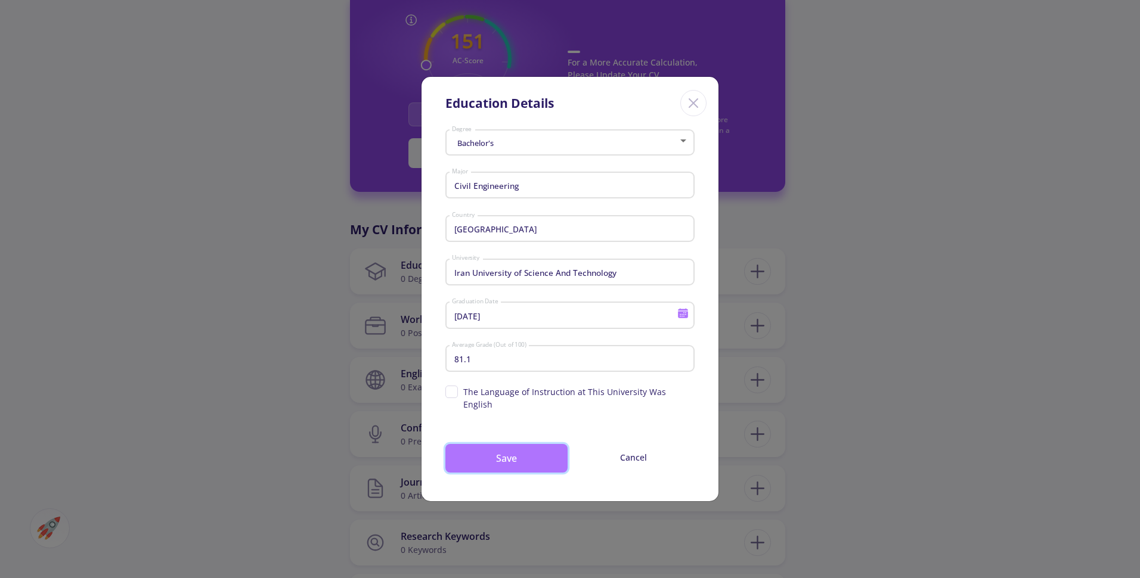
click at [525, 455] on button "Save" at bounding box center [506, 458] width 122 height 29
click at [549, 270] on div "Iran University of Science And Technology University" at bounding box center [570, 270] width 238 height 31
click at [568, 275] on input "Iran University of Science And Technology" at bounding box center [571, 273] width 241 height 11
click at [586, 274] on input "Iran University of Science And Technology" at bounding box center [571, 273] width 241 height 11
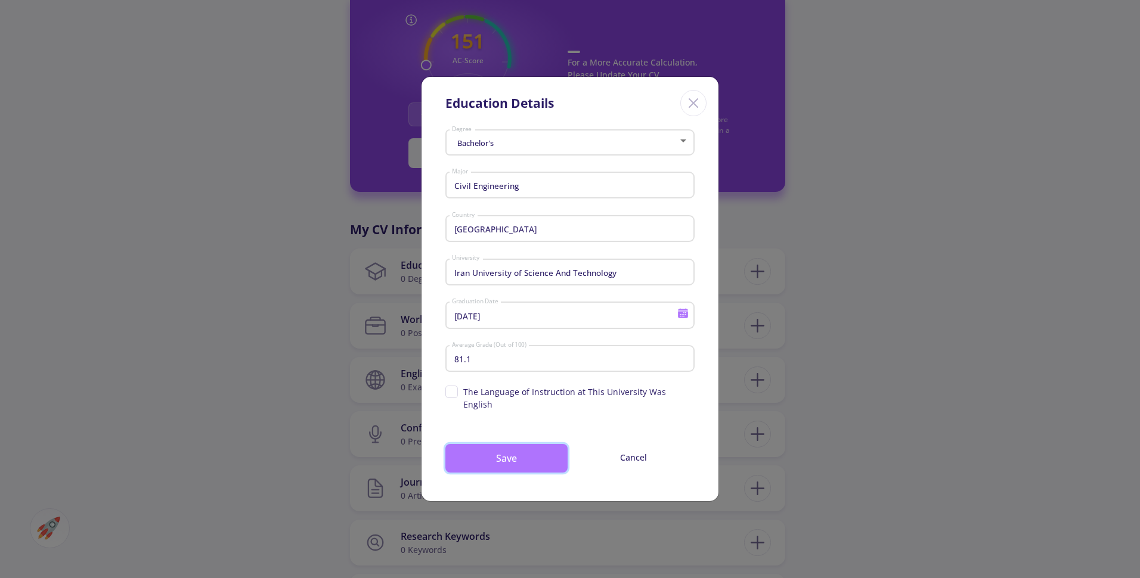
click at [507, 462] on button "Save" at bounding box center [506, 458] width 122 height 29
click at [620, 448] on button "Cancel" at bounding box center [633, 457] width 122 height 27
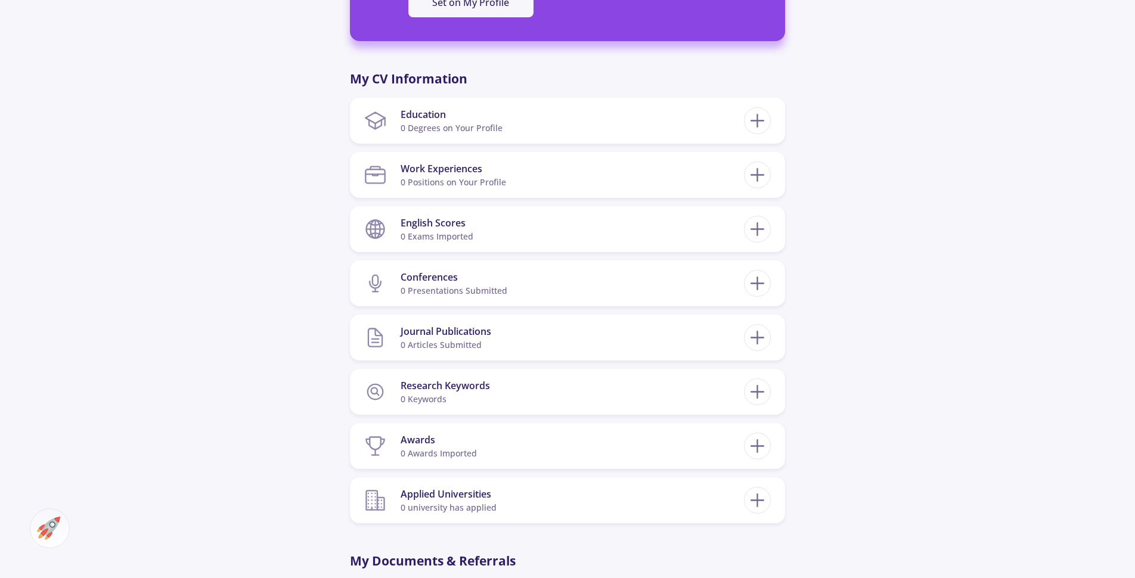
scroll to position [531, 0]
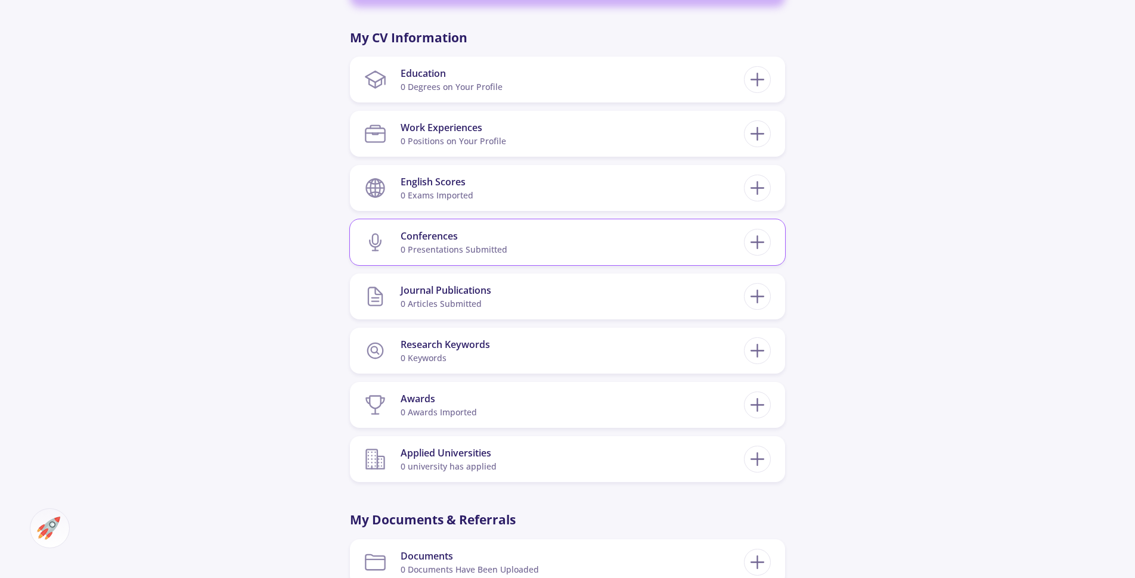
click at [564, 260] on section "Conferences 0 presentations submitted" at bounding box center [554, 242] width 380 height 36
click at [754, 252] on icon at bounding box center [758, 242] width 22 height 22
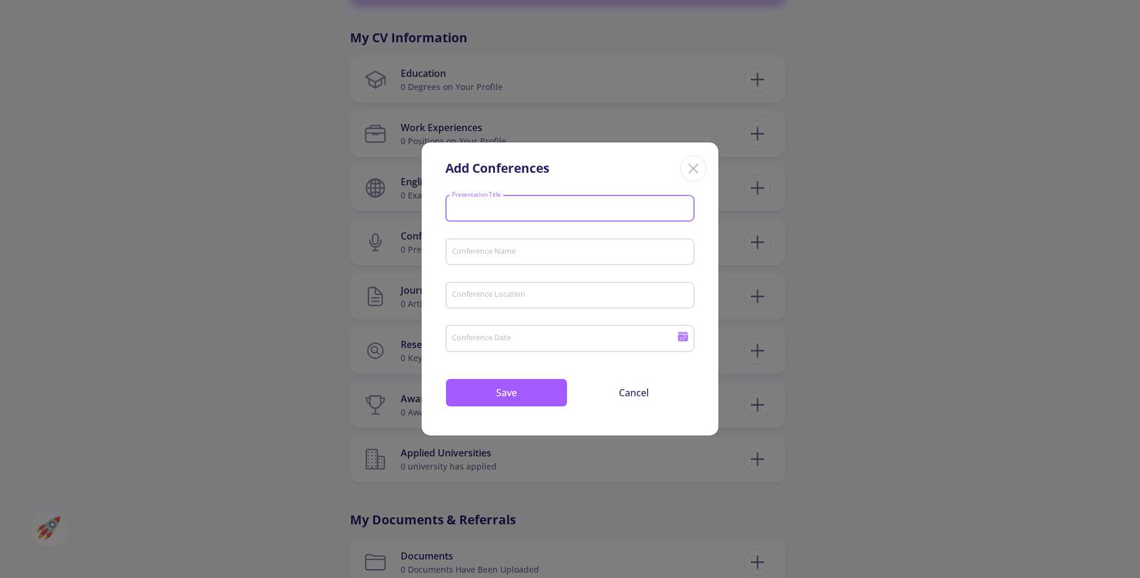
click at [553, 210] on input "Presentation Title" at bounding box center [571, 209] width 241 height 11
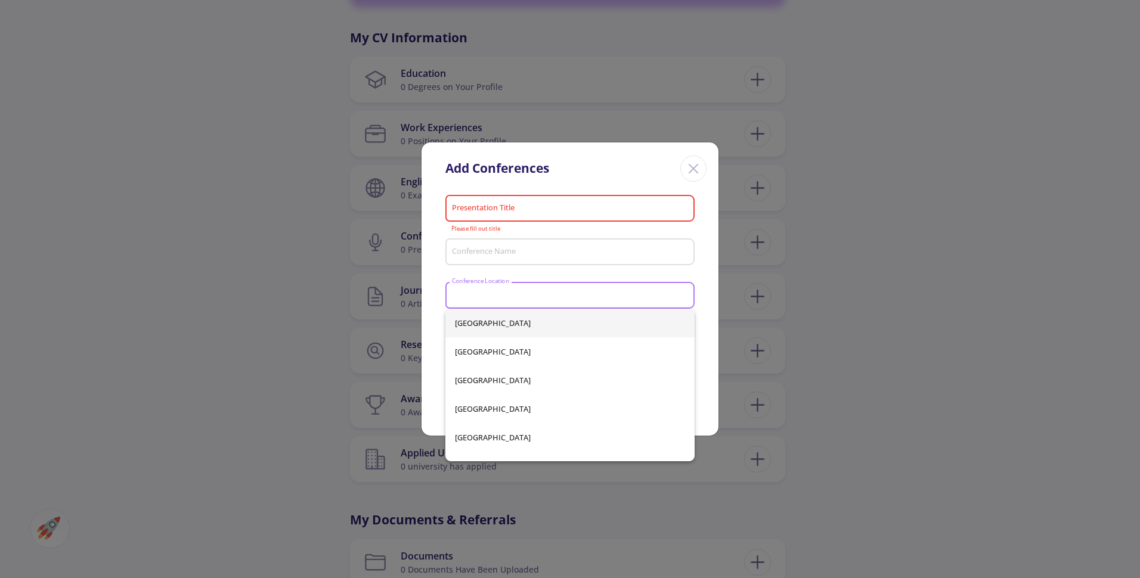
click at [540, 293] on input "Conference Location" at bounding box center [571, 295] width 241 height 11
click at [699, 357] on div "Presentation Title Please fill out title Conference Name Conference Location Pl…" at bounding box center [570, 313] width 297 height 245
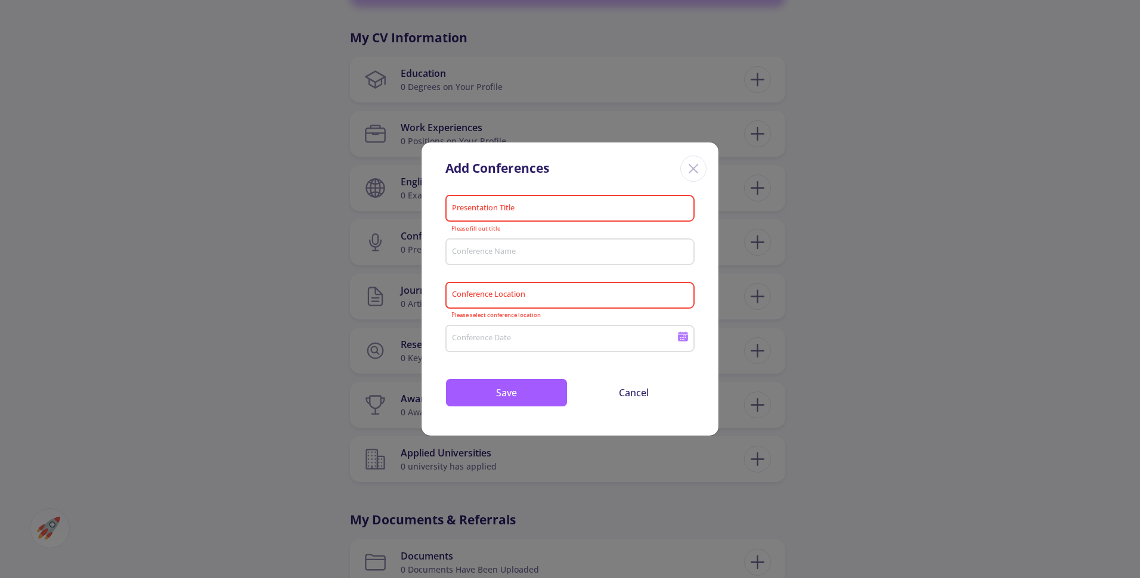
click at [591, 346] on div "Conference Date" at bounding box center [564, 336] width 227 height 31
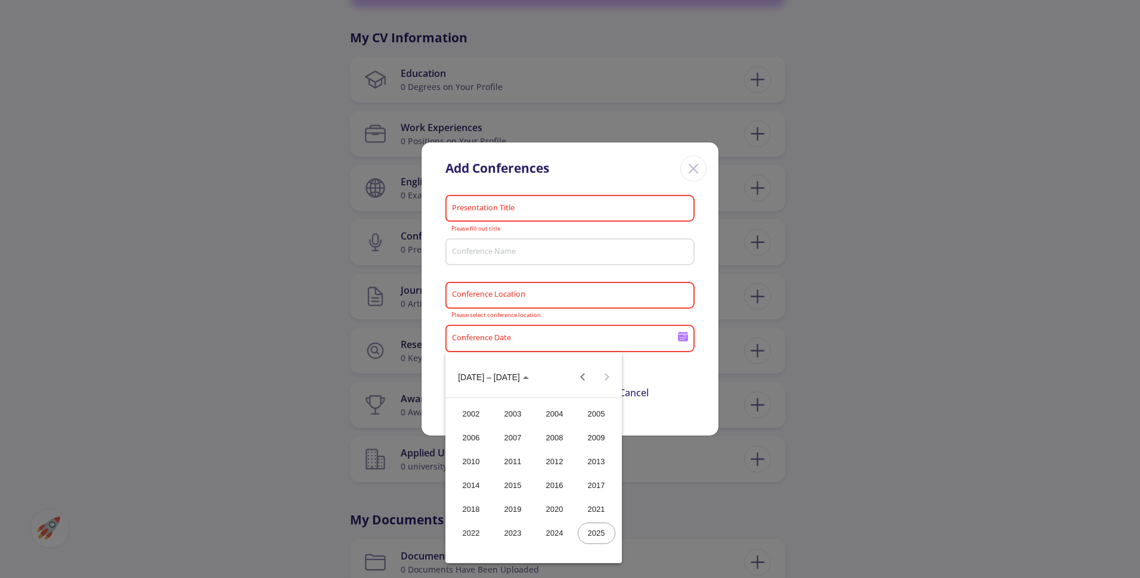
click at [695, 166] on div at bounding box center [570, 289] width 1140 height 578
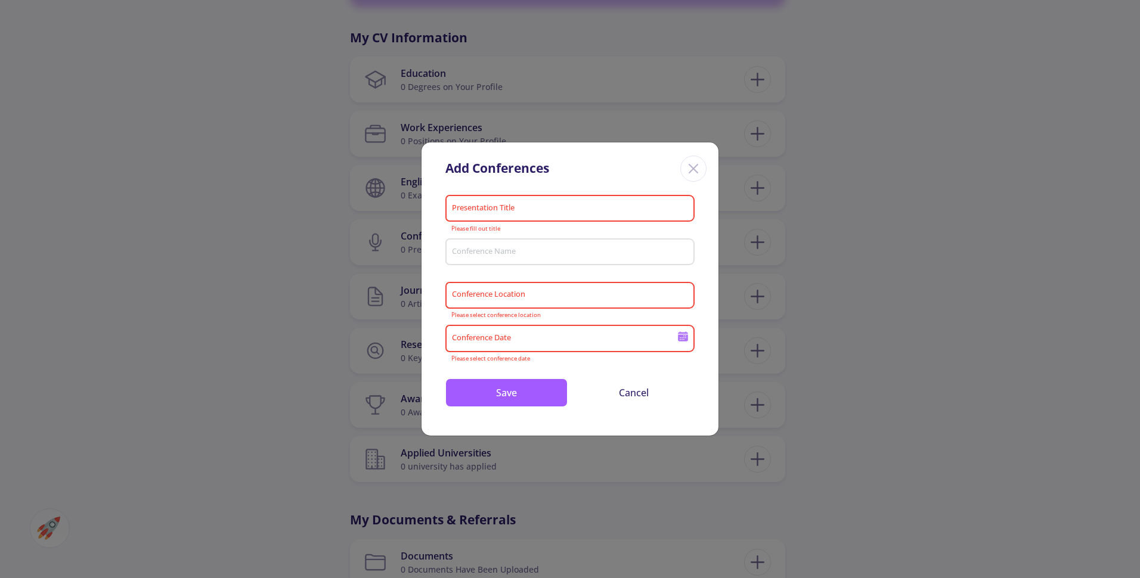
click at [695, 166] on icon "Close" at bounding box center [693, 168] width 19 height 19
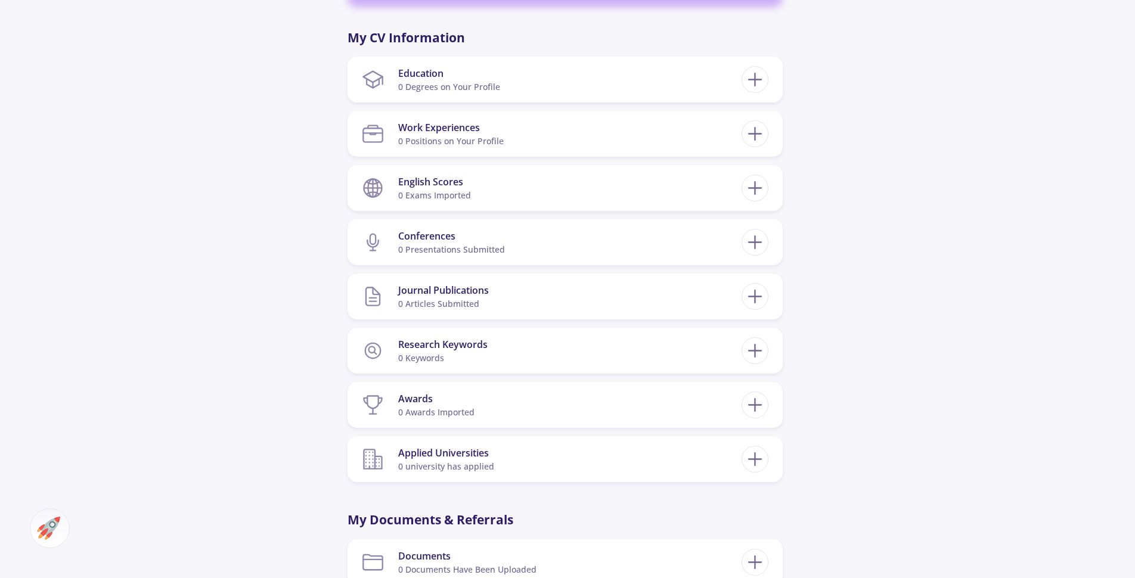
click at [695, 166] on div "My CV Information Education 0 Degrees on Your Profile Education Details Bachelo…" at bounding box center [565, 256] width 435 height 454
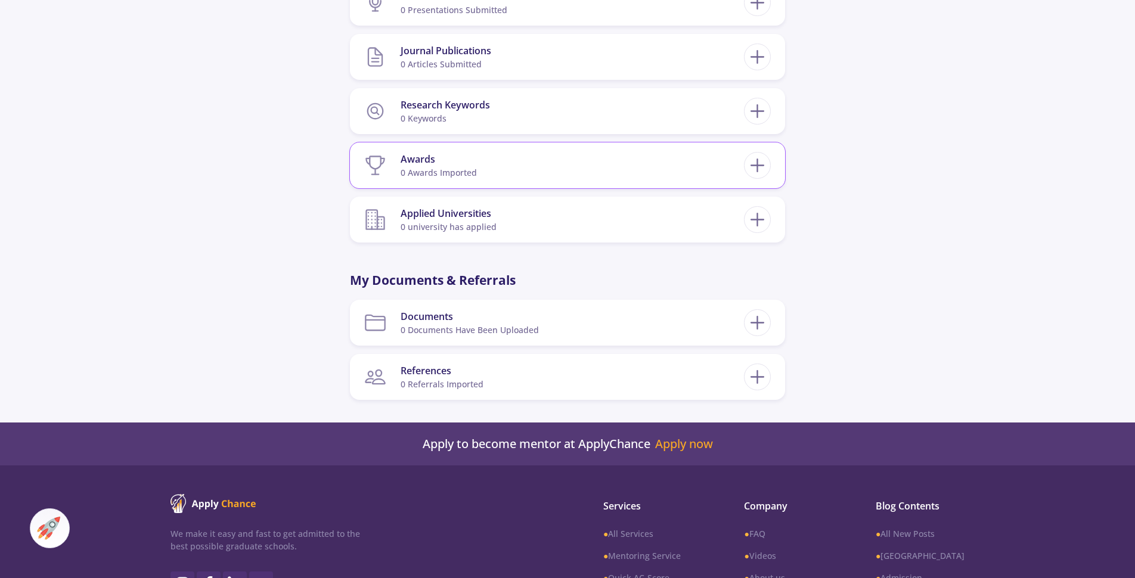
scroll to position [772, 0]
